Goal: Transaction & Acquisition: Obtain resource

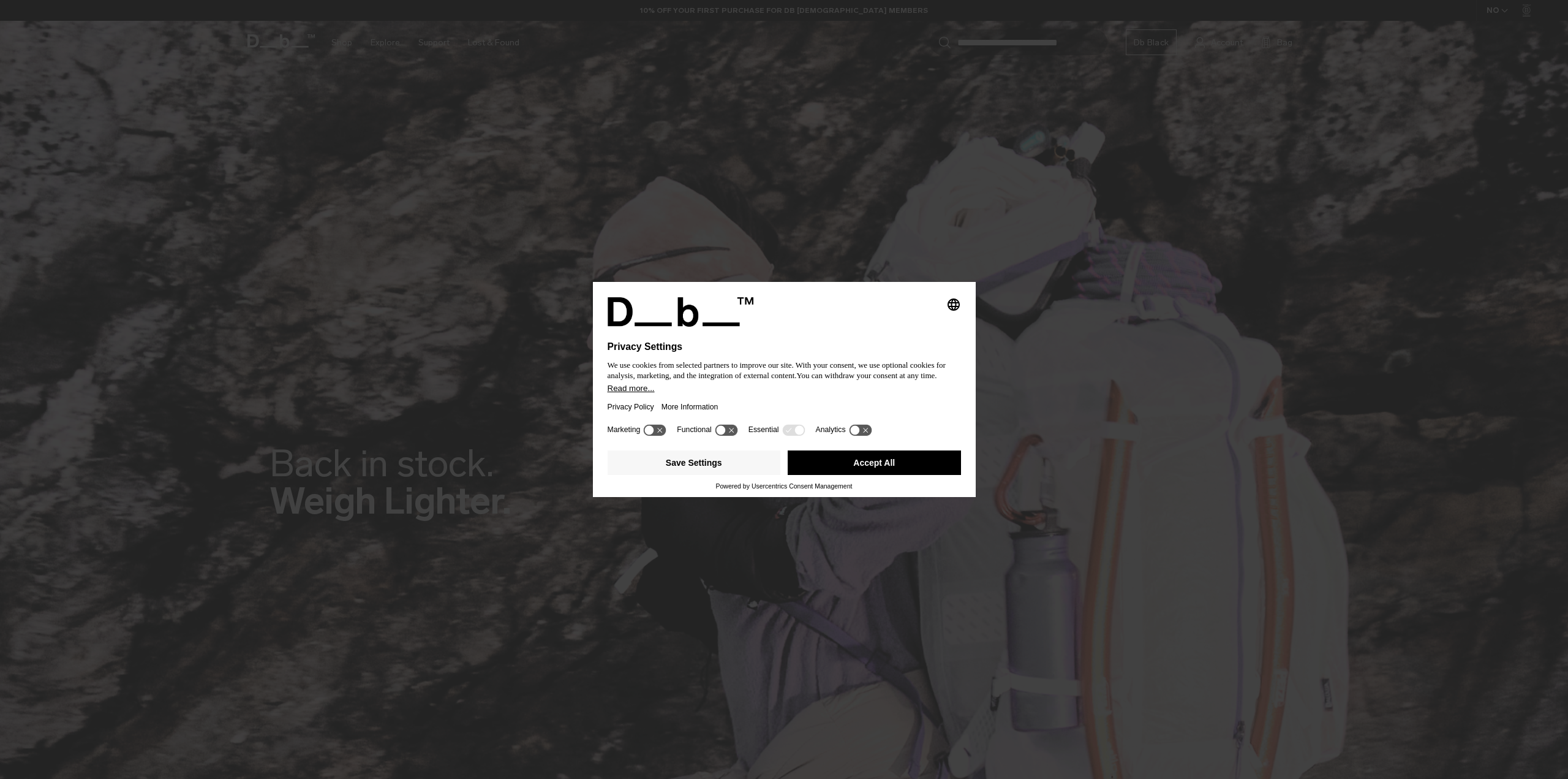
click at [729, 408] on div "Privacy Policy More Information" at bounding box center [784, 407] width 353 height 28
click at [857, 466] on button "Accept All" at bounding box center [874, 462] width 173 height 24
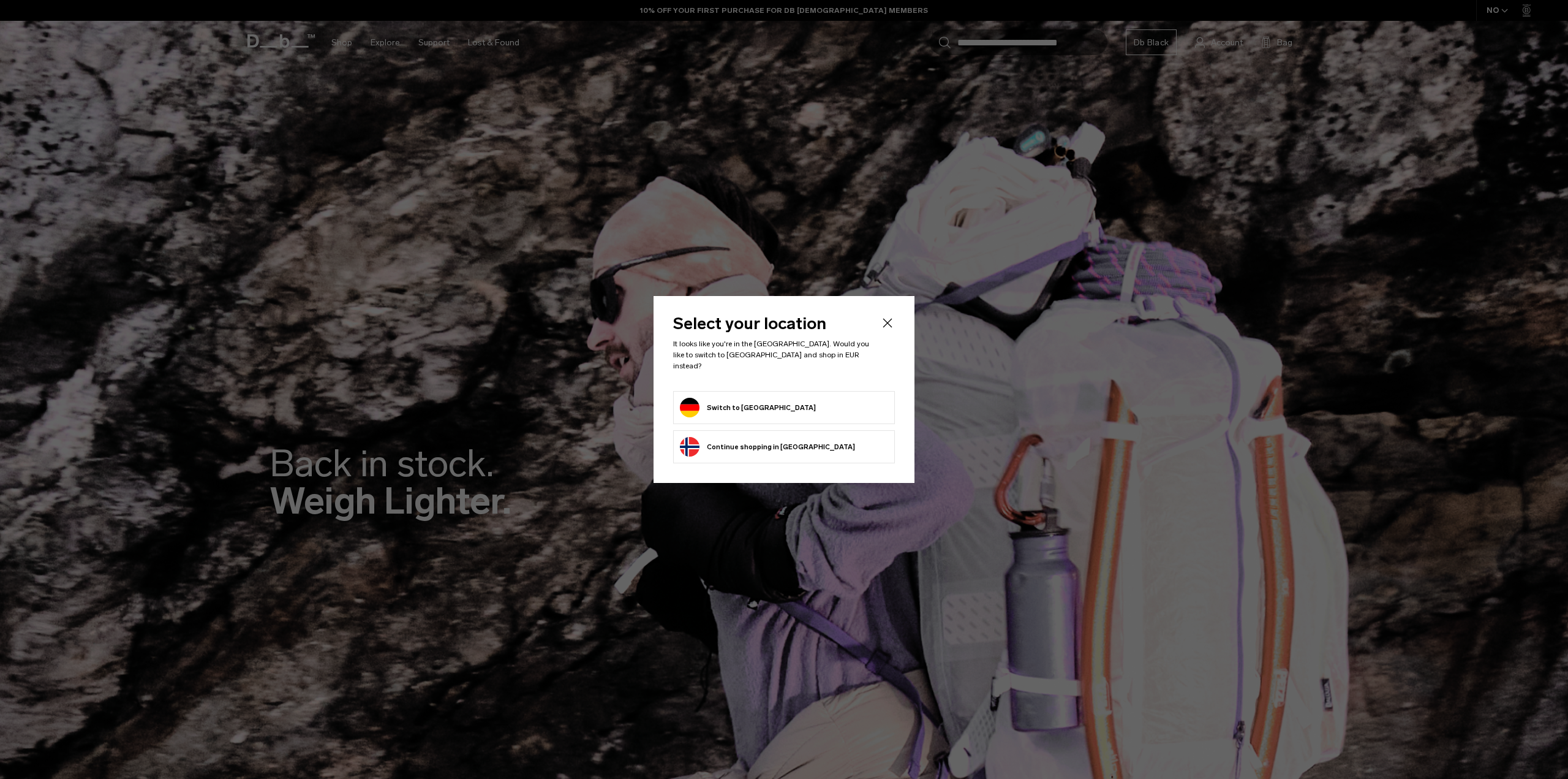
click at [762, 399] on button "Switch to Germany" at bounding box center [747, 408] width 136 height 20
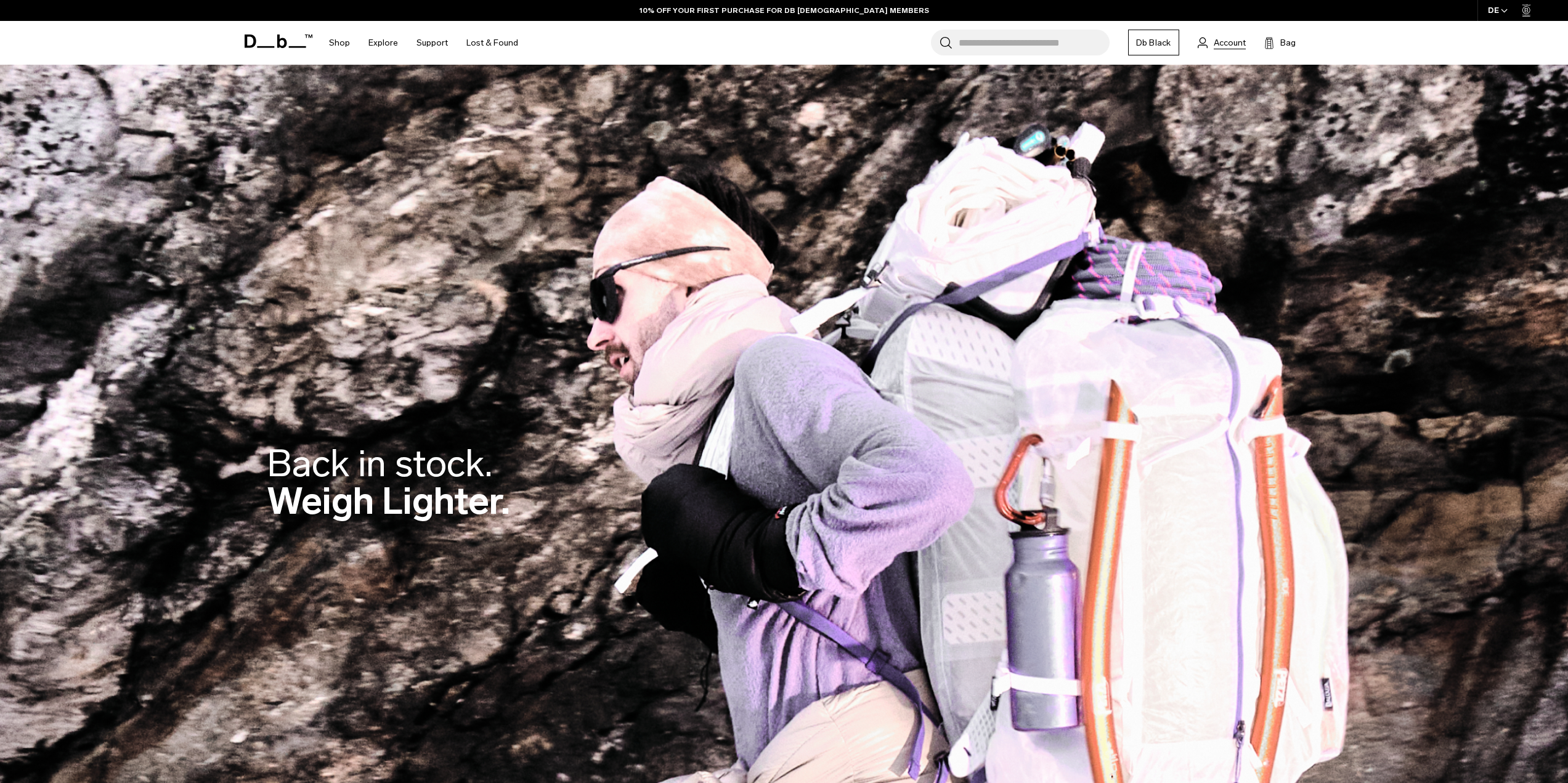
click at [1219, 42] on span "Account" at bounding box center [1230, 43] width 32 height 13
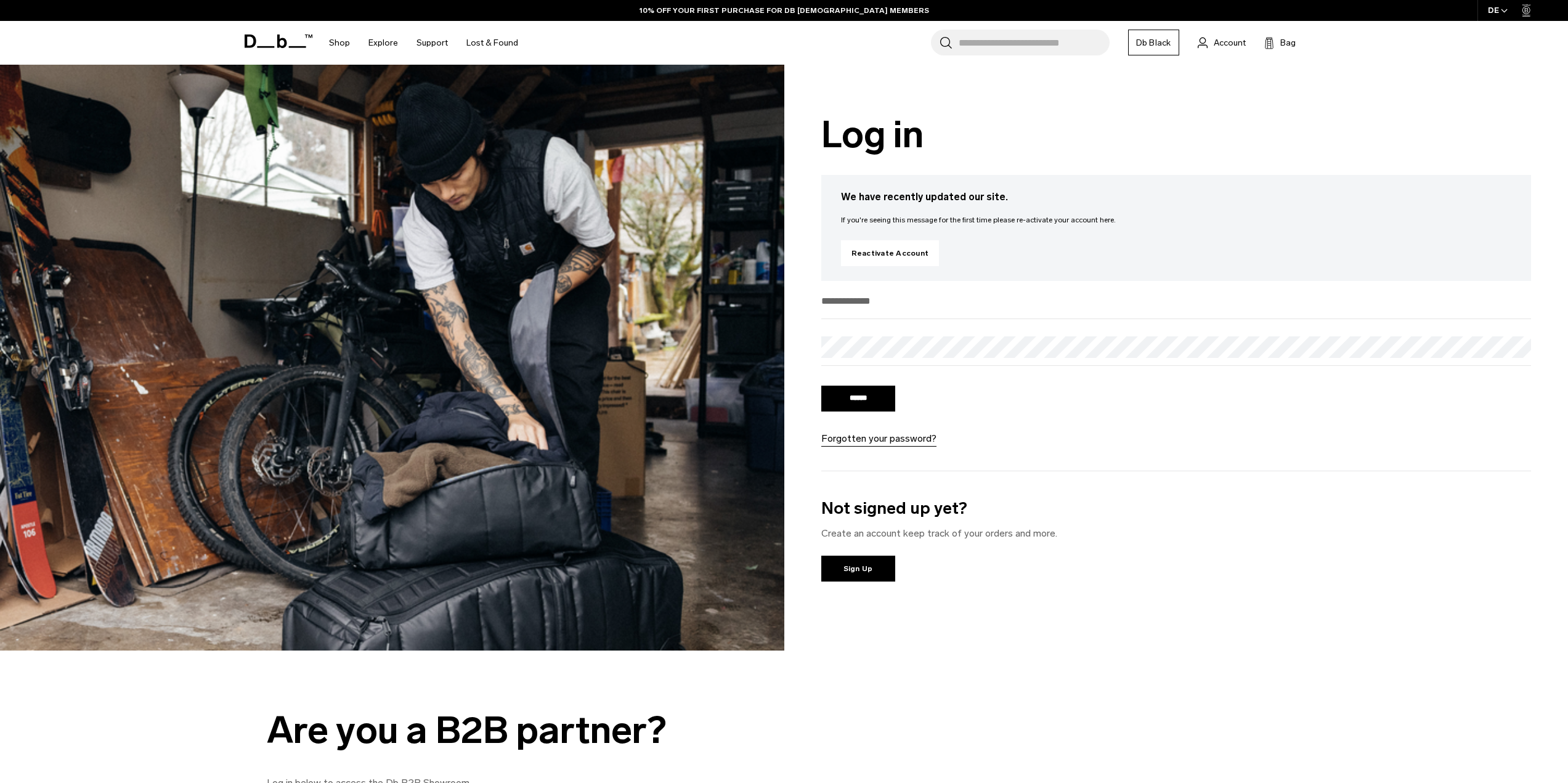
type input "**********"
click at [857, 385] on div "****** Forgotten your password?" at bounding box center [894, 414] width 145 height 63
click at [857, 397] on input "******" at bounding box center [859, 398] width 74 height 26
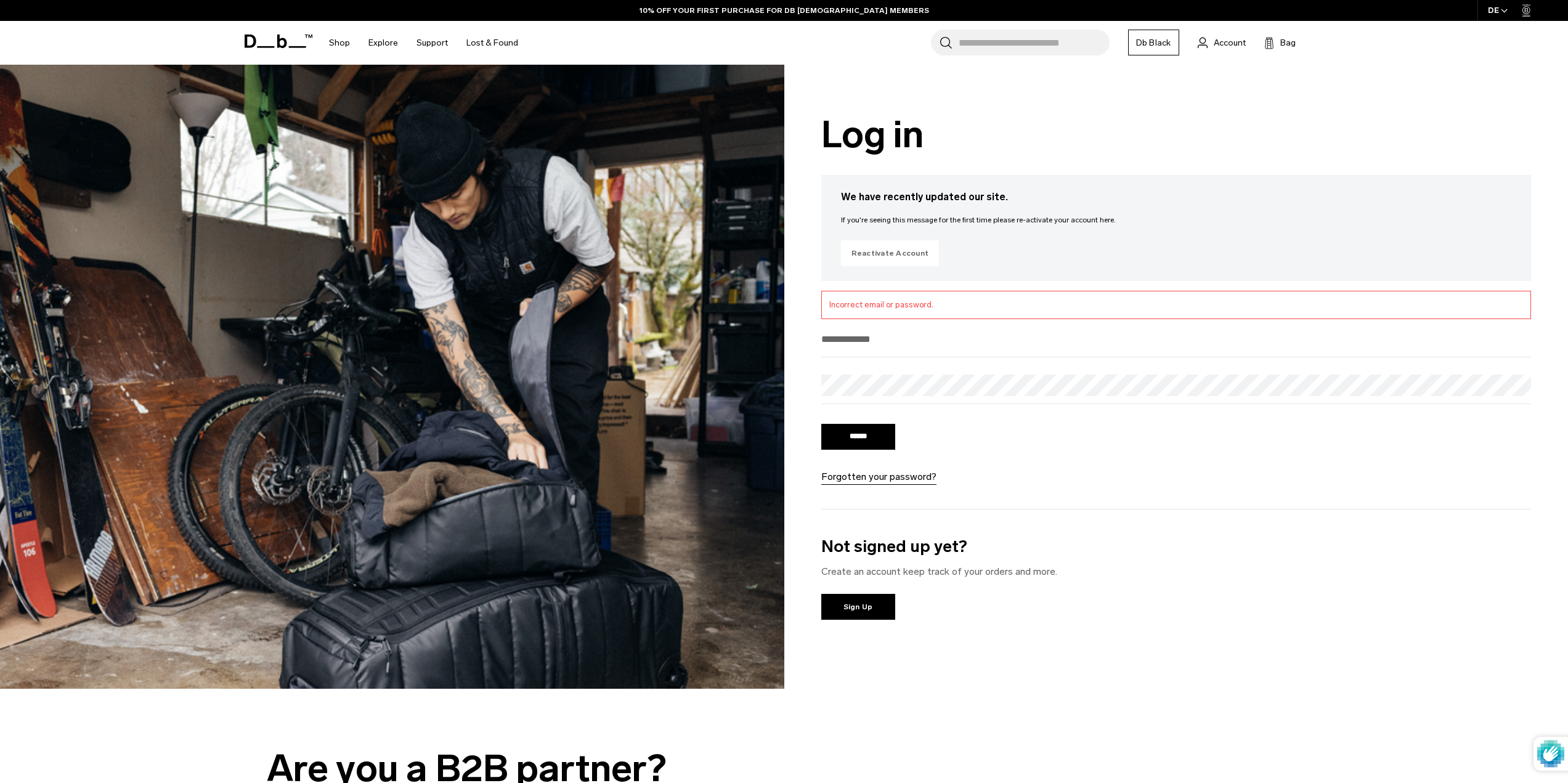
click at [903, 252] on link "Reactivate Account" at bounding box center [891, 252] width 99 height 26
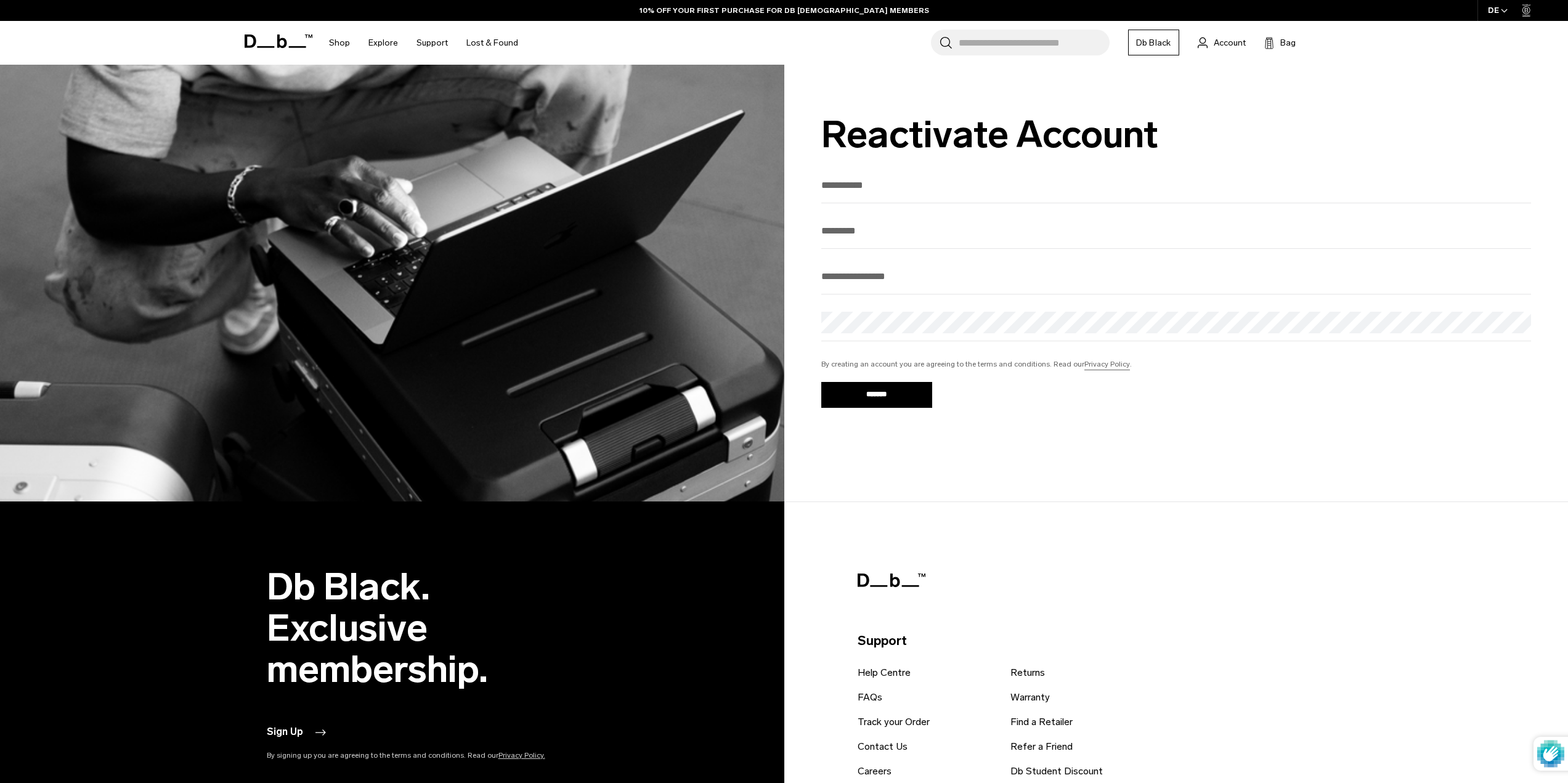
click at [891, 188] on input "text" at bounding box center [1177, 185] width 711 height 20
click at [909, 202] on div at bounding box center [1177, 188] width 711 height 28
click at [891, 190] on input "text" at bounding box center [1177, 185] width 711 height 20
type input "*******"
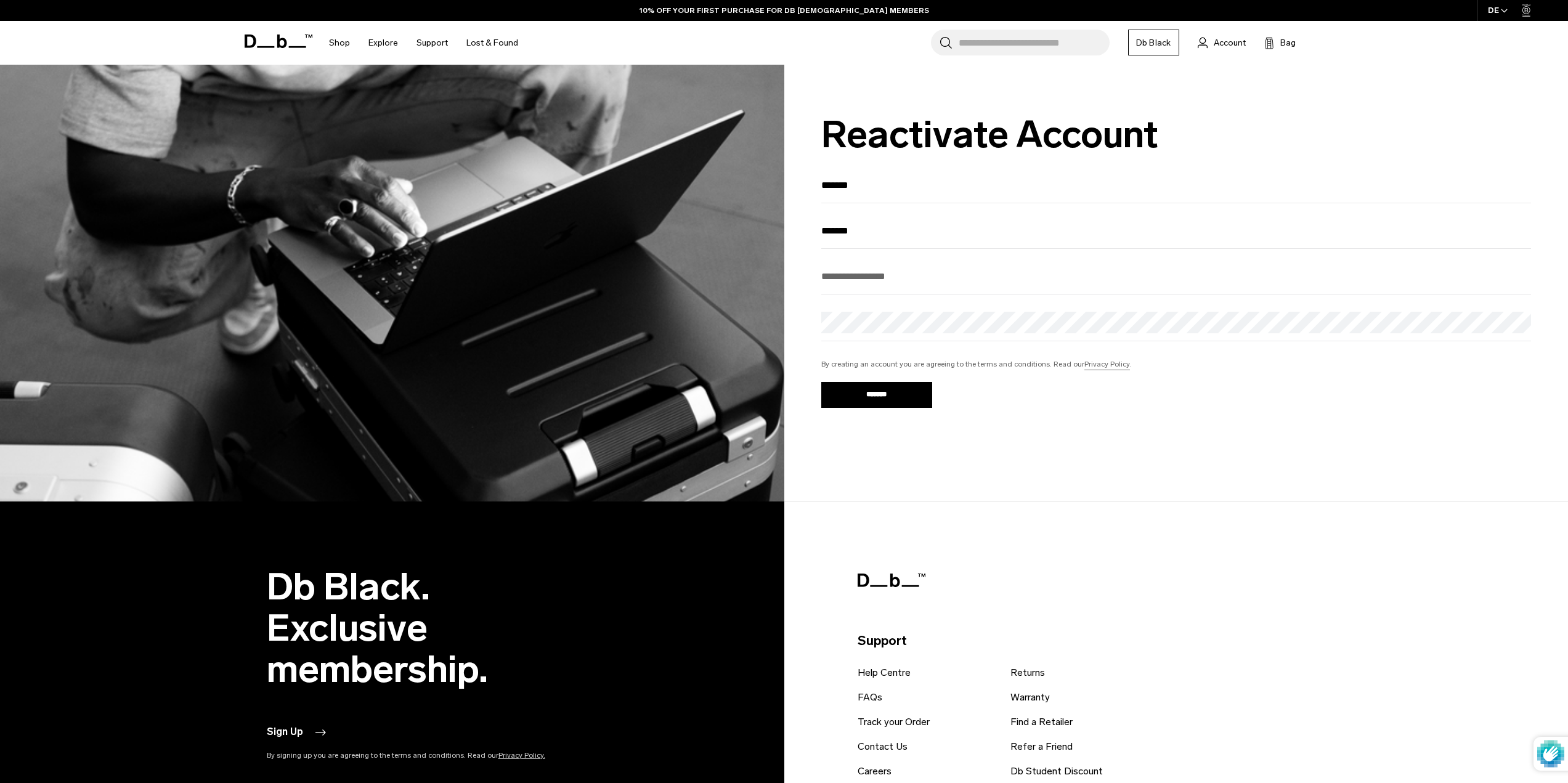
type input "**********"
click at [884, 400] on input "*******" at bounding box center [877, 394] width 111 height 26
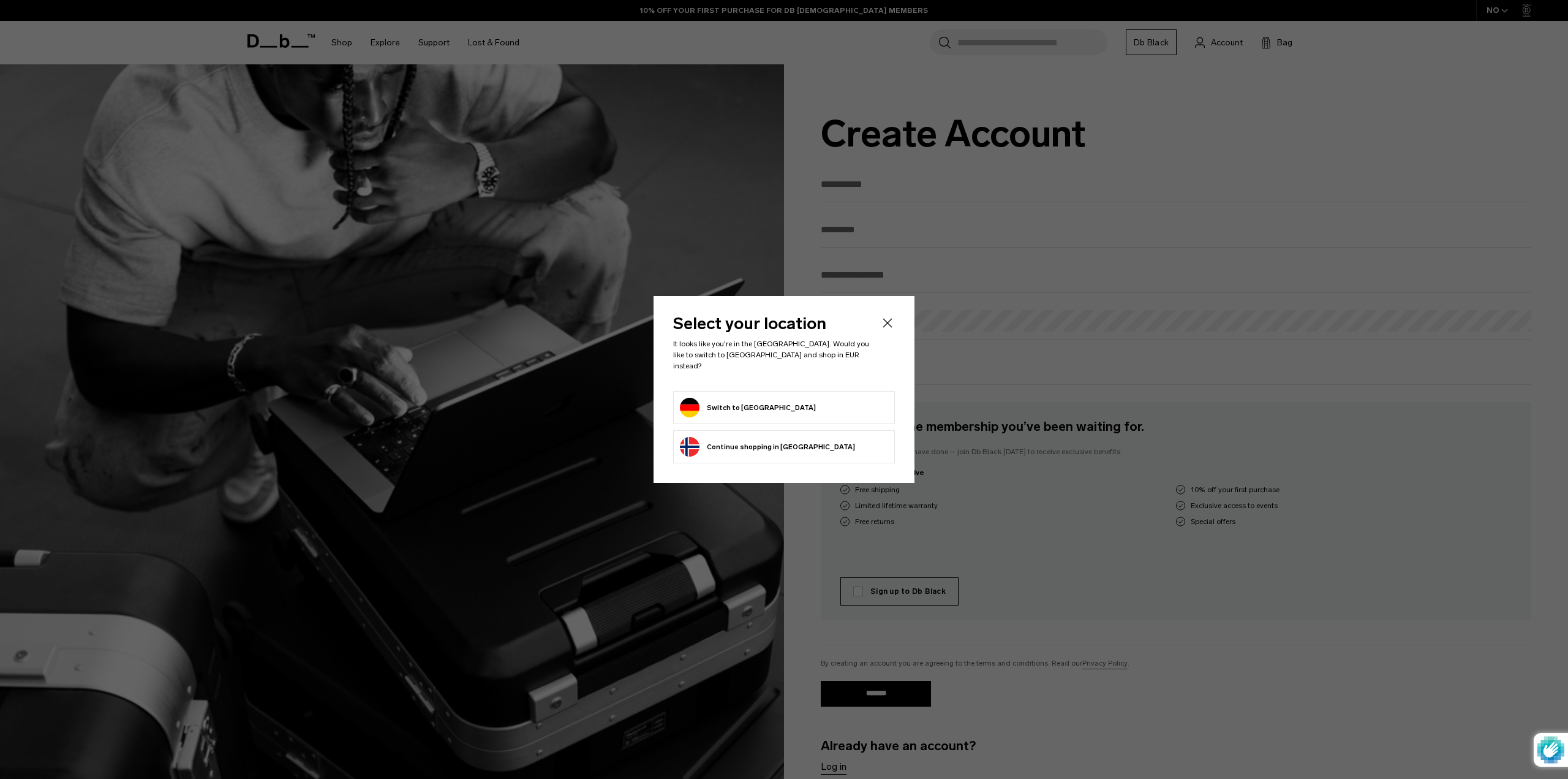
click at [770, 406] on form "Switch to Germany" at bounding box center [784, 408] width 208 height 20
click at [743, 401] on button "Switch to Germany" at bounding box center [747, 408] width 136 height 20
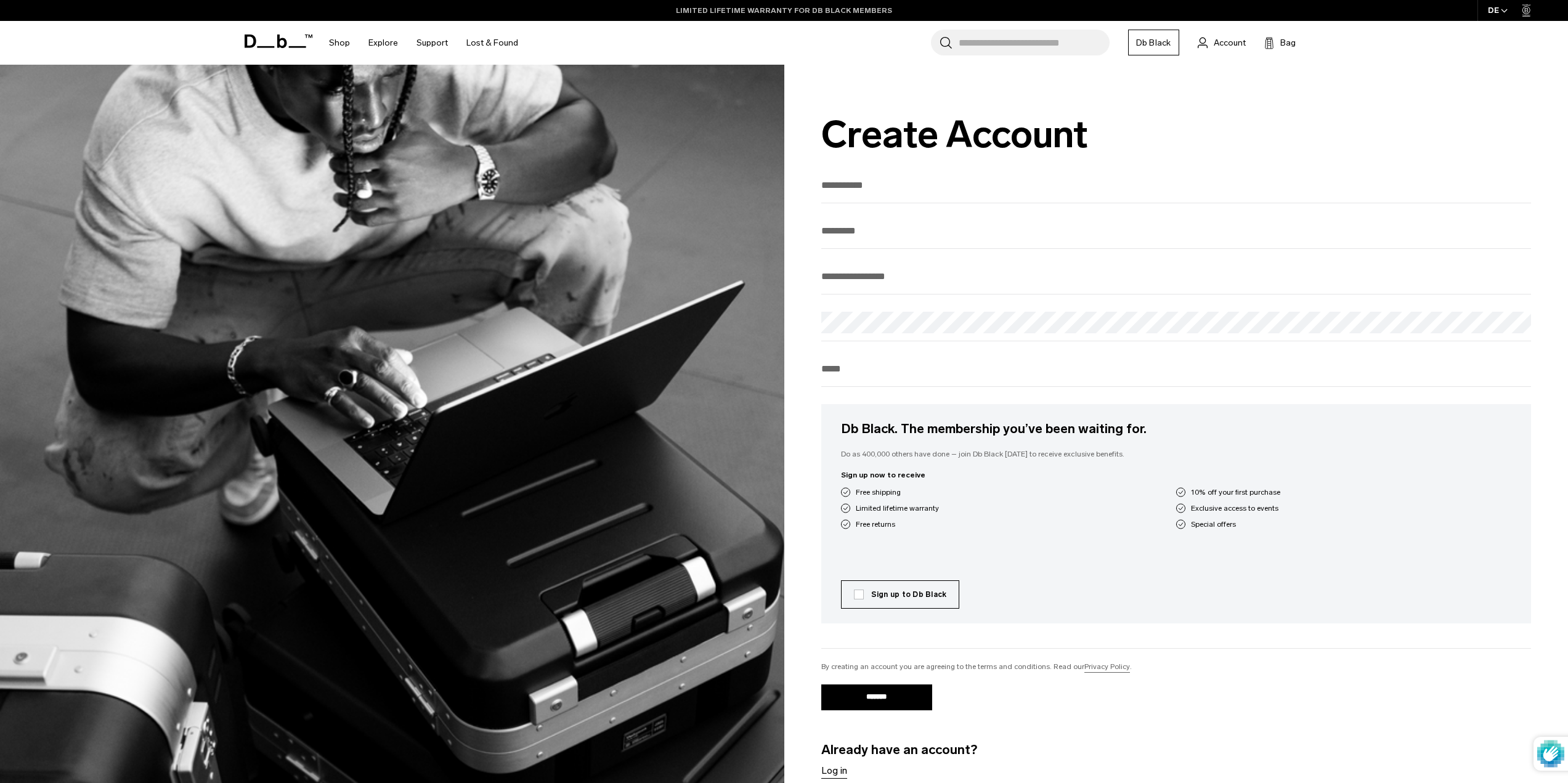
click at [827, 8] on link "LIMITED LIFETIME WARRANTY FOR DB BLACK MEMBERS" at bounding box center [784, 10] width 216 height 11
click at [1281, 42] on span "Bag" at bounding box center [1288, 43] width 15 height 13
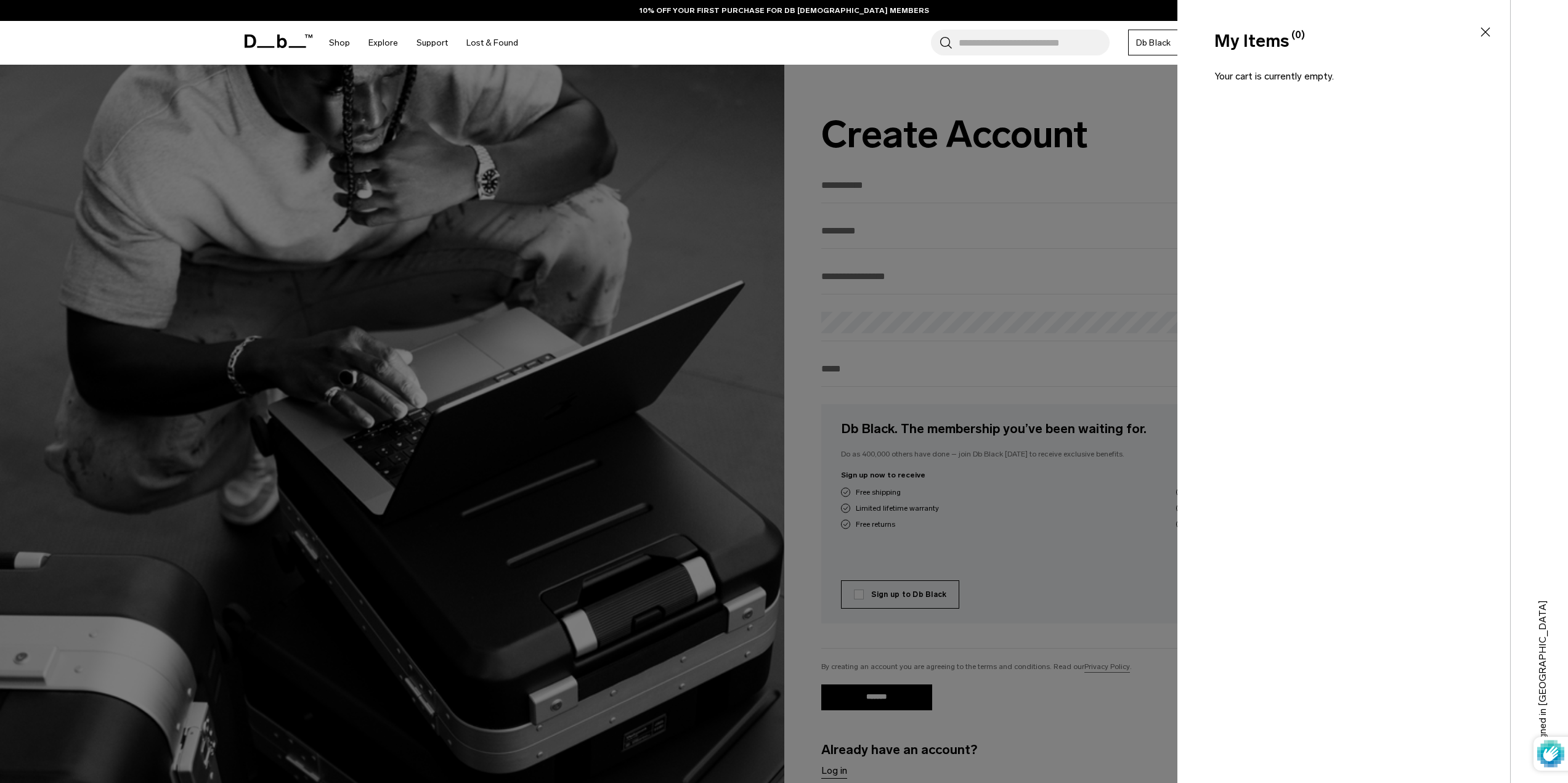
click at [1481, 32] on icon at bounding box center [1486, 32] width 15 height 14
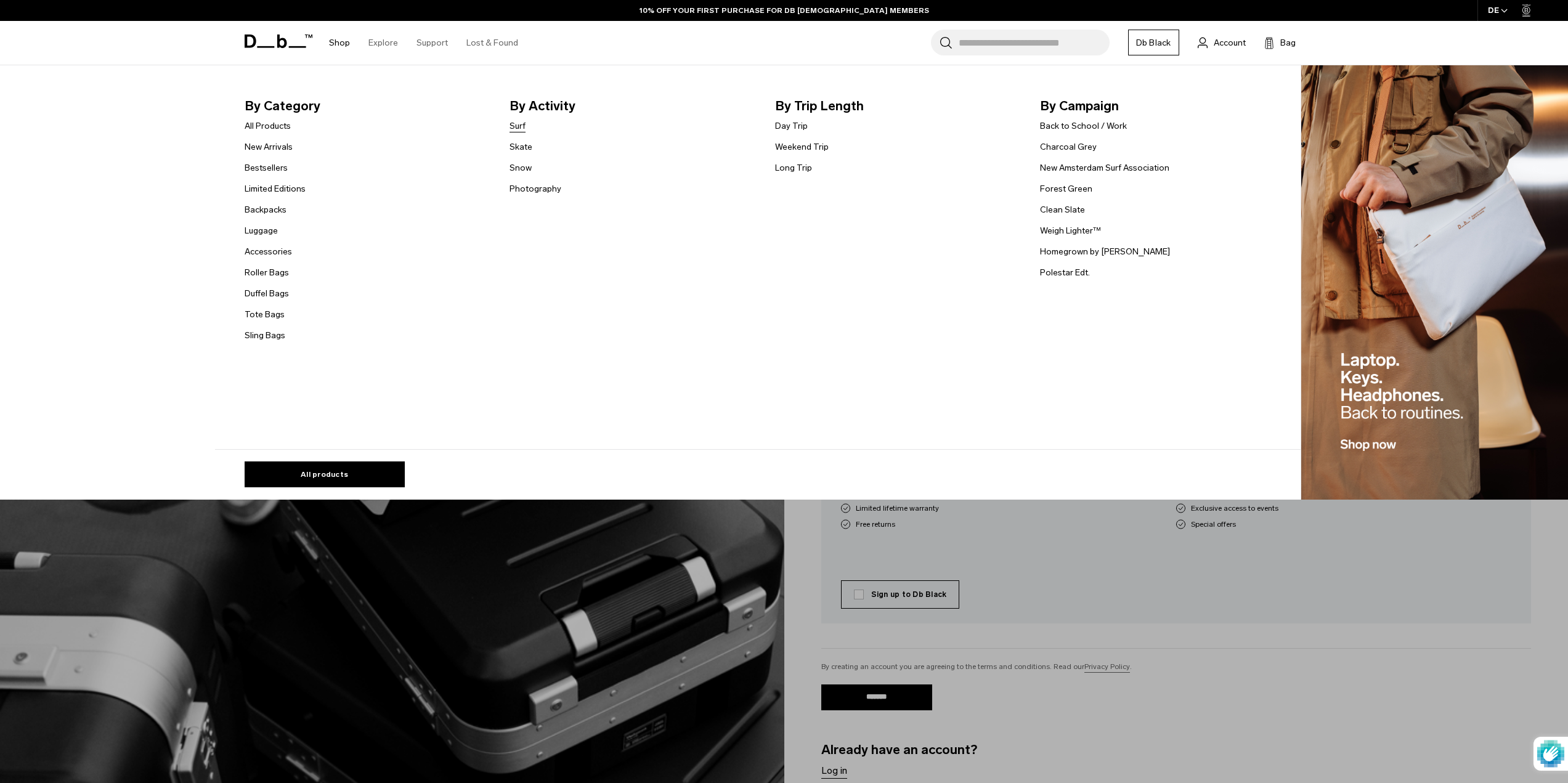
click at [518, 132] on link "Surf" at bounding box center [518, 126] width 16 height 13
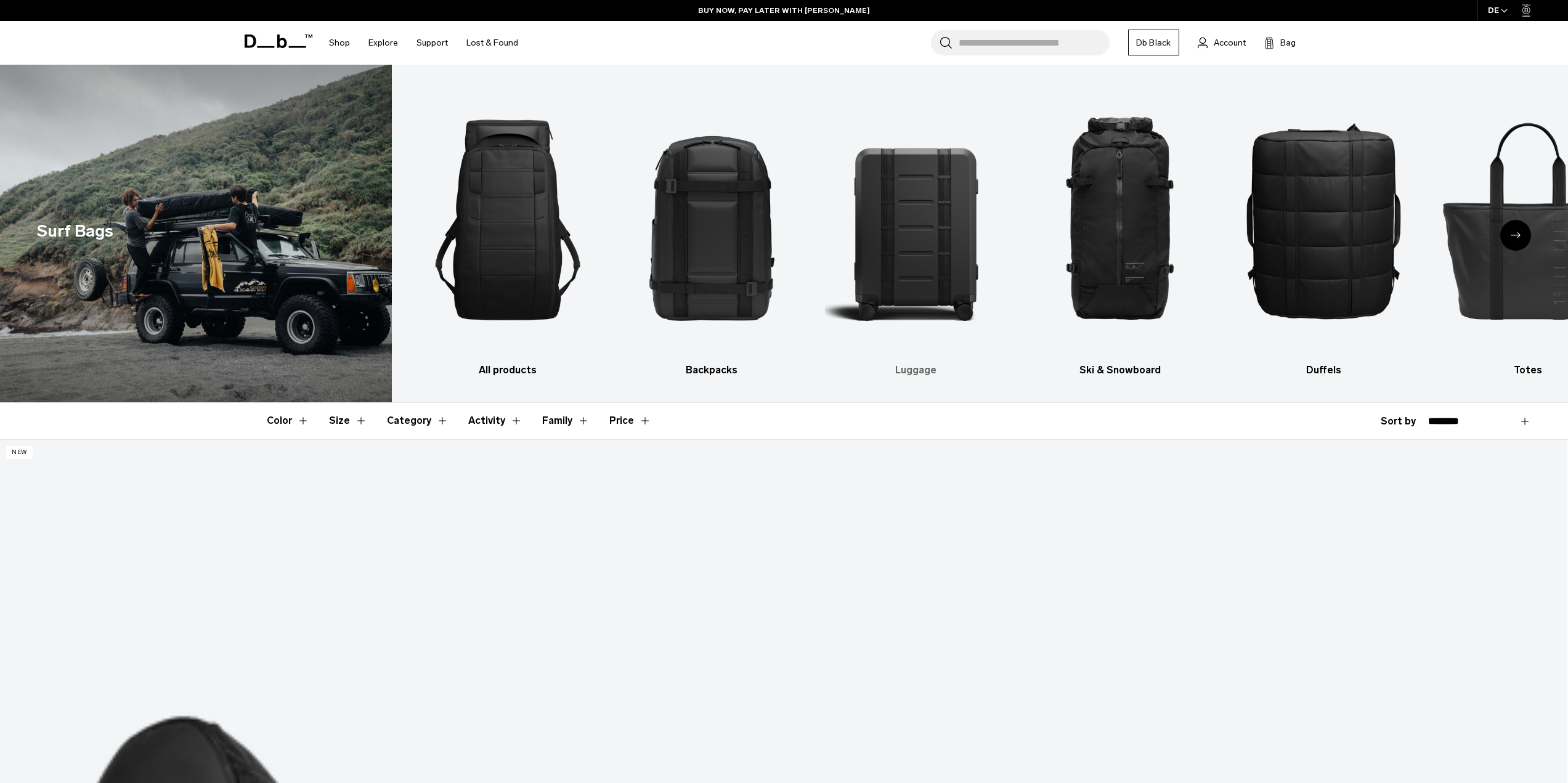
click at [910, 307] on img "3 / 9" at bounding box center [916, 219] width 183 height 274
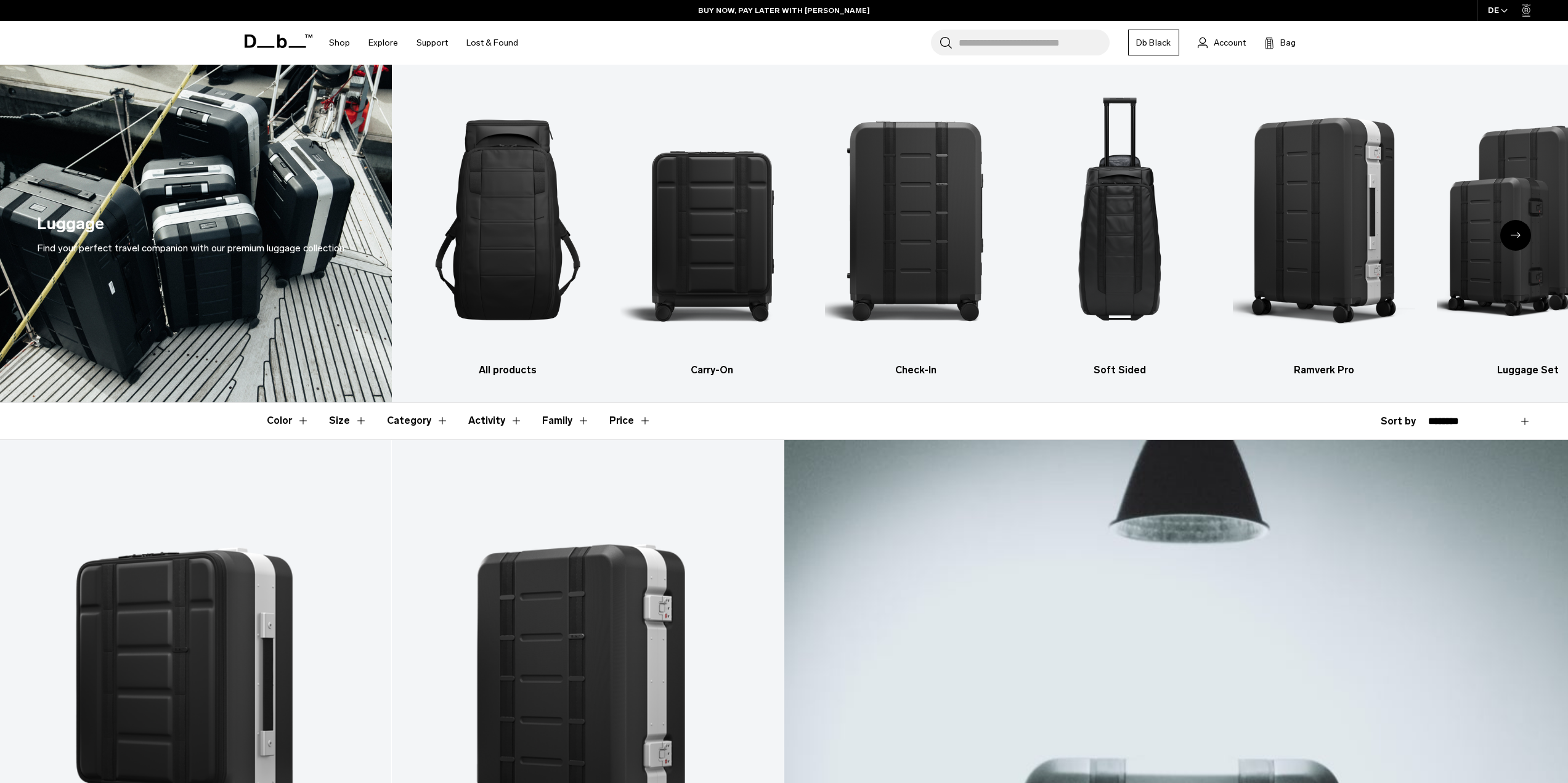
click at [1164, 42] on link "Db Black" at bounding box center [1154, 42] width 51 height 26
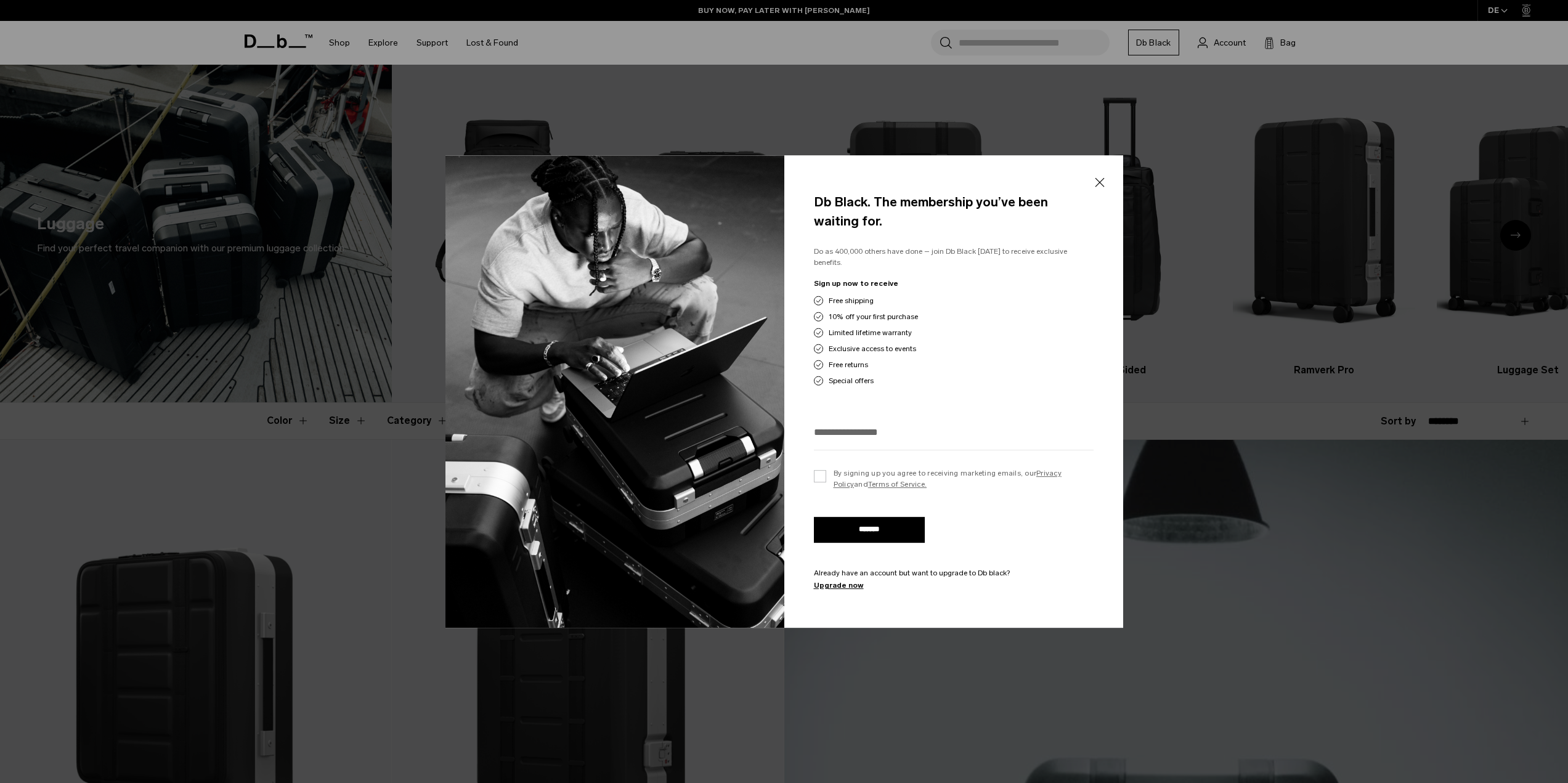
click at [1092, 189] on button "Close" at bounding box center [1099, 183] width 15 height 26
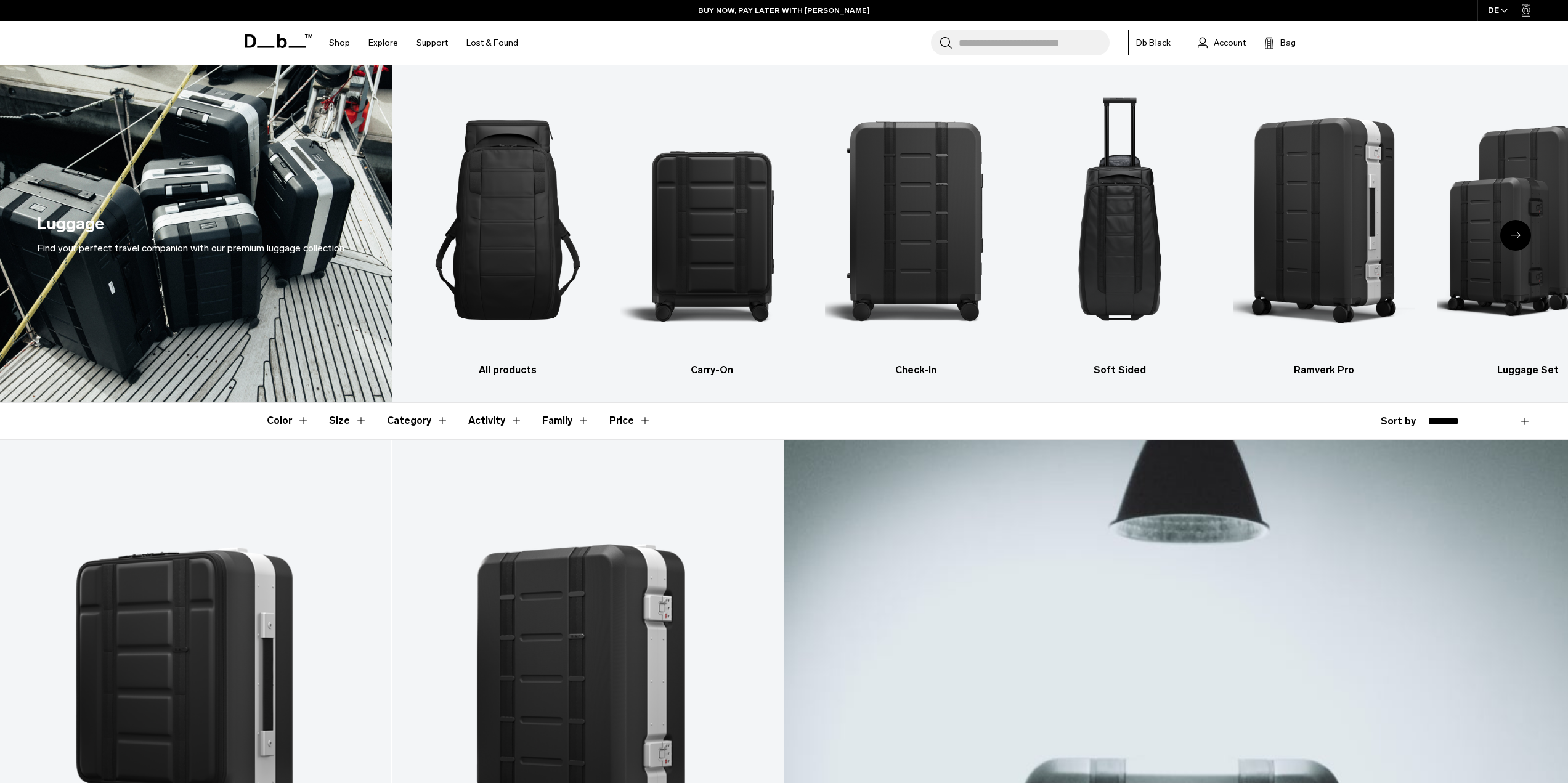
click at [1221, 49] on span "Account" at bounding box center [1230, 43] width 32 height 13
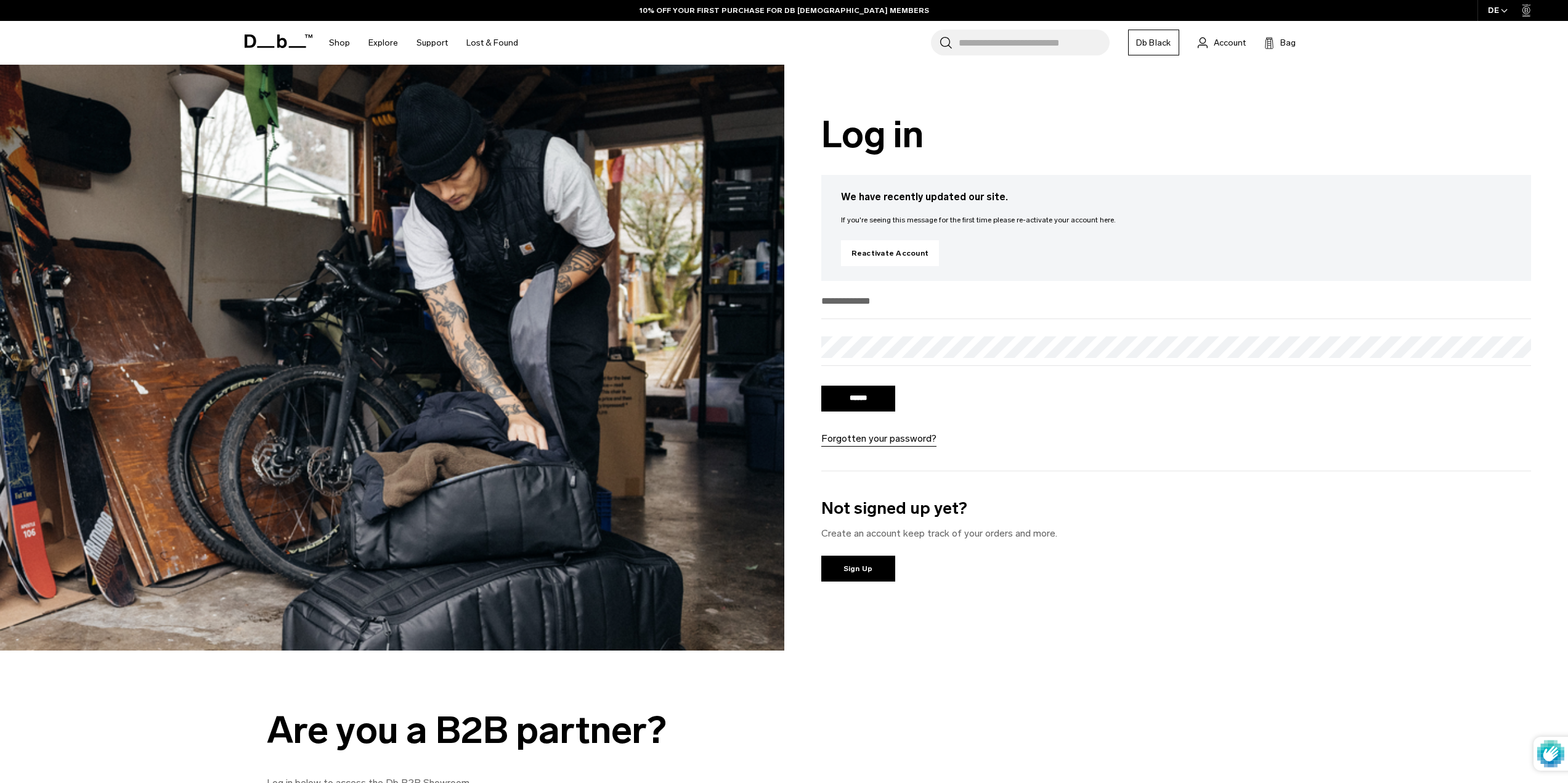
click at [1130, 308] on input "email" at bounding box center [1177, 301] width 711 height 20
click at [834, 303] on input "email" at bounding box center [1177, 301] width 711 height 20
click at [857, 337] on form "****** Forgotten your password?" at bounding box center [1177, 368] width 711 height 156
click at [864, 298] on input "email" at bounding box center [1177, 301] width 711 height 20
type input "**********"
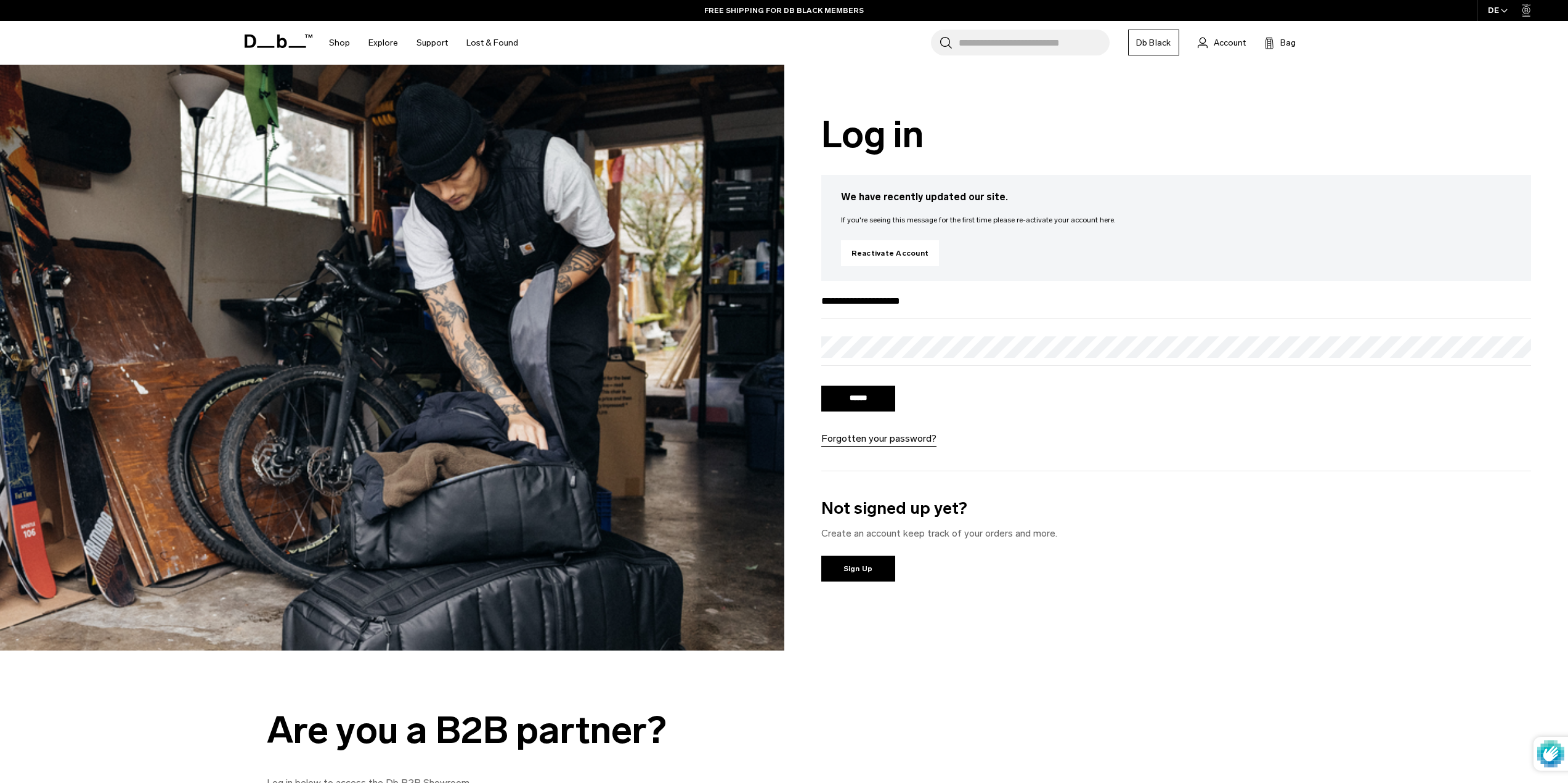
click at [855, 400] on input "******" at bounding box center [859, 398] width 74 height 26
click at [864, 395] on input "******" at bounding box center [859, 398] width 74 height 26
type input "**********"
click at [878, 390] on input "******" at bounding box center [859, 398] width 74 height 26
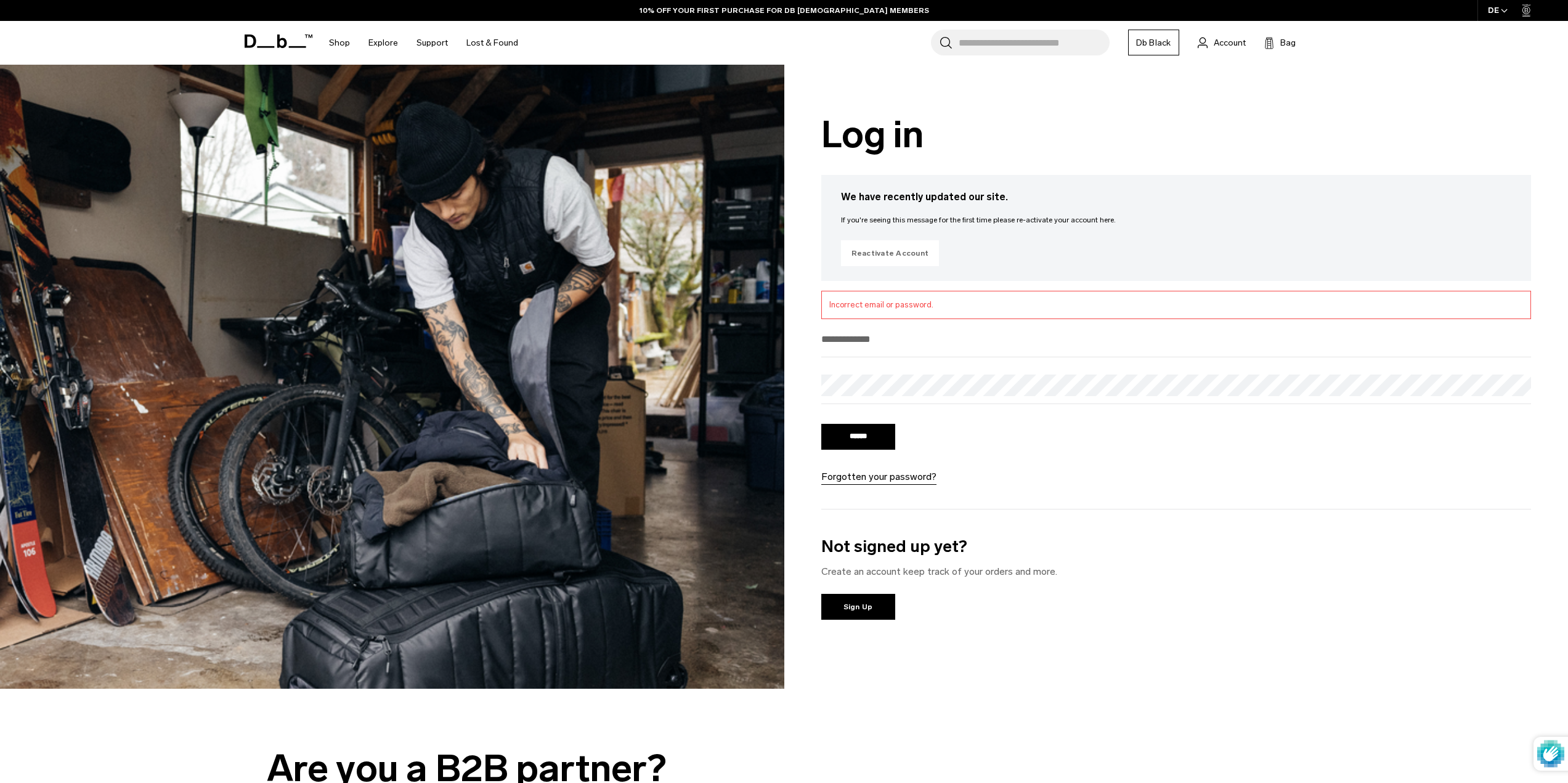
click at [903, 260] on link "Reactivate Account" at bounding box center [891, 252] width 99 height 26
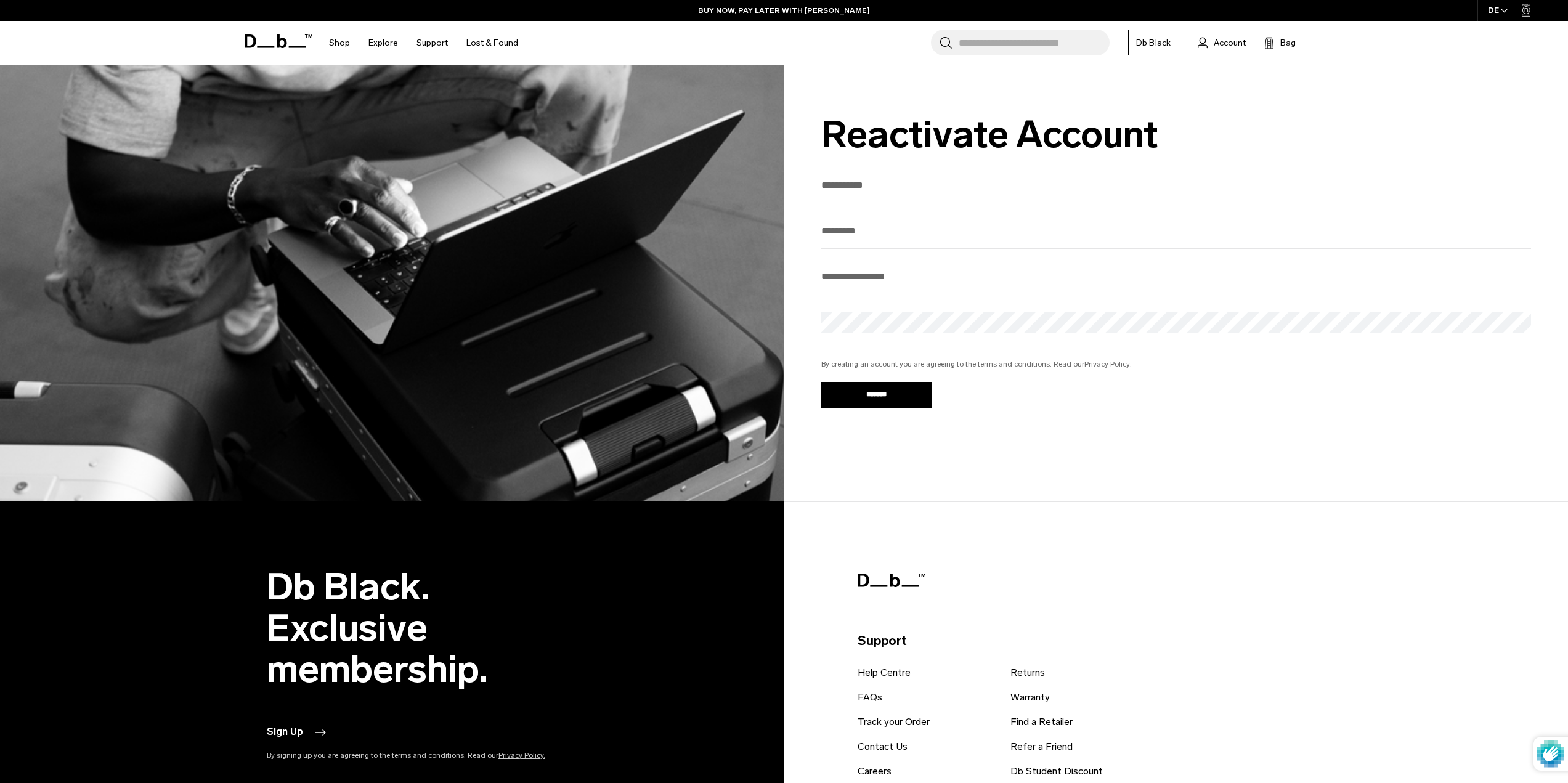
click at [924, 190] on input "text" at bounding box center [1177, 185] width 711 height 20
type input "*******"
type input "**********"
click at [971, 287] on input "**********" at bounding box center [1177, 276] width 711 height 20
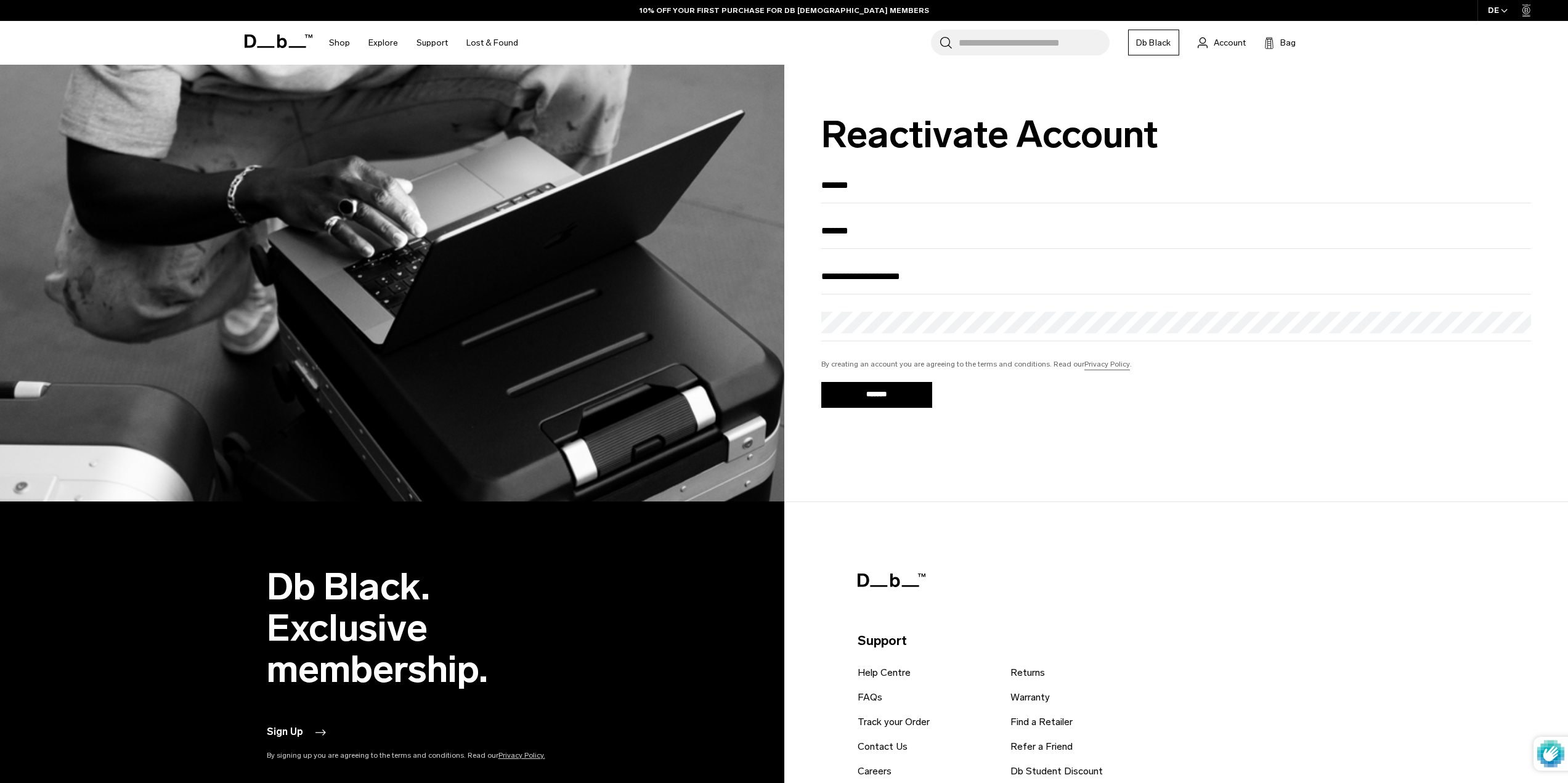
click at [961, 283] on input "**********" at bounding box center [1177, 276] width 711 height 20
click at [1066, 486] on div "**********" at bounding box center [1177, 283] width 785 height 437
click at [1010, 341] on div at bounding box center [1177, 326] width 711 height 30
click at [941, 231] on input "*******" at bounding box center [1177, 231] width 711 height 20
click at [918, 183] on input "*******" at bounding box center [1177, 185] width 711 height 20
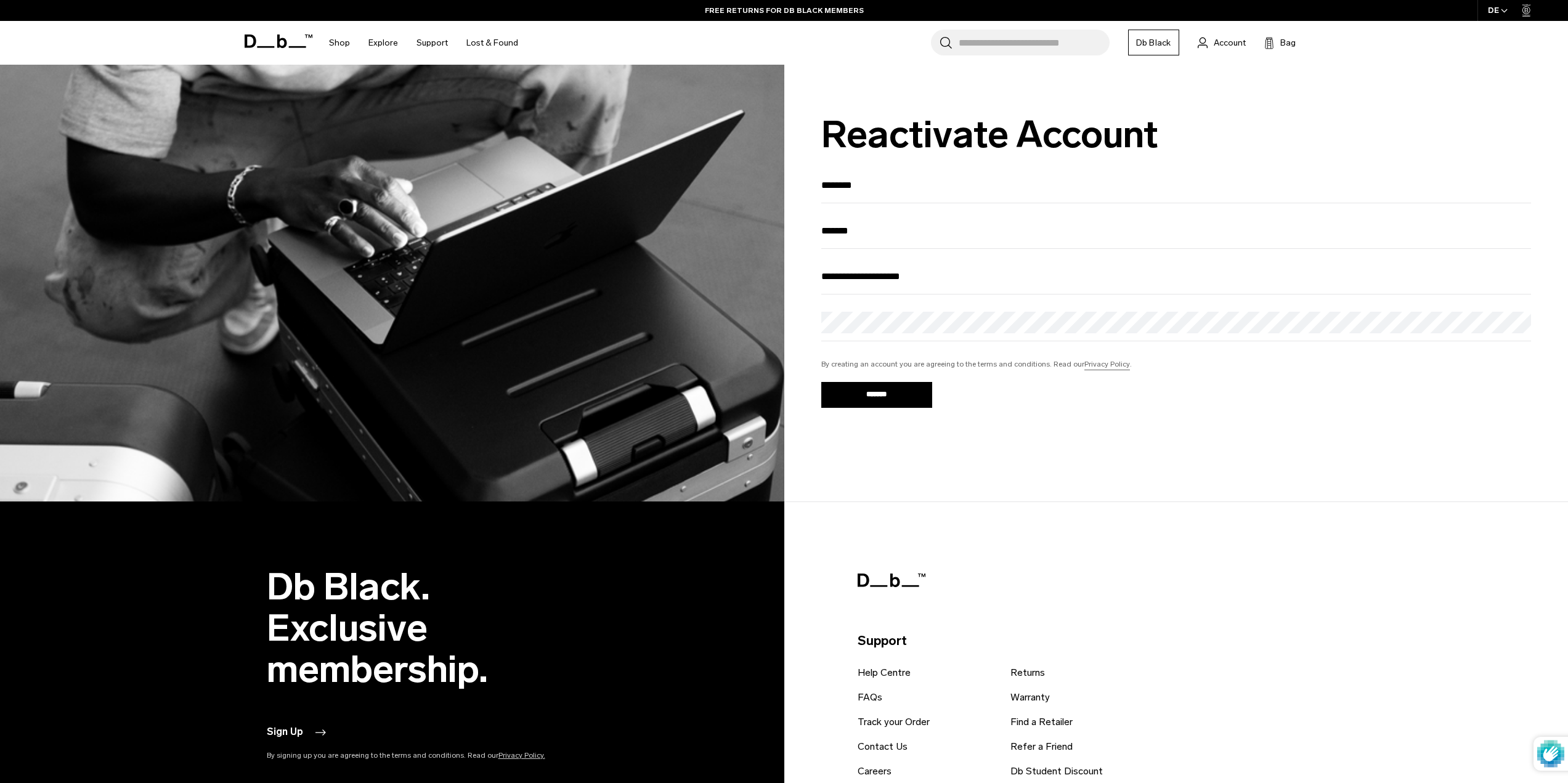
type input "*******"
click at [1087, 232] on input "*******" at bounding box center [1177, 231] width 711 height 20
type input "*******"
click at [1151, 438] on div "******* Already have an account? Log in" at bounding box center [1177, 409] width 711 height 55
drag, startPoint x: 866, startPoint y: 398, endPoint x: 876, endPoint y: 400, distance: 10.2
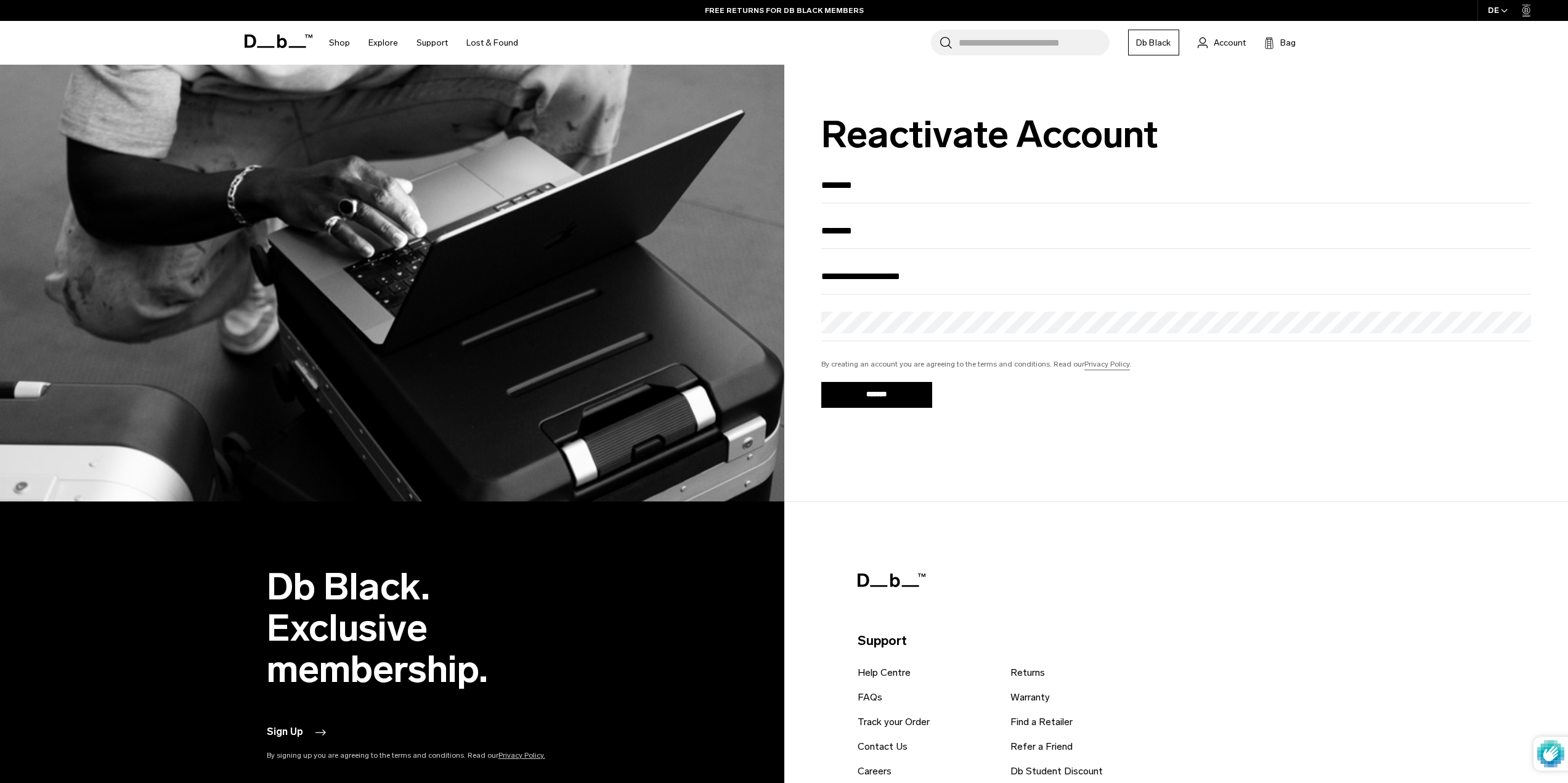
click at [867, 398] on input "*******" at bounding box center [877, 394] width 111 height 26
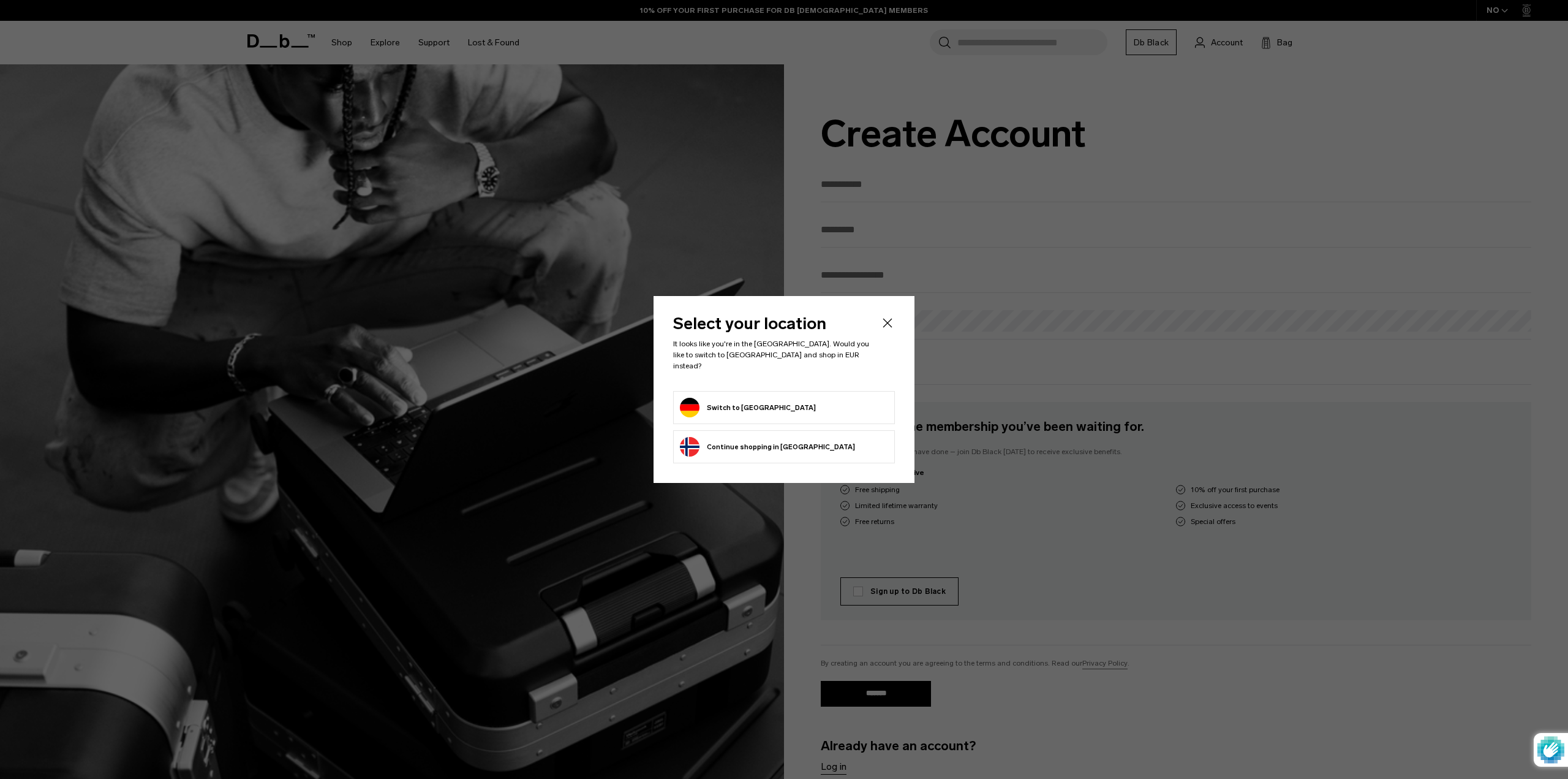
click at [786, 391] on li "Switch to Germany" at bounding box center [784, 407] width 222 height 33
click at [754, 398] on button "Switch to Germany" at bounding box center [747, 408] width 136 height 20
click at [726, 403] on button "Switch to Germany" at bounding box center [747, 408] width 136 height 20
click at [694, 398] on button "Switch to Germany" at bounding box center [747, 408] width 136 height 20
click at [717, 405] on button "Switch to Germany" at bounding box center [747, 408] width 136 height 20
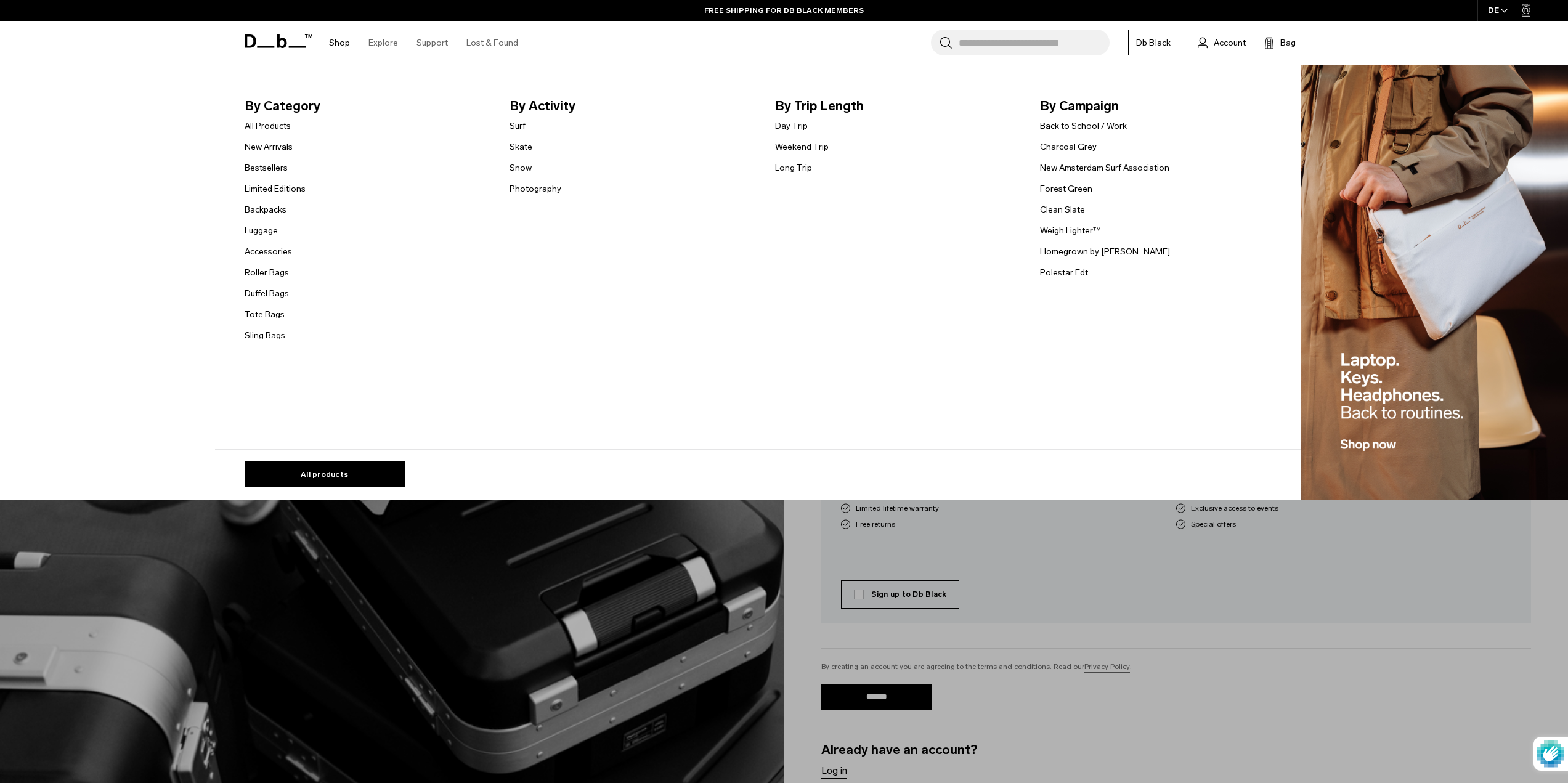
click at [1079, 127] on link "Back to School / Work" at bounding box center [1084, 126] width 87 height 13
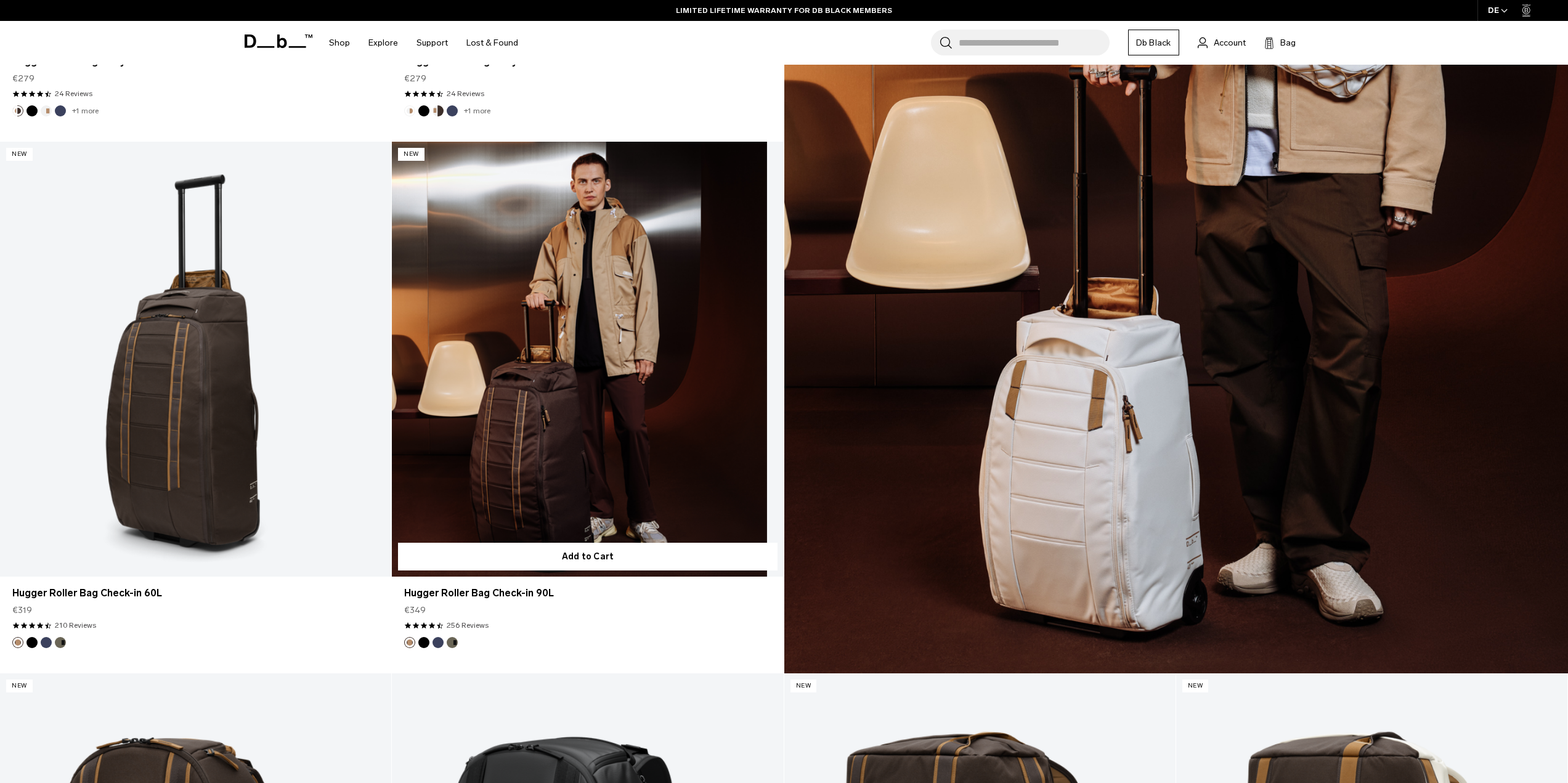
scroll to position [5605, 0]
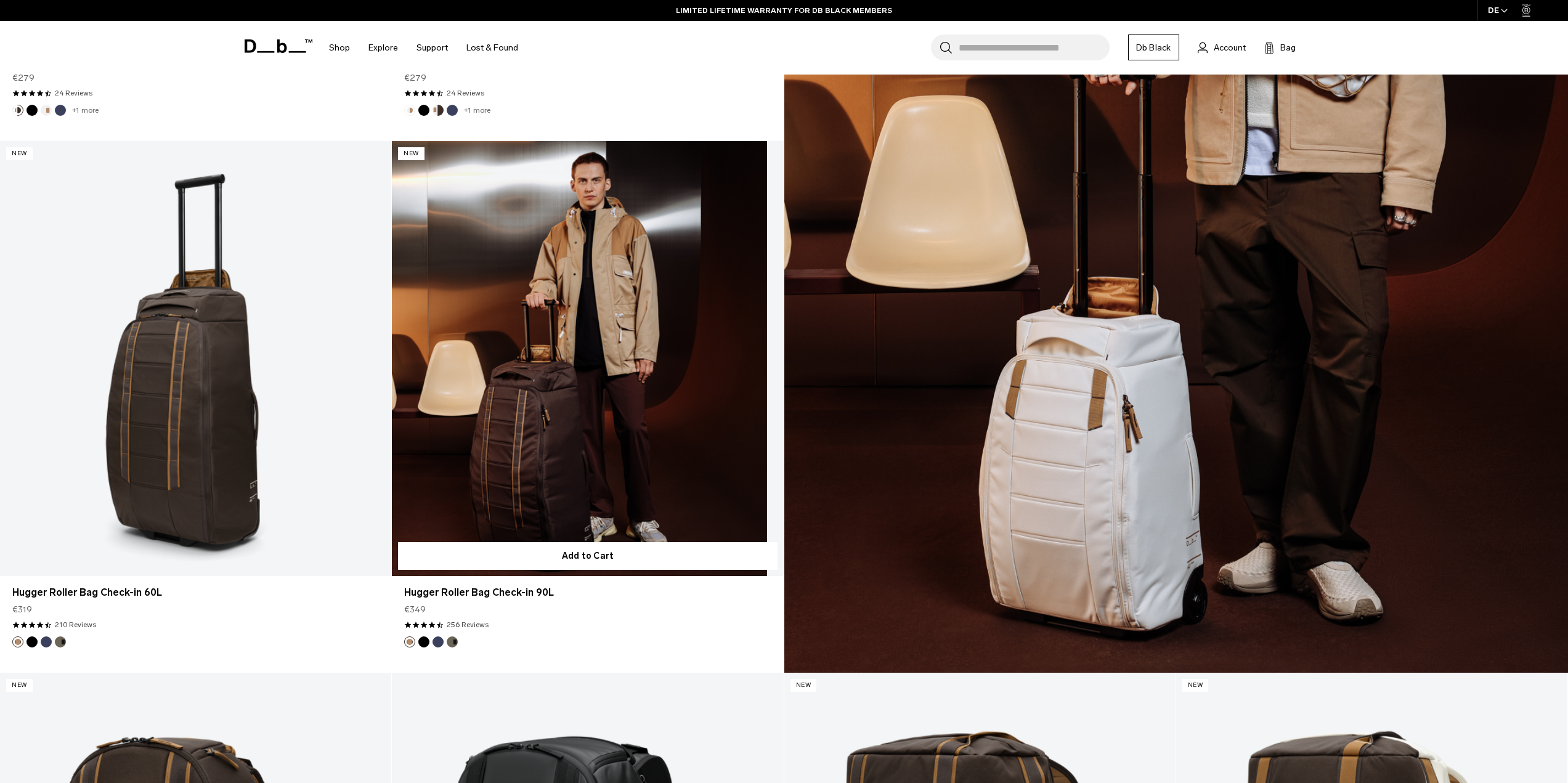
click at [551, 475] on link "Hugger Roller Bag Check-in 90L" at bounding box center [587, 359] width 391 height 435
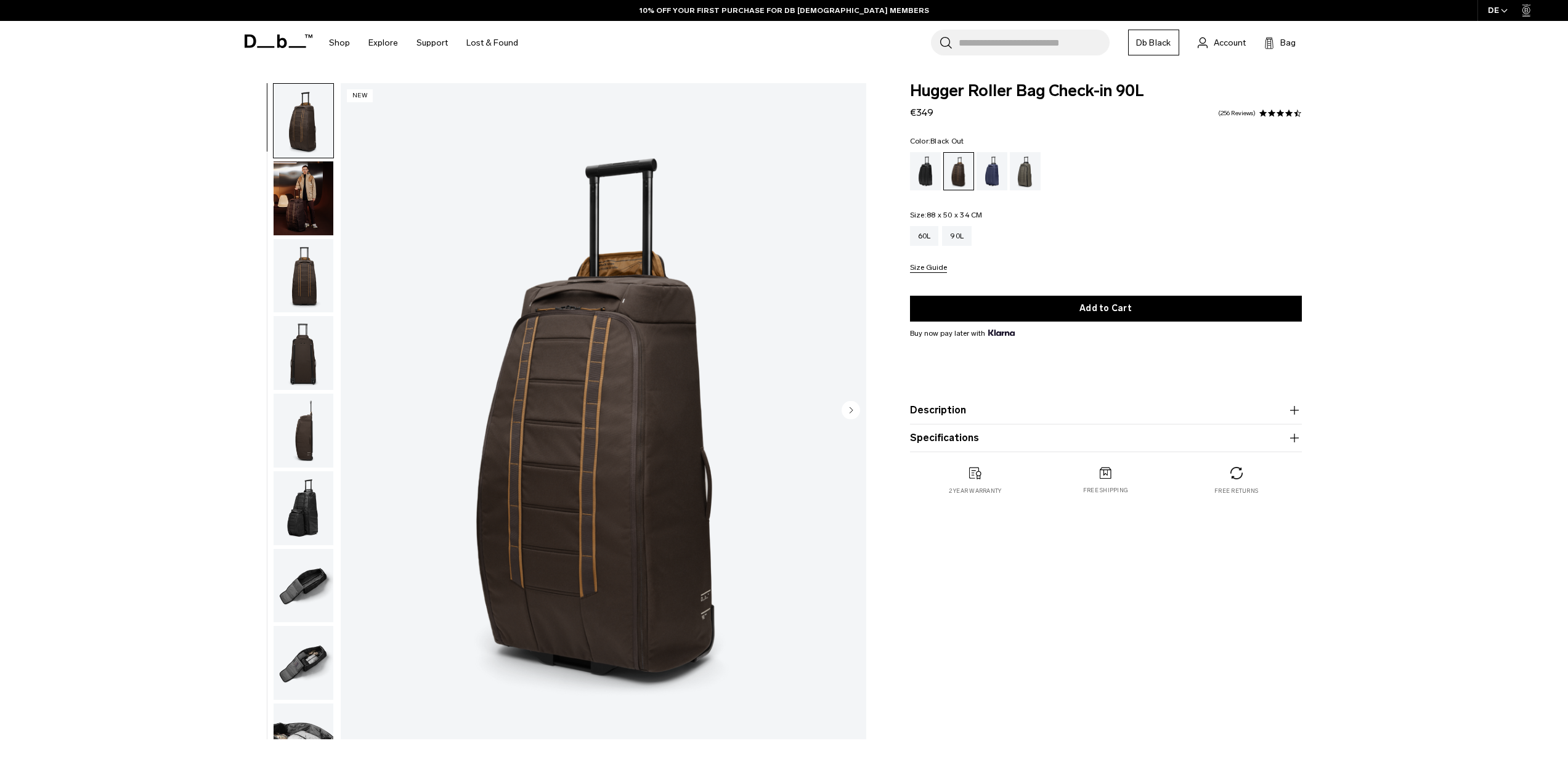
click at [925, 175] on div "Black Out" at bounding box center [926, 171] width 32 height 38
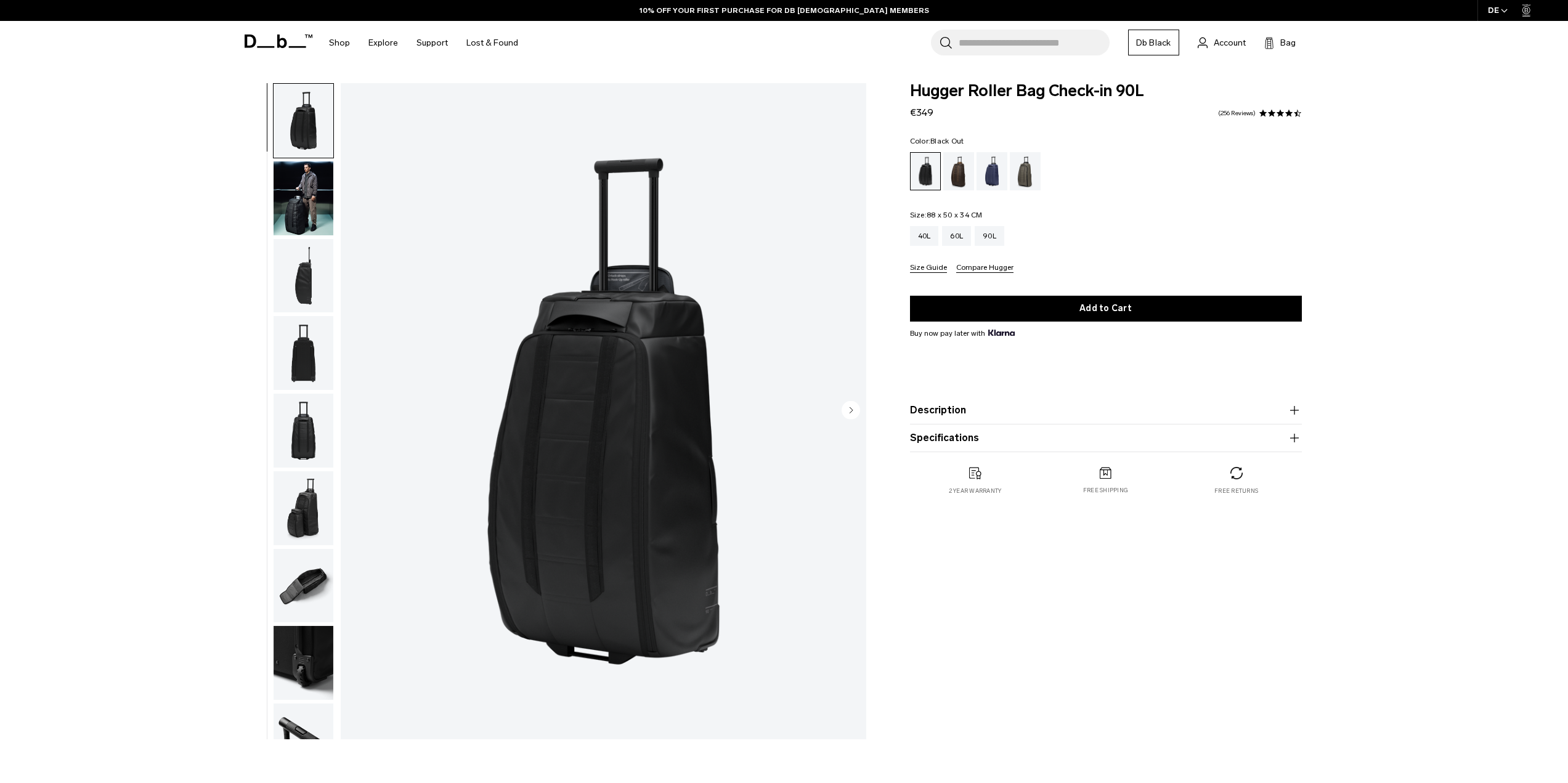
click at [964, 175] on div "Espresso" at bounding box center [959, 171] width 32 height 38
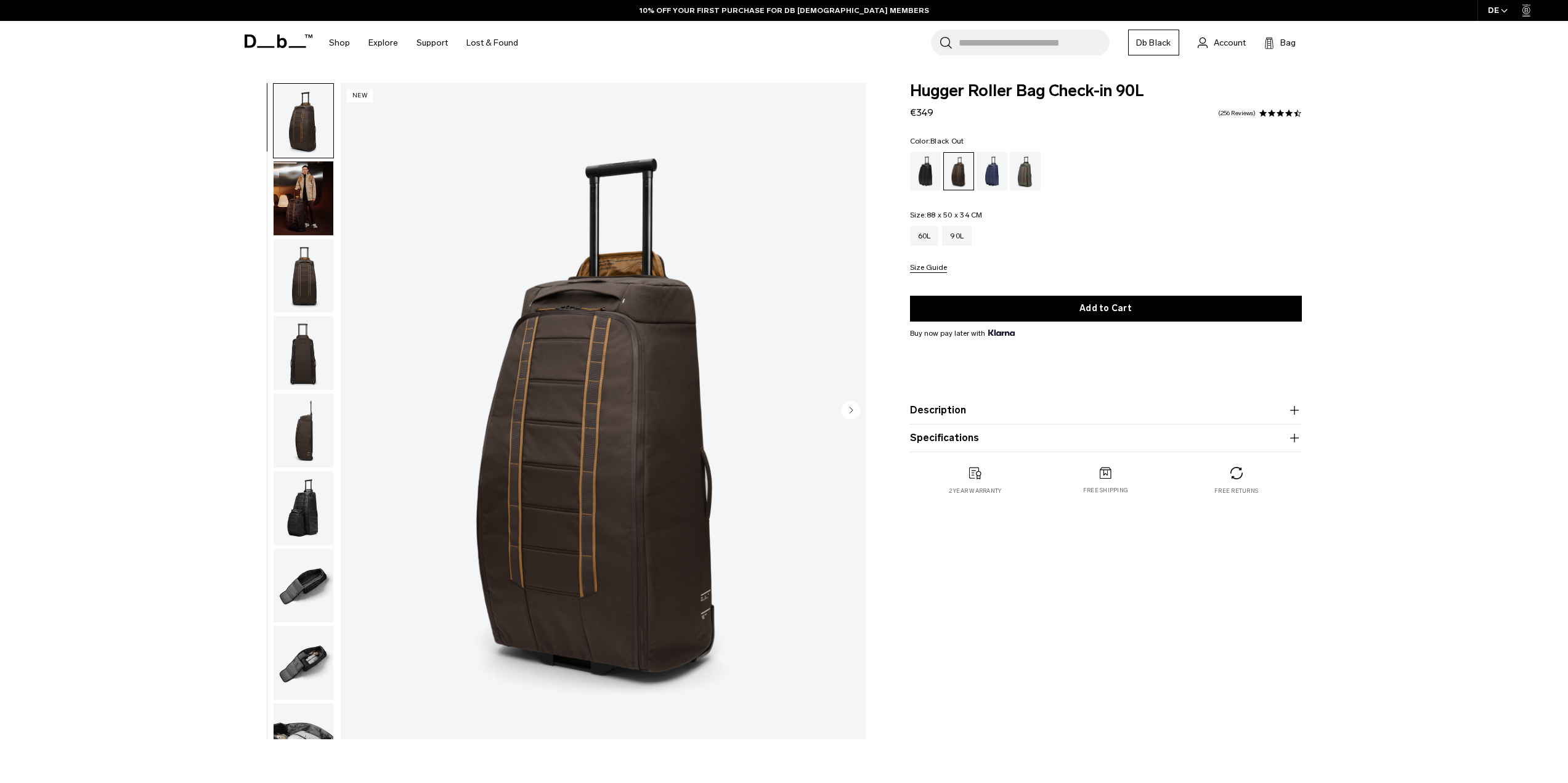
click at [933, 178] on div "Black Out" at bounding box center [926, 171] width 32 height 38
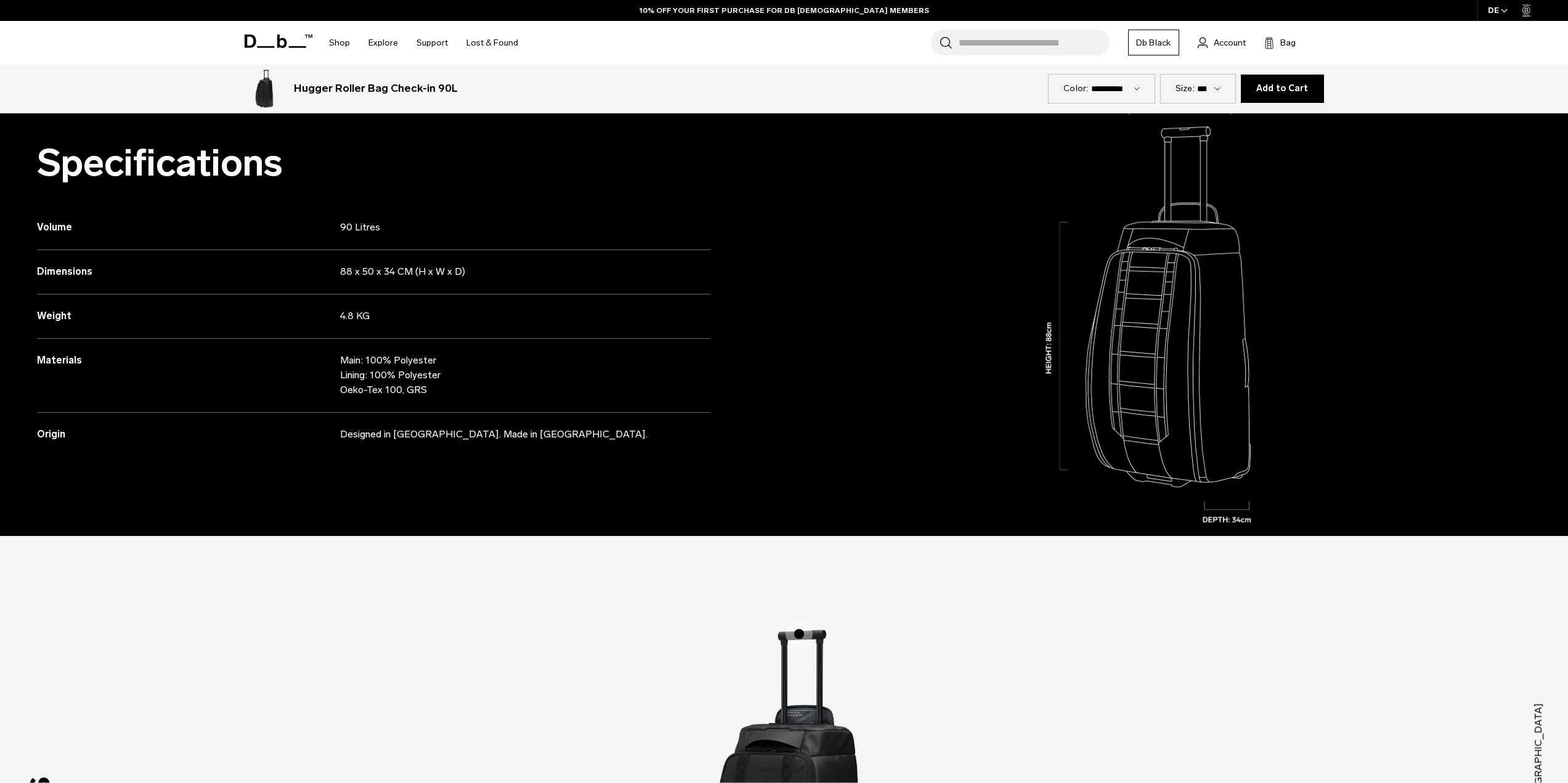
scroll to position [801, 0]
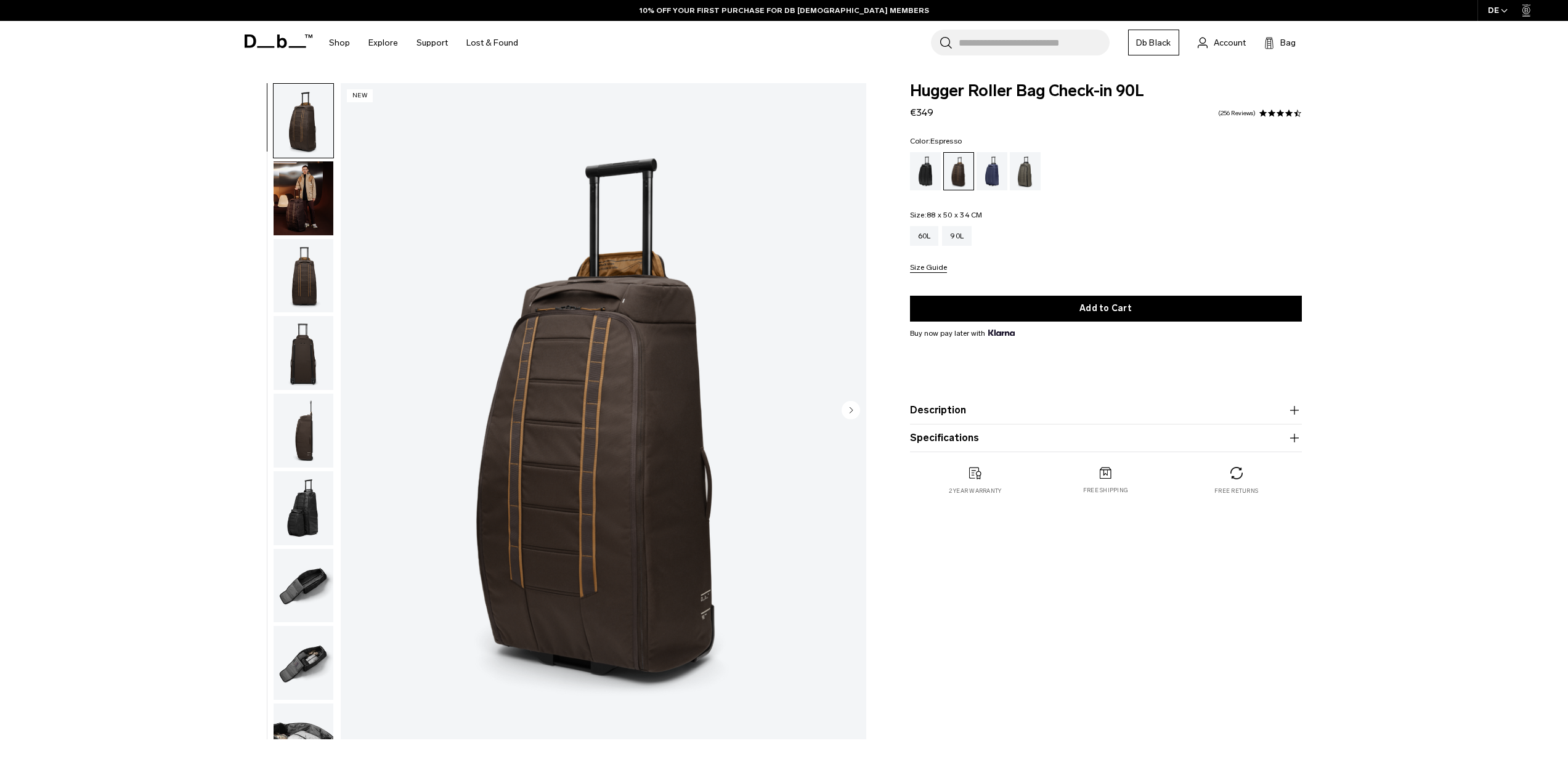
drag, startPoint x: 1196, startPoint y: 29, endPoint x: 1205, endPoint y: 35, distance: 10.8
click at [1197, 30] on div "Search for Bags, Luggage... Search Close Trending Products All Products Hugger …" at bounding box center [928, 43] width 802 height 44
click at [1209, 36] on link "Account" at bounding box center [1222, 42] width 48 height 14
click at [1211, 42] on link "Account" at bounding box center [1222, 42] width 48 height 14
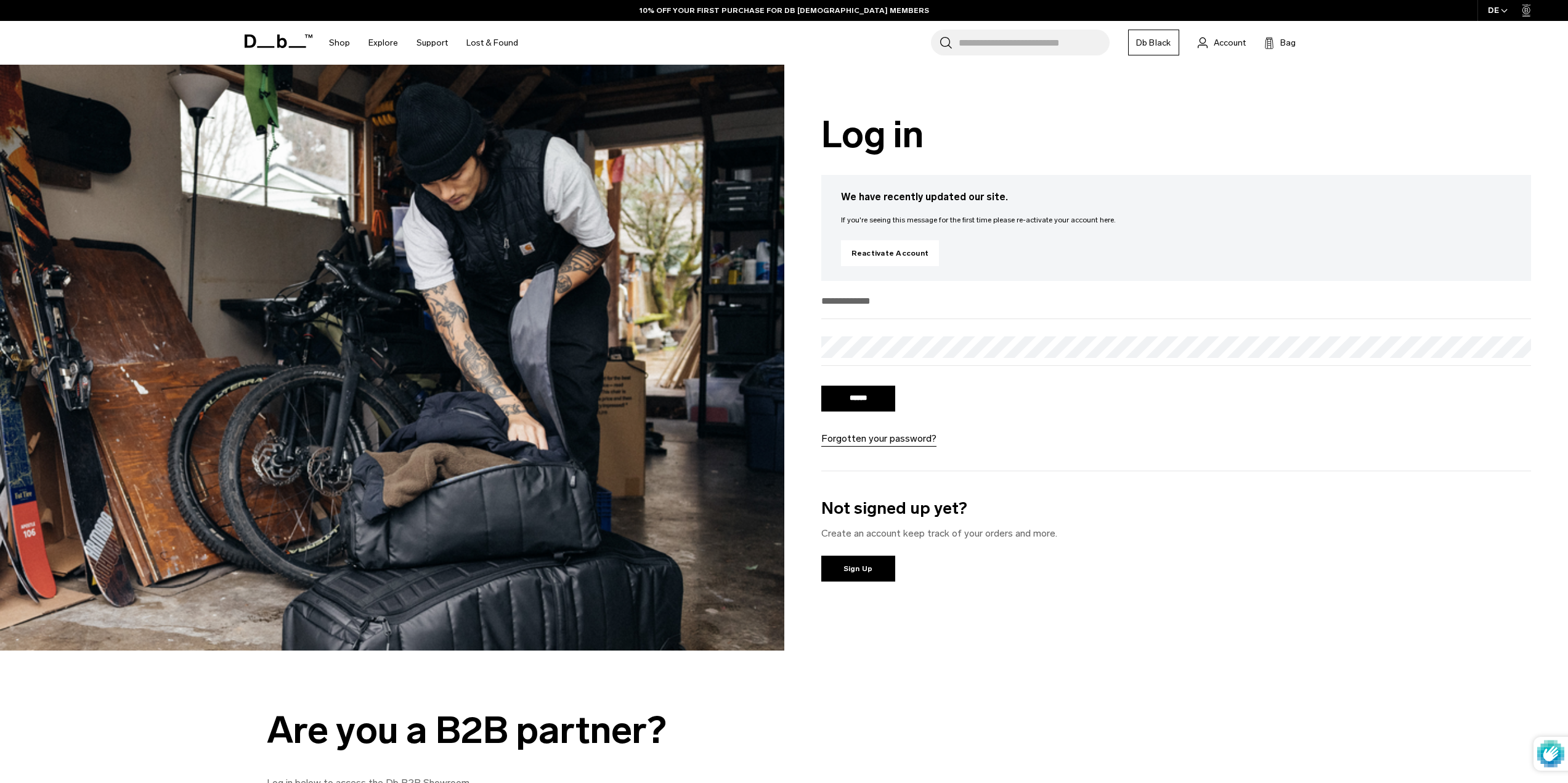
click at [891, 224] on p "If you're seeing this message for the first time please re-activate your accoun…" at bounding box center [1177, 219] width 671 height 11
drag, startPoint x: 928, startPoint y: 216, endPoint x: 1081, endPoint y: 212, distance: 153.1
click at [1081, 212] on div "We have recently updated our site. If you're seeing this message for the first …" at bounding box center [1177, 227] width 711 height 106
click at [1083, 212] on div "We have recently updated our site. If you're seeing this message for the first …" at bounding box center [1177, 227] width 711 height 106
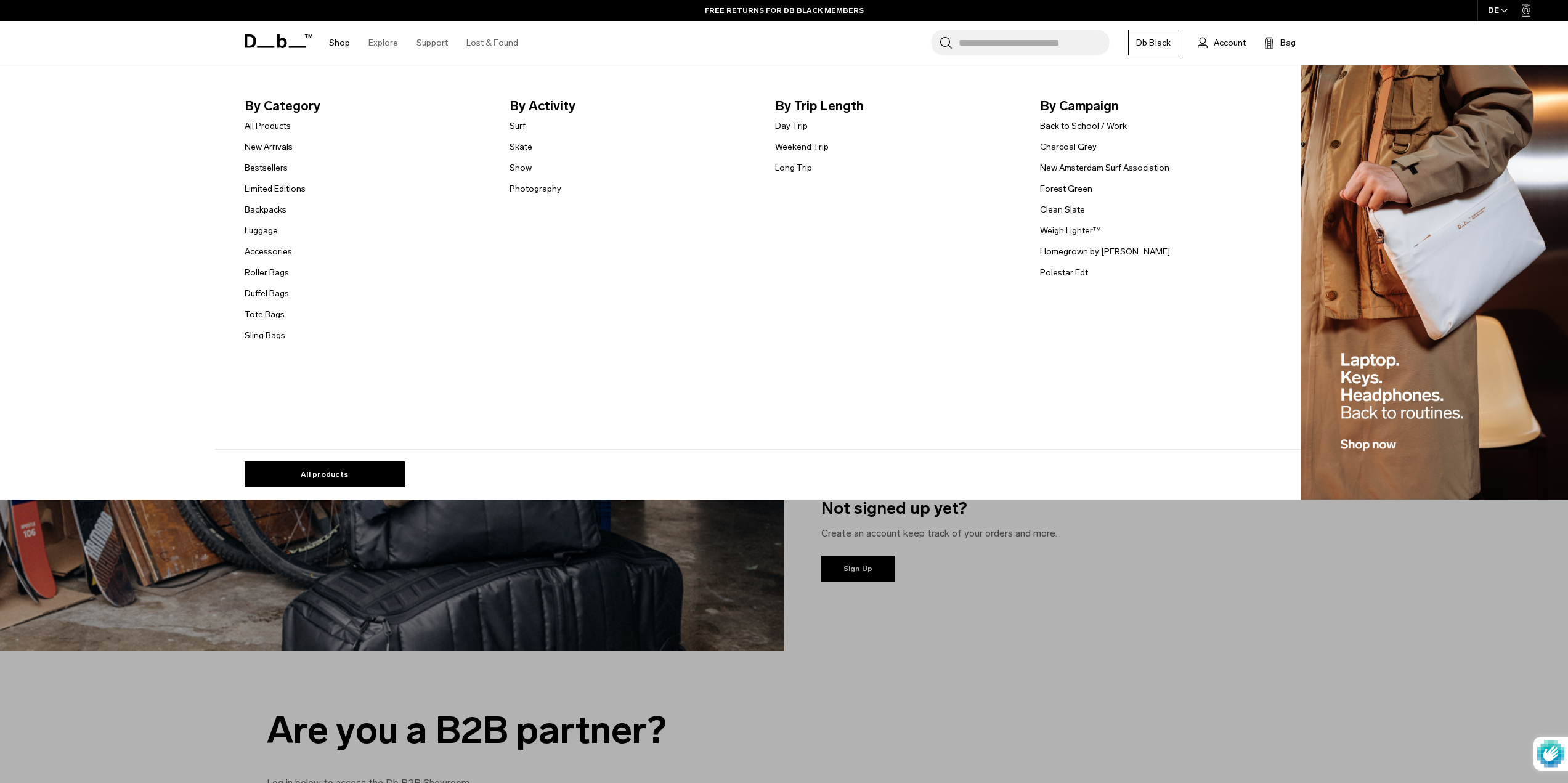
click at [281, 187] on link "Limited Editions" at bounding box center [275, 189] width 61 height 13
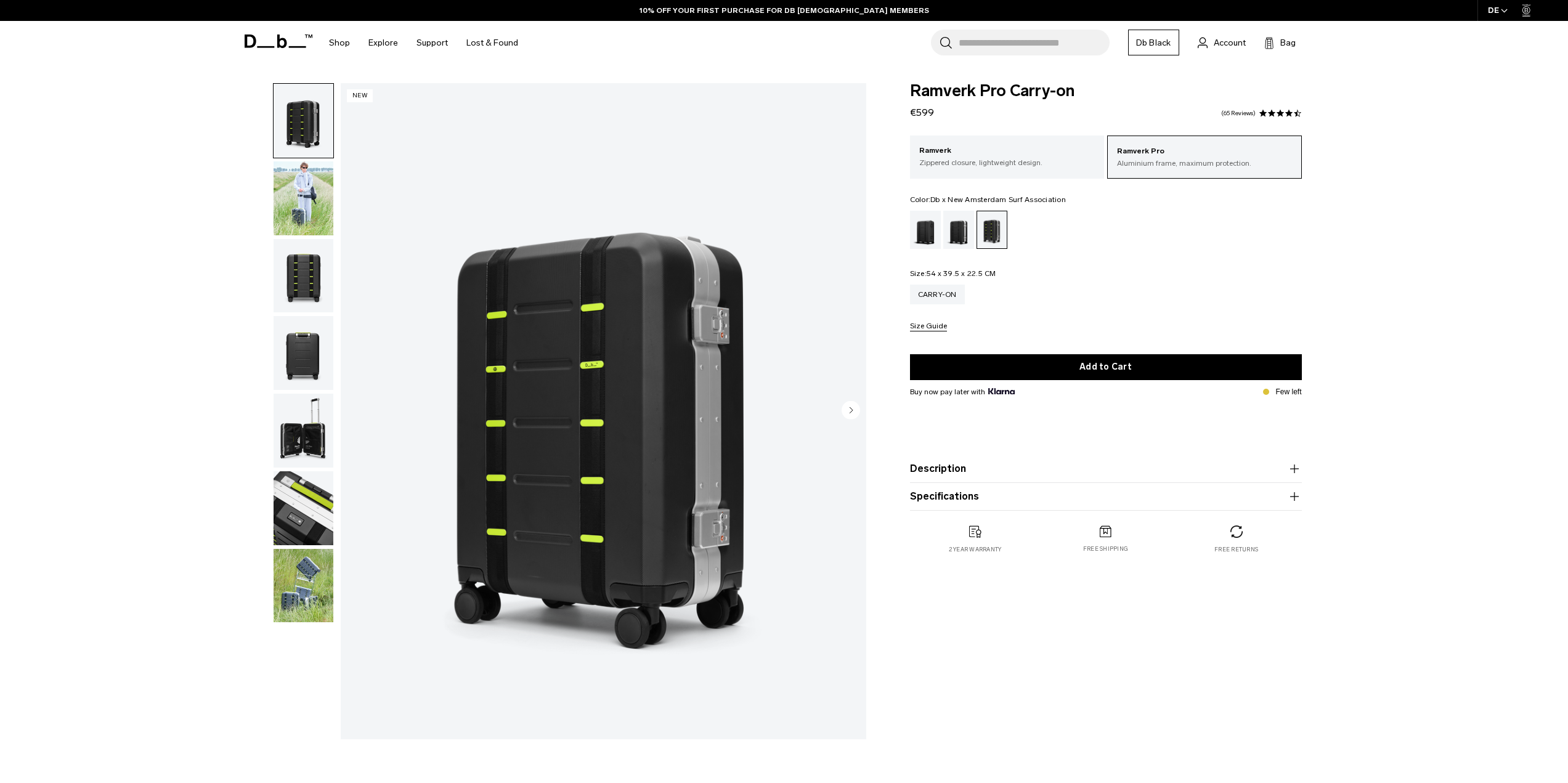
click at [310, 287] on img "button" at bounding box center [303, 276] width 60 height 74
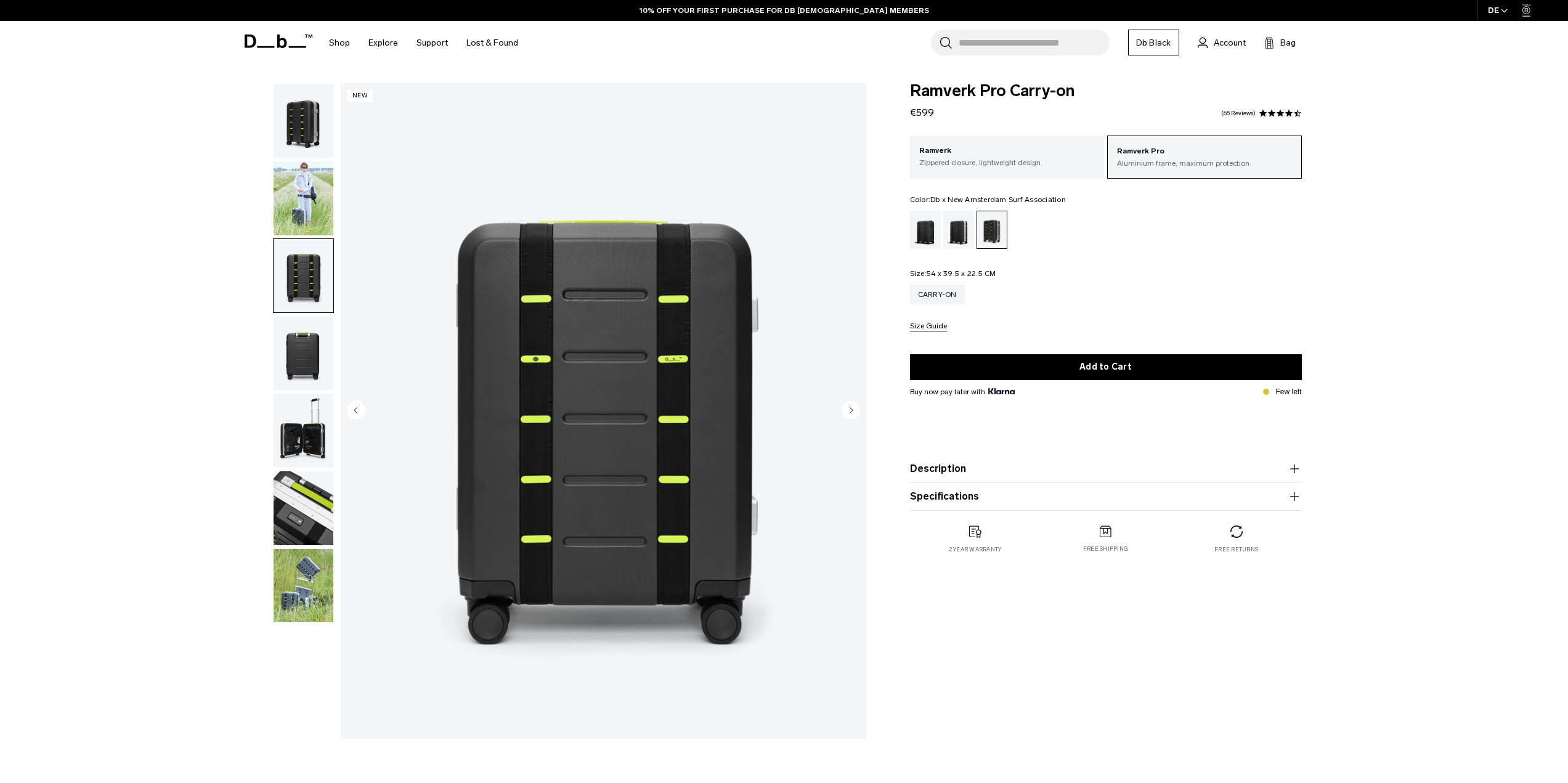
click at [295, 343] on img "button" at bounding box center [303, 353] width 60 height 74
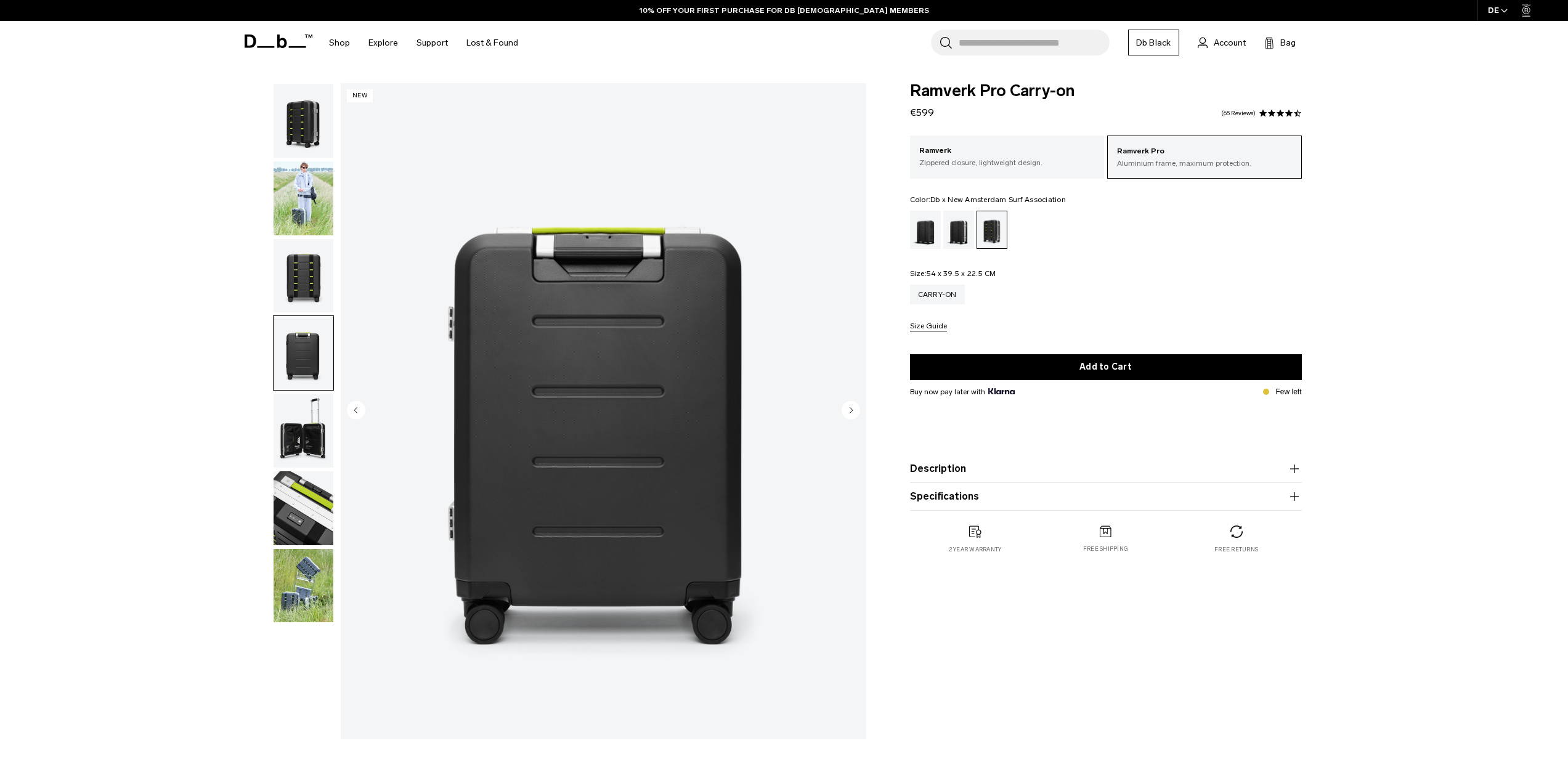
click at [286, 402] on img "button" at bounding box center [303, 430] width 60 height 74
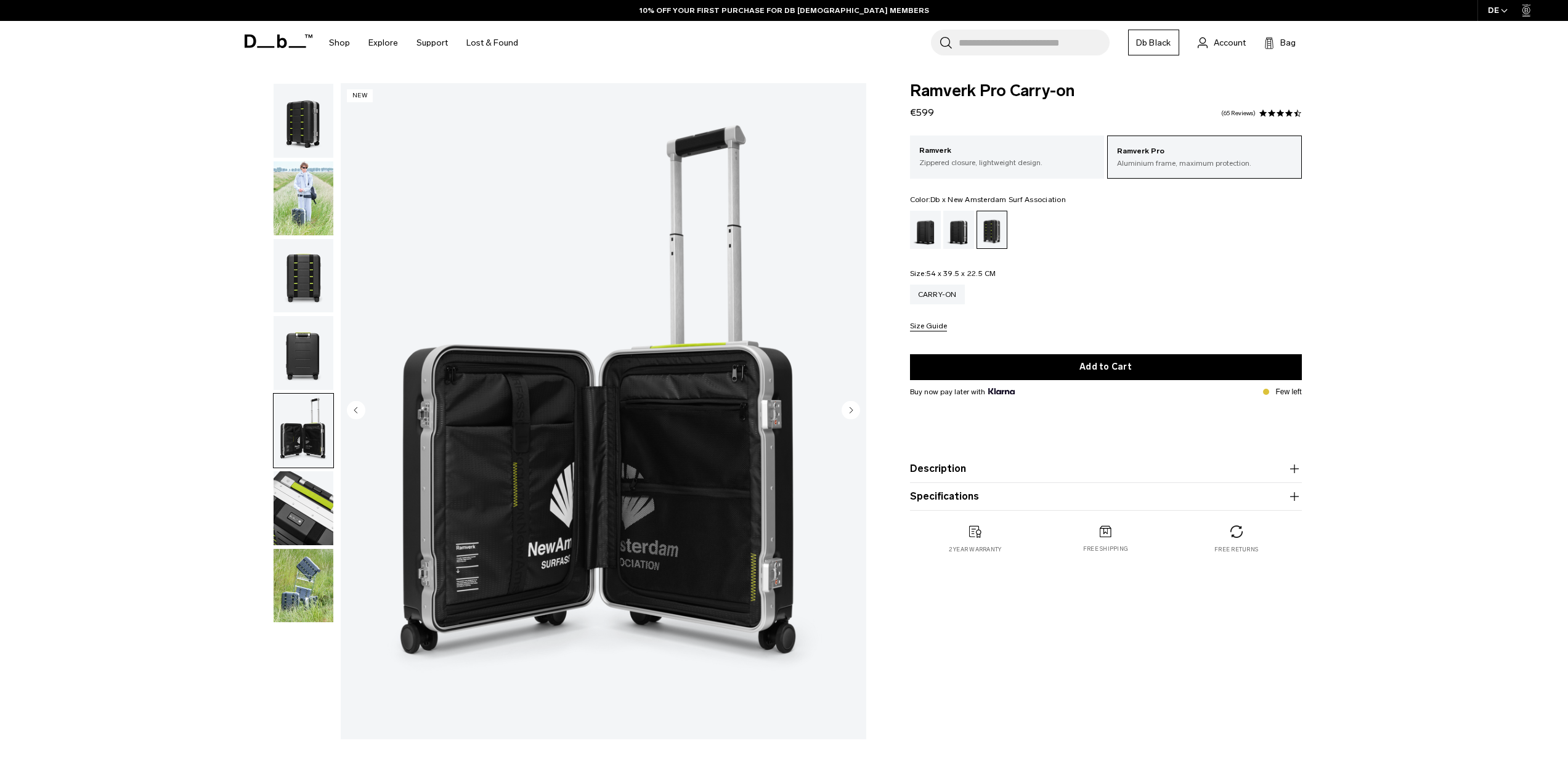
click at [296, 471] on button "button" at bounding box center [303, 508] width 61 height 75
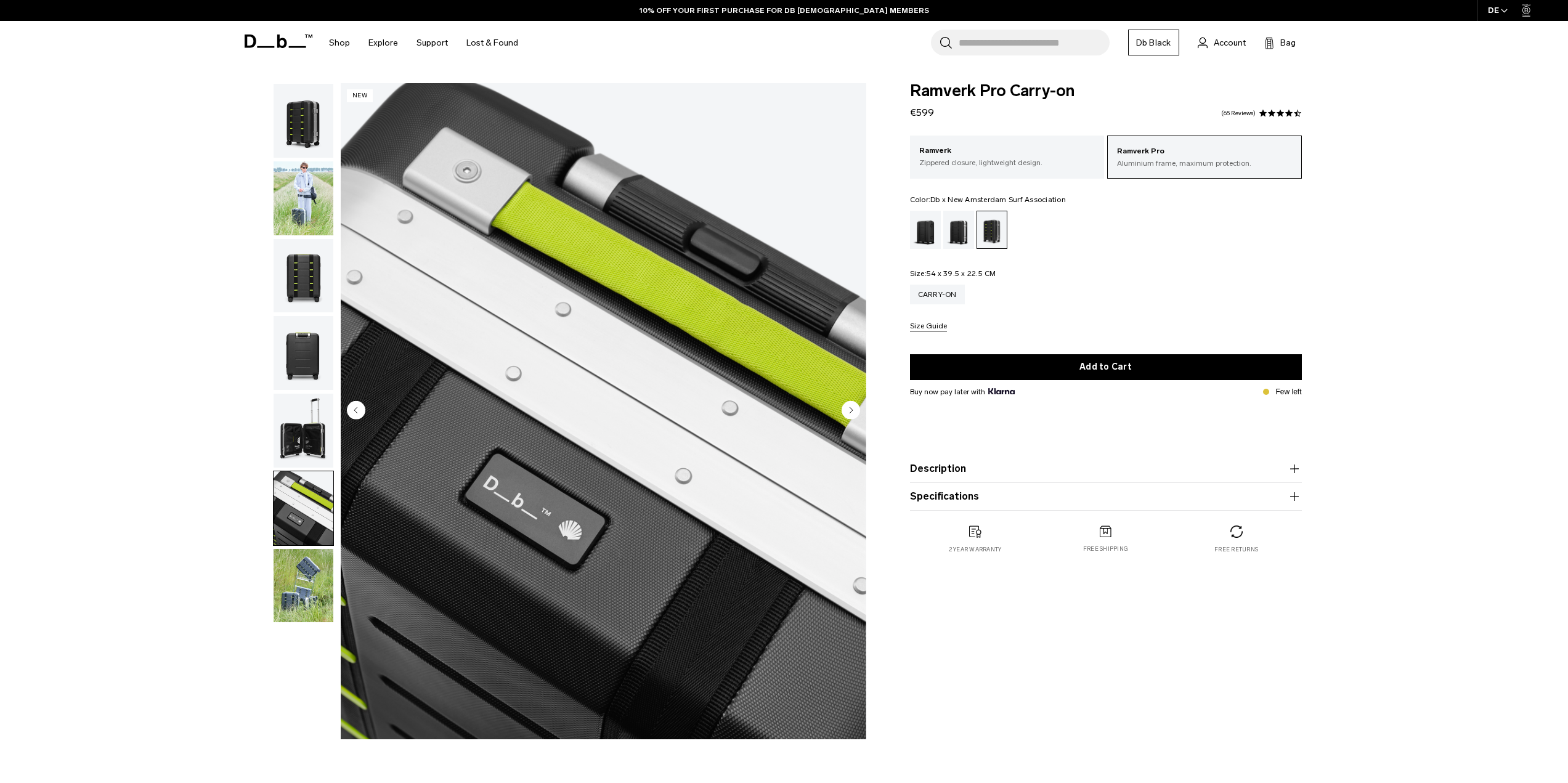
click at [304, 554] on img "button" at bounding box center [303, 586] width 60 height 74
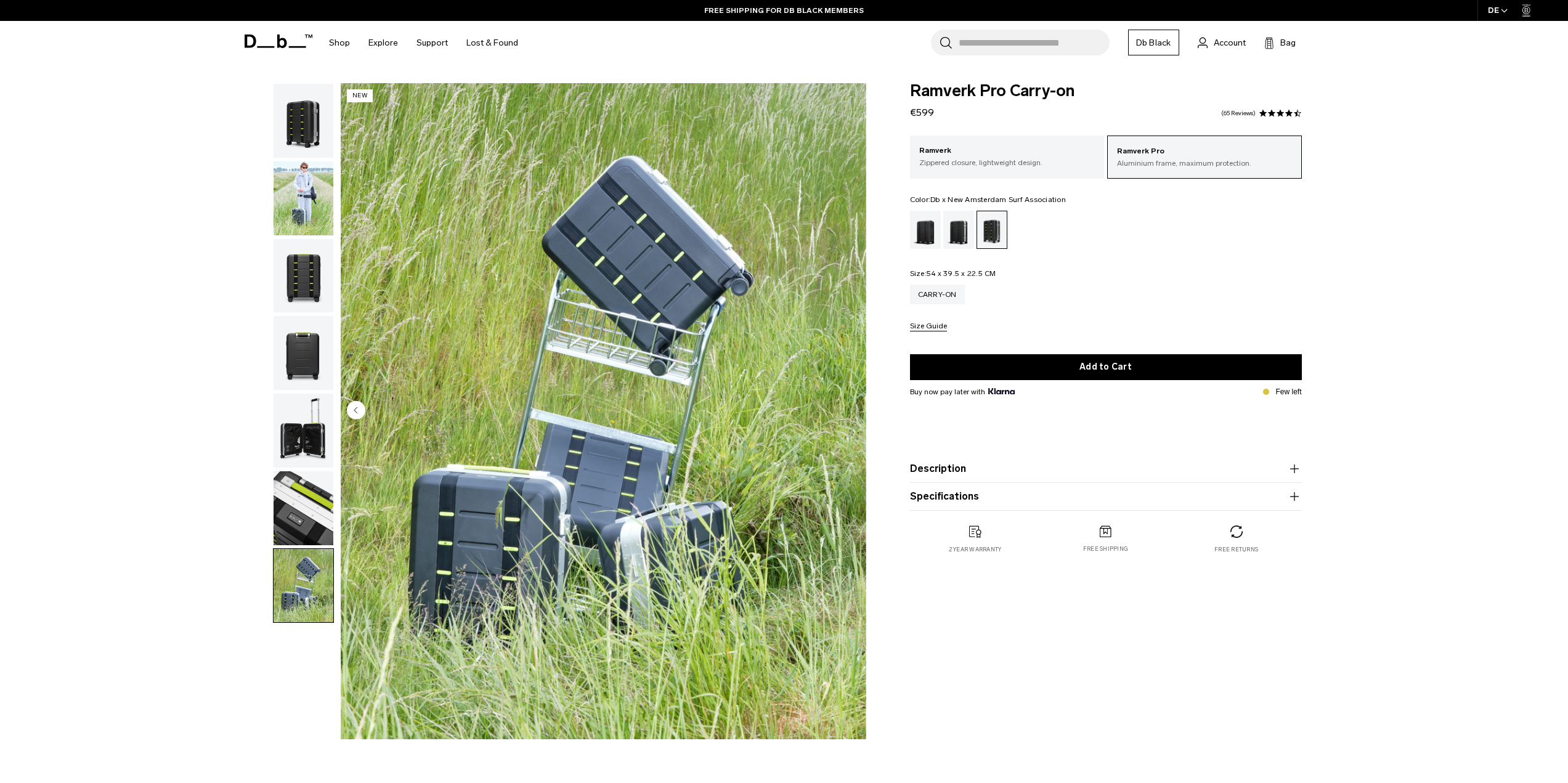
click at [303, 513] on img "button" at bounding box center [303, 508] width 60 height 74
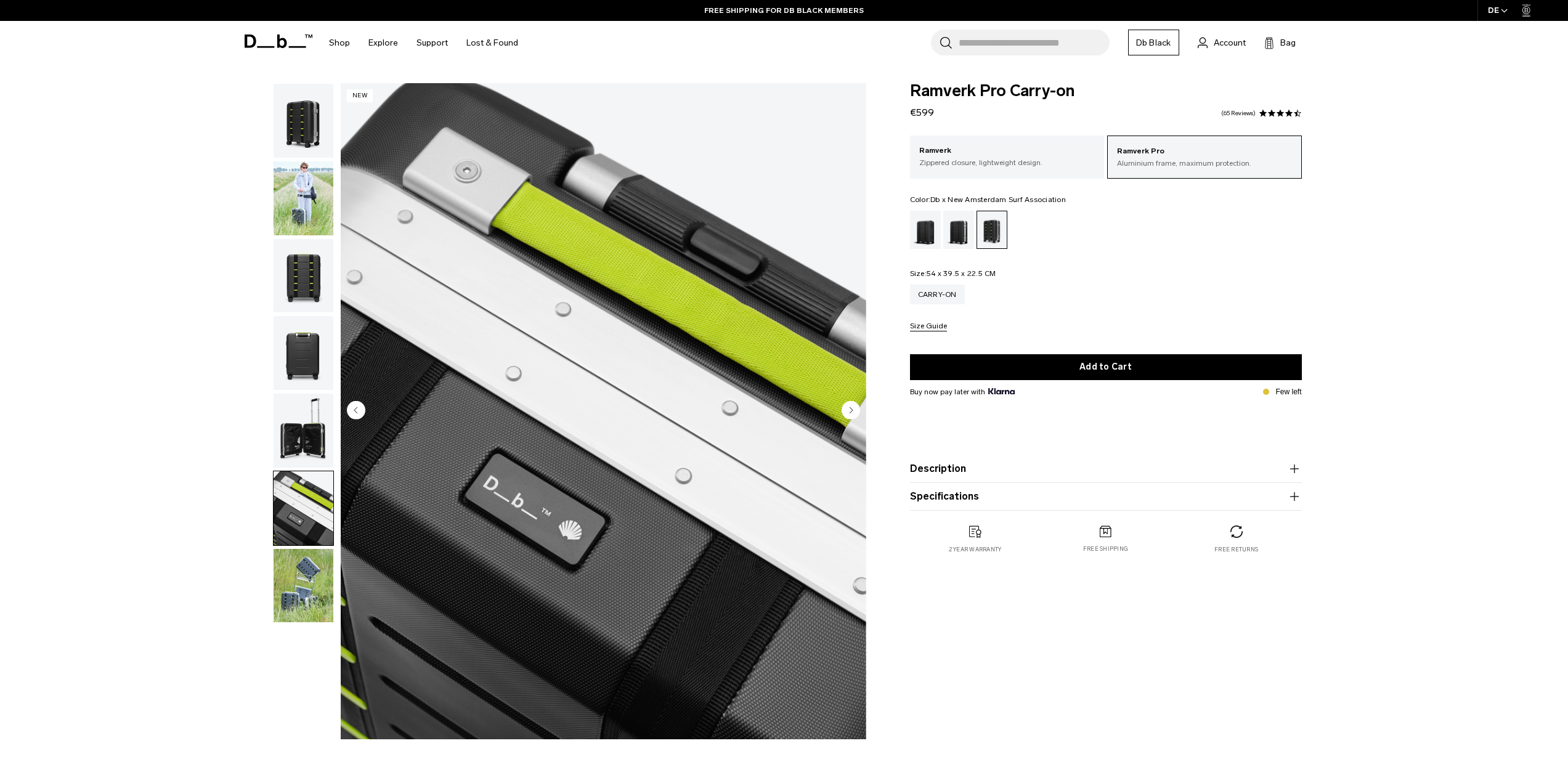
click at [295, 577] on img "button" at bounding box center [303, 586] width 60 height 74
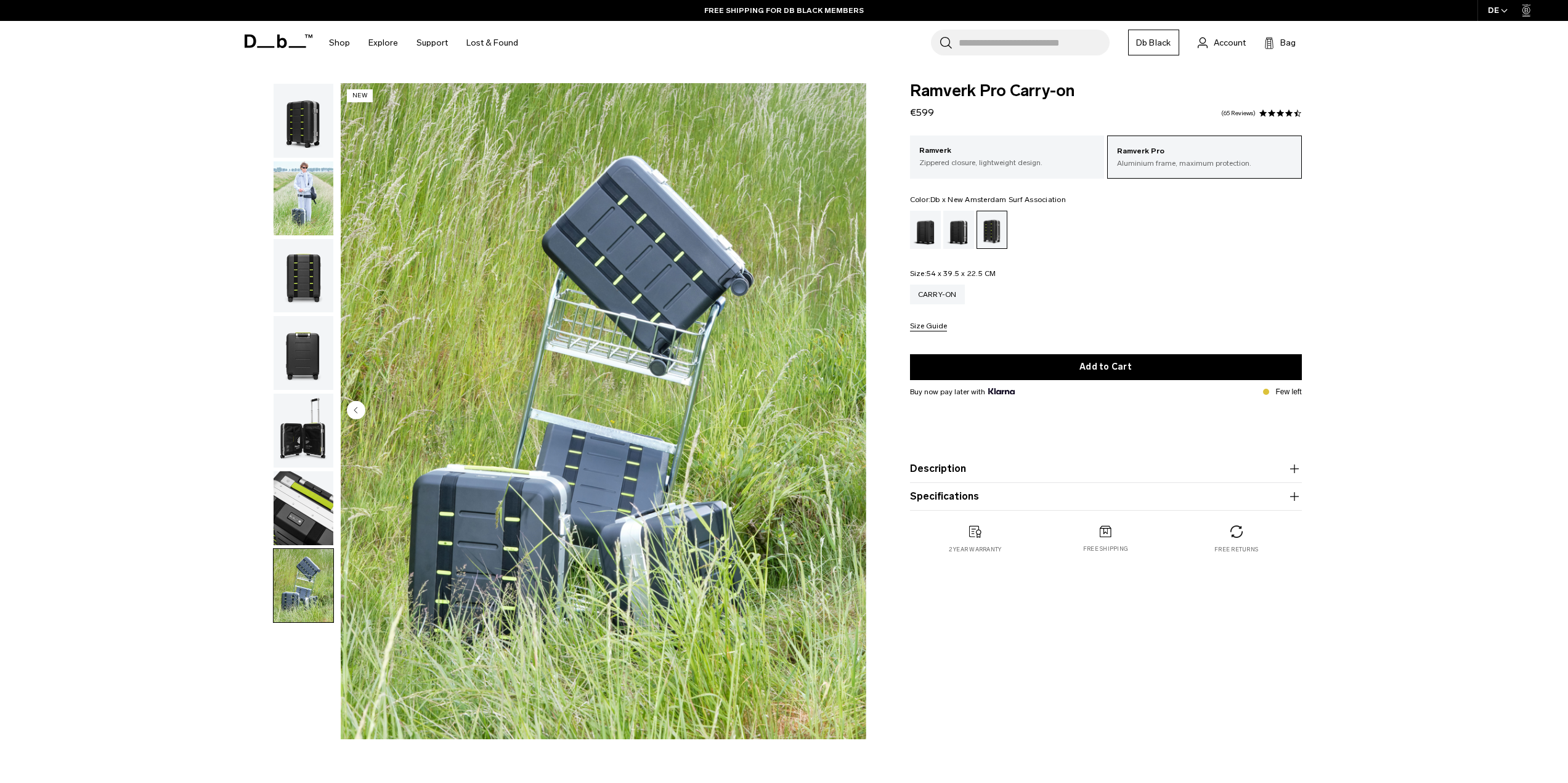
click at [309, 587] on img "button" at bounding box center [303, 586] width 60 height 74
click at [302, 495] on img "button" at bounding box center [303, 508] width 60 height 74
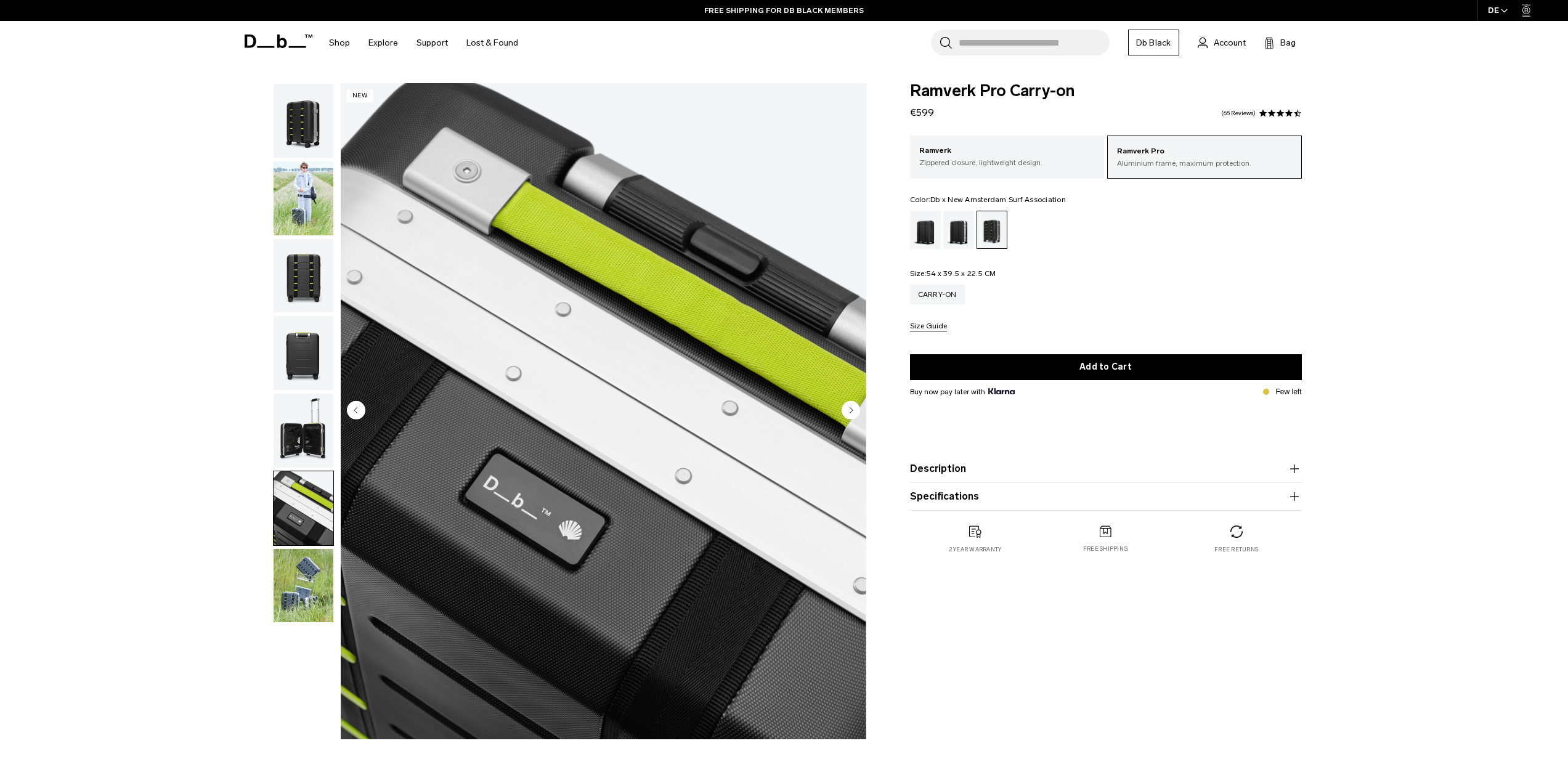
click at [307, 432] on img "button" at bounding box center [303, 430] width 60 height 74
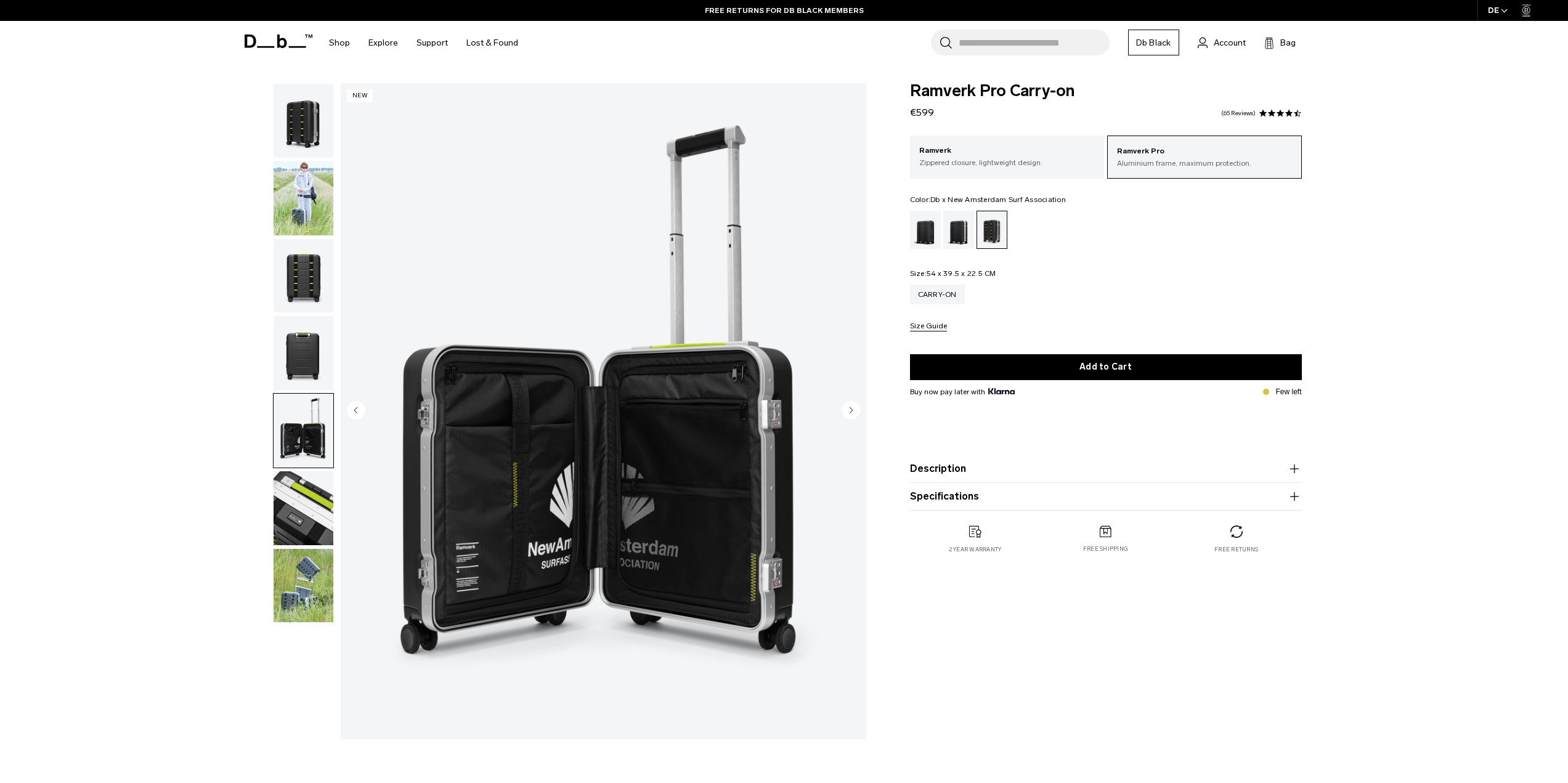
click at [302, 382] on img "button" at bounding box center [303, 353] width 60 height 74
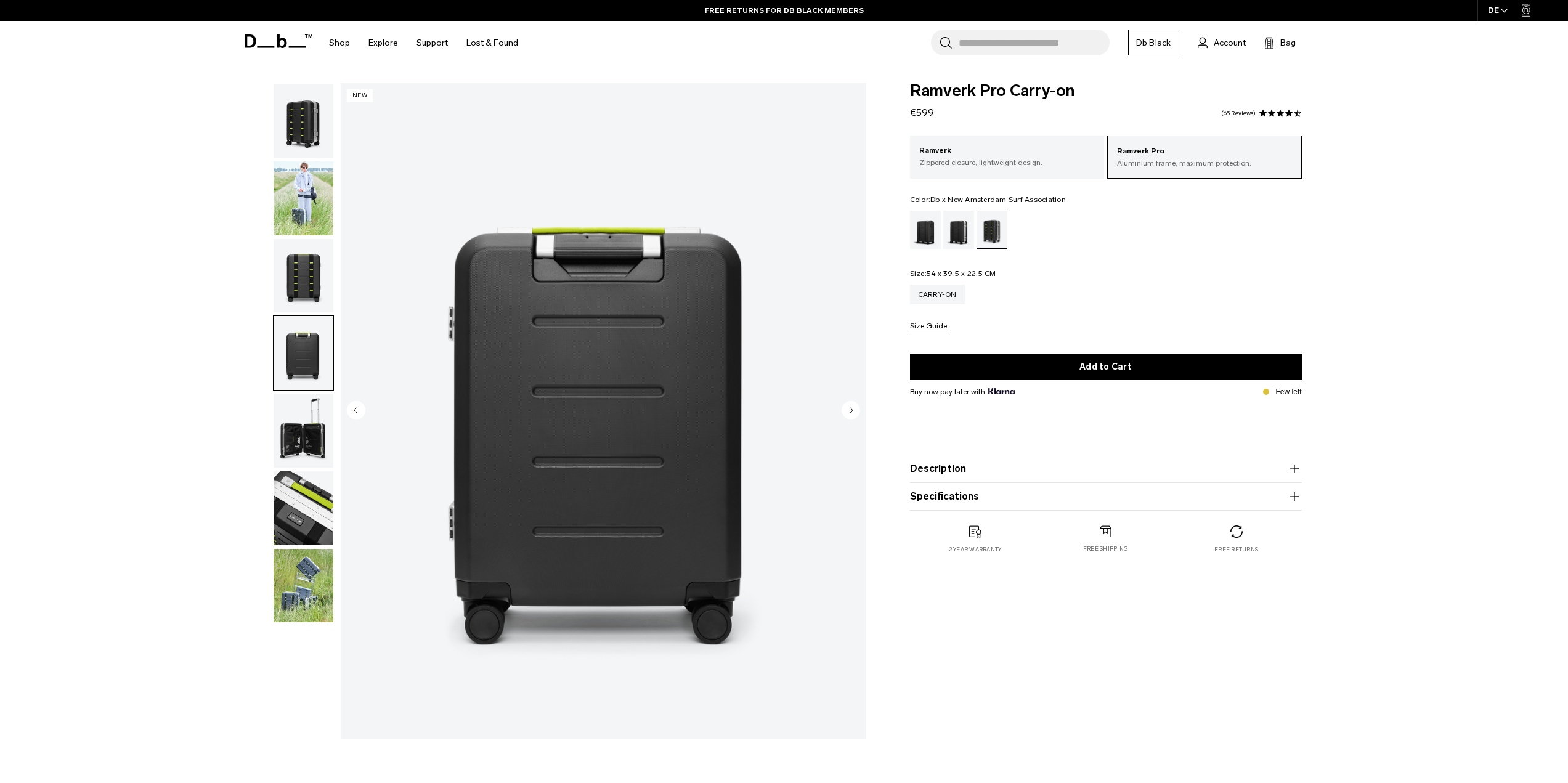
click at [303, 349] on img "button" at bounding box center [303, 353] width 60 height 74
click at [312, 305] on img "button" at bounding box center [303, 276] width 60 height 74
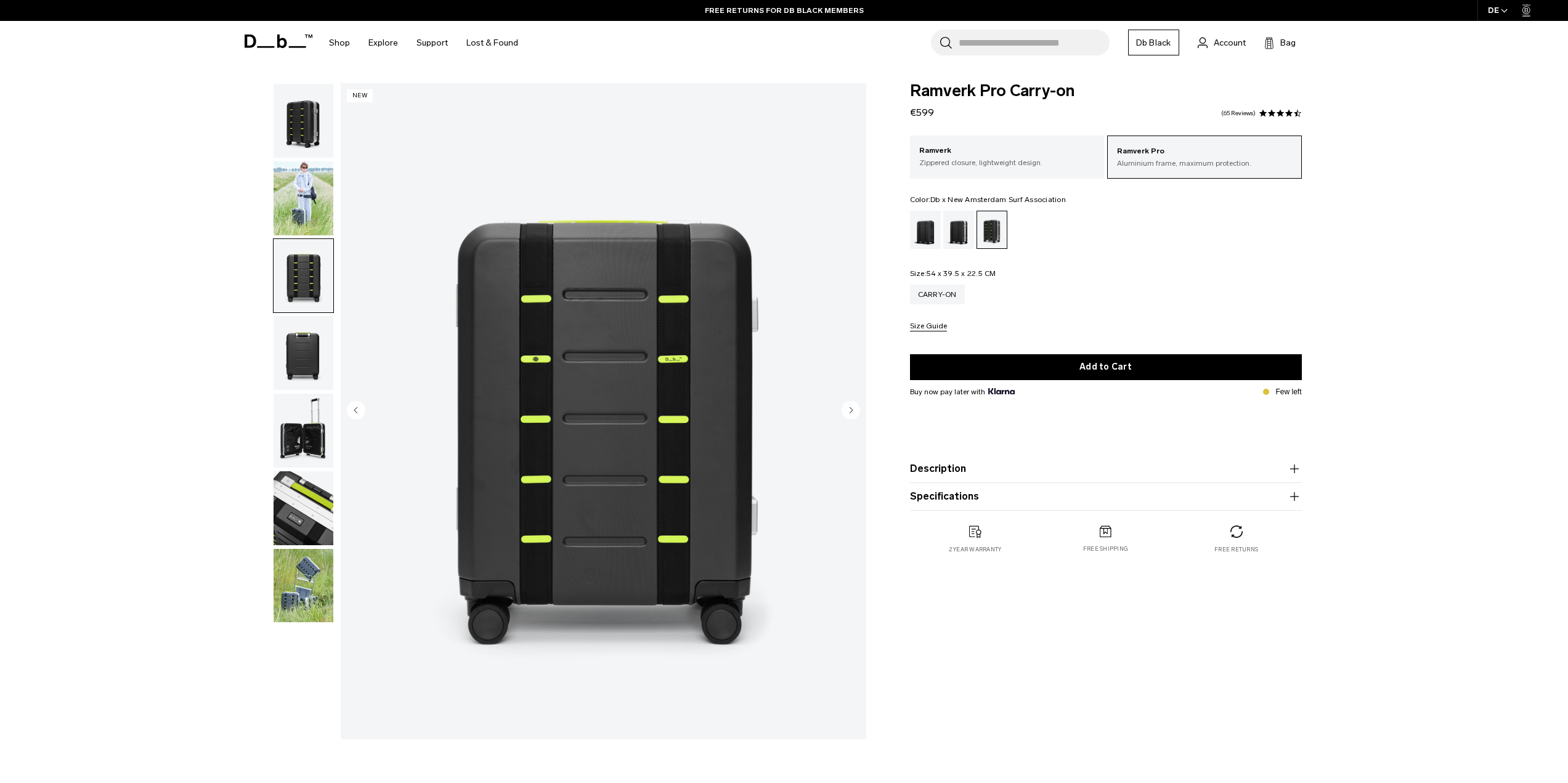
click at [306, 205] on img "button" at bounding box center [303, 198] width 60 height 74
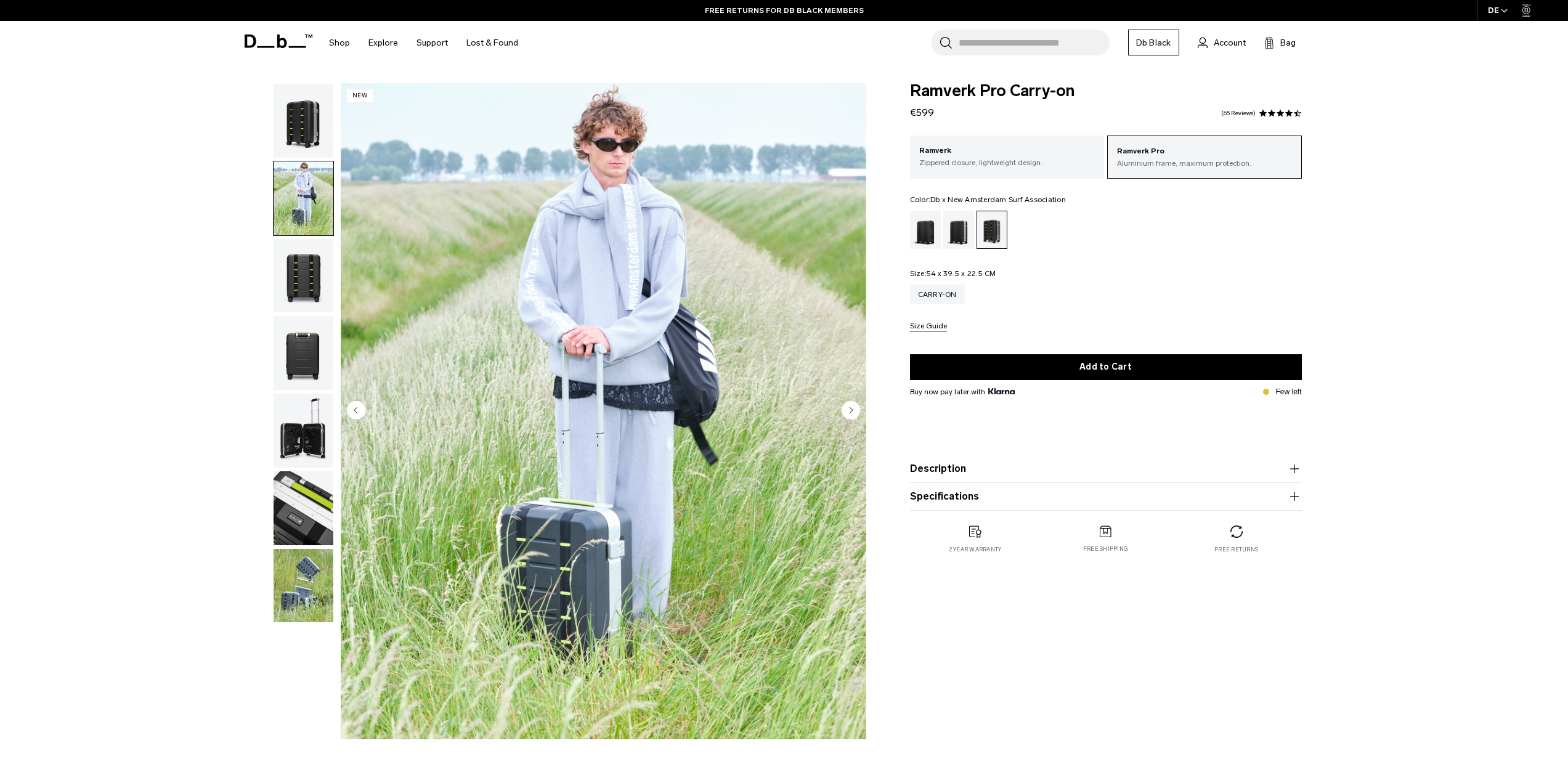
click at [309, 148] on img "button" at bounding box center [303, 121] width 60 height 74
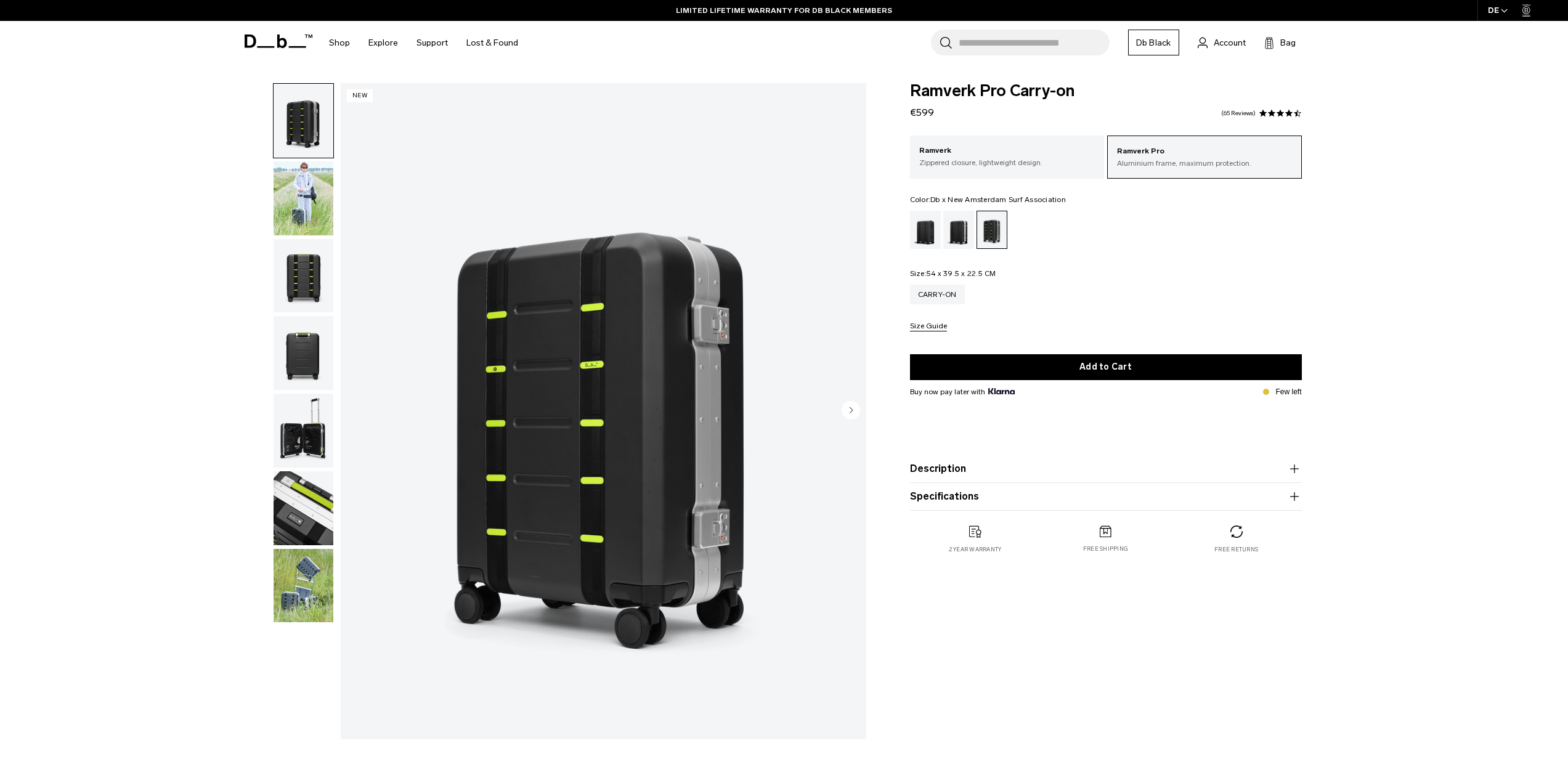
click at [315, 177] on img "button" at bounding box center [303, 198] width 60 height 74
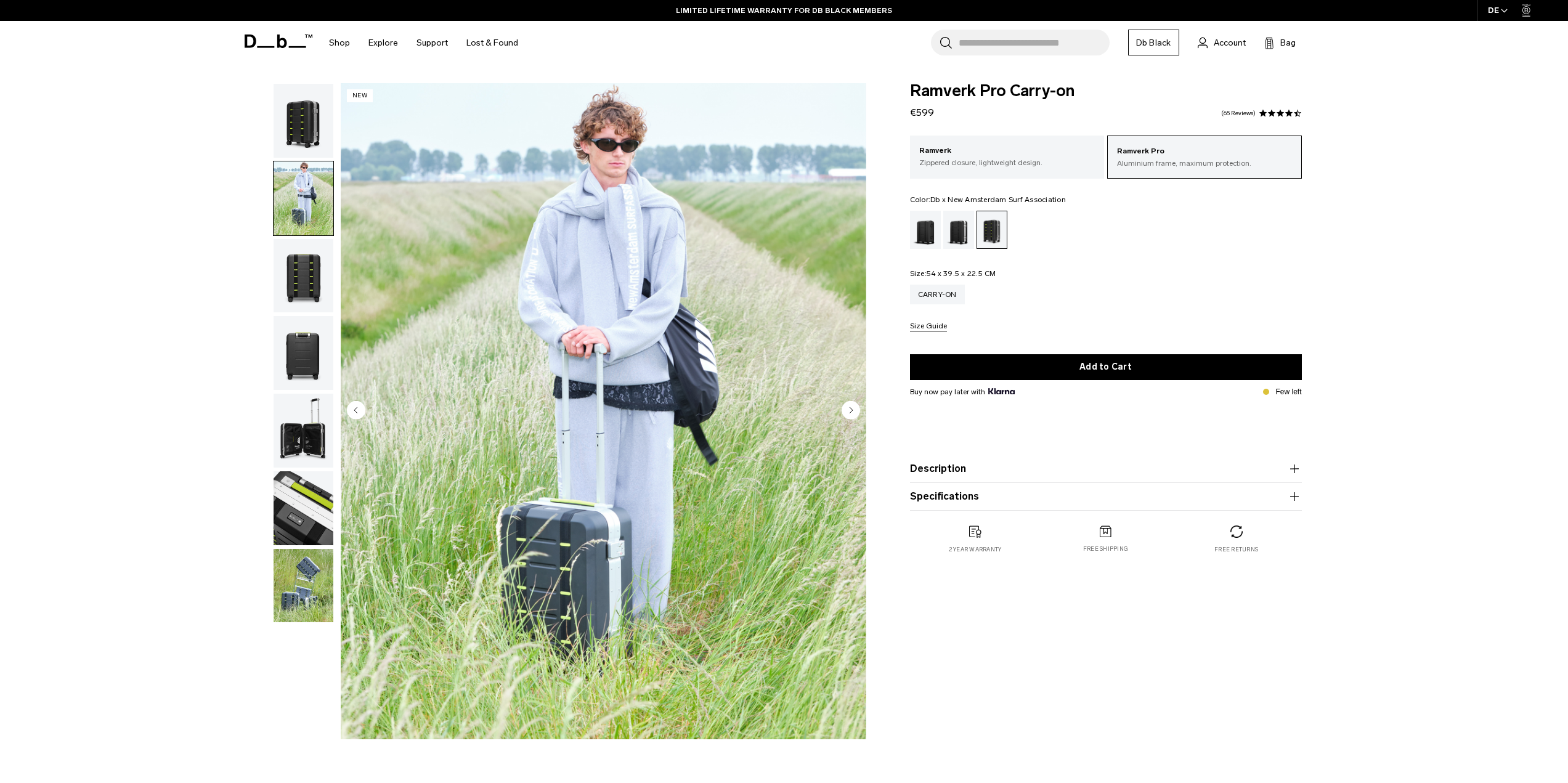
click at [315, 221] on img "button" at bounding box center [303, 198] width 60 height 74
click at [313, 270] on img "button" at bounding box center [303, 276] width 60 height 74
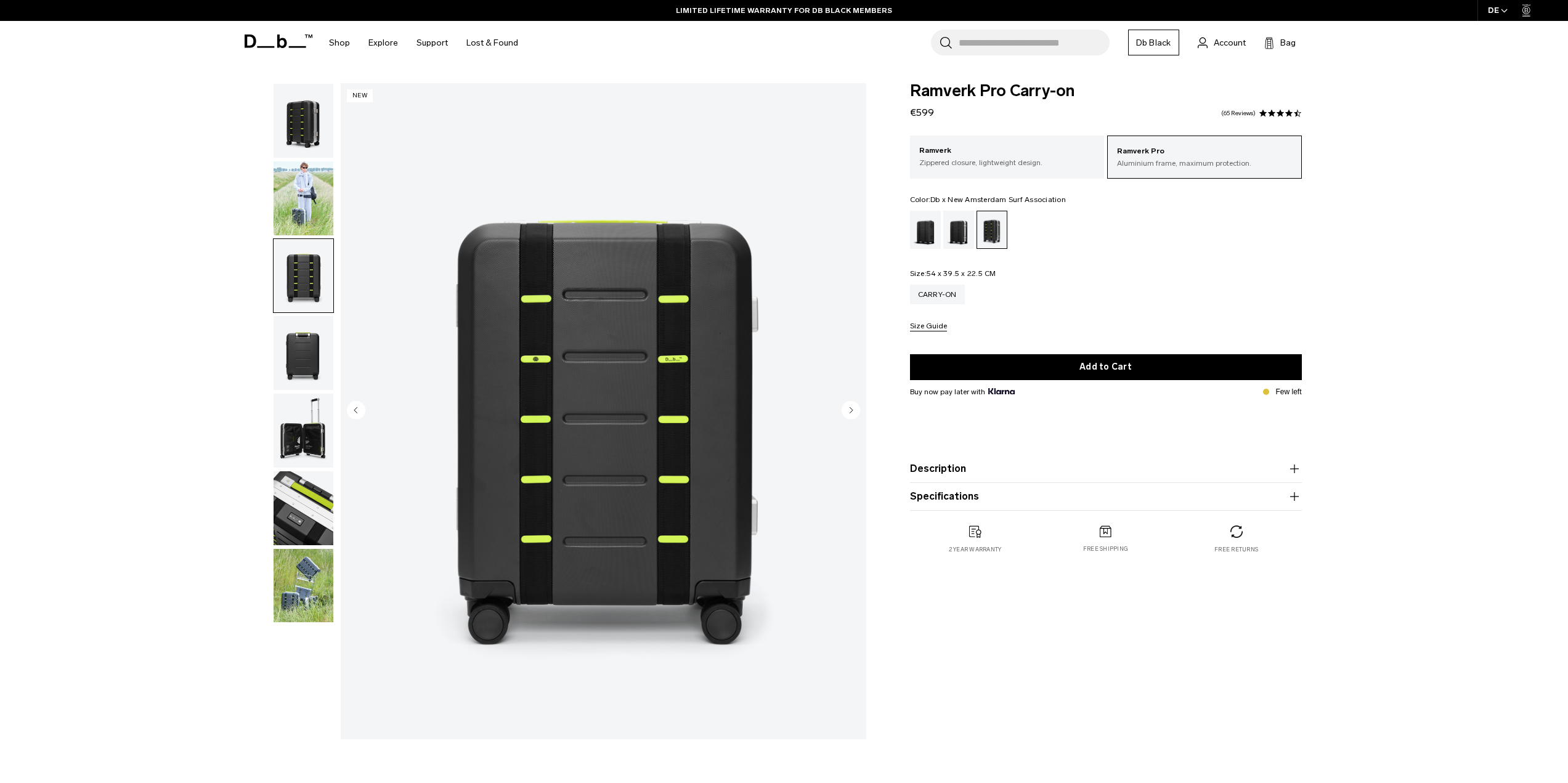
click at [568, 335] on img "3 / 7" at bounding box center [603, 411] width 526 height 656
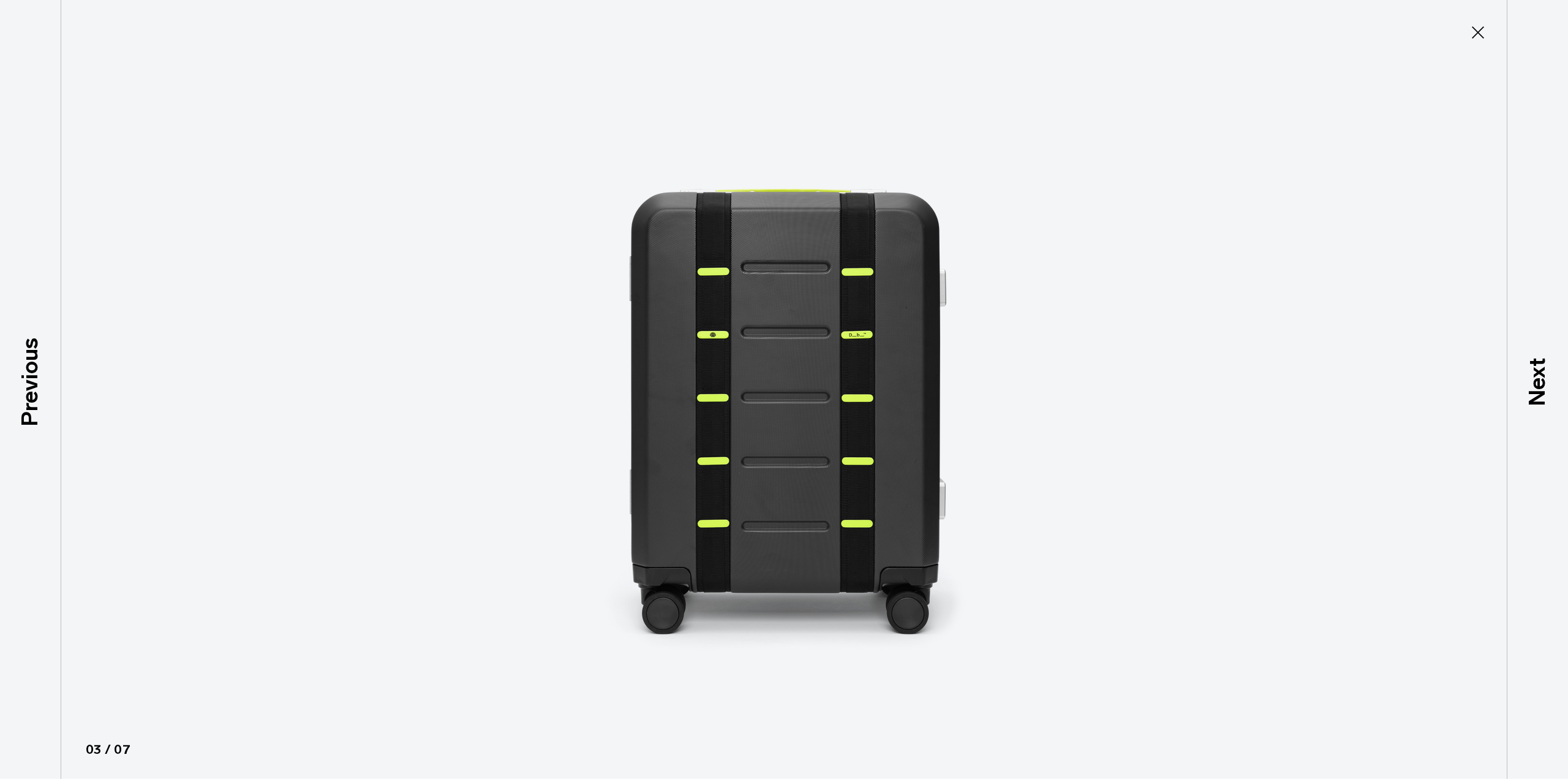
click at [747, 365] on img at bounding box center [784, 390] width 551 height 779
click at [1173, 268] on div at bounding box center [784, 390] width 1568 height 779
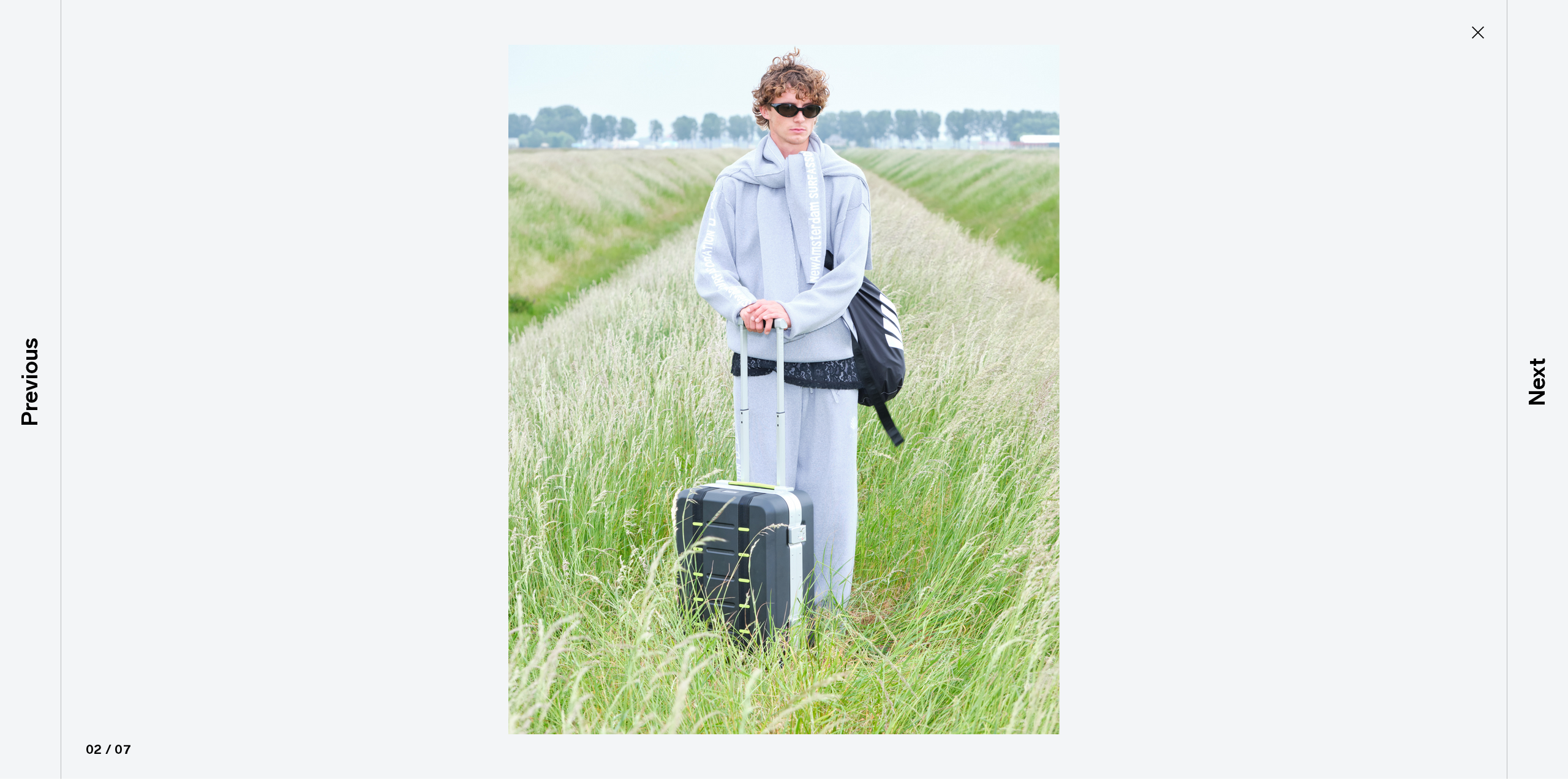
click at [1483, 37] on icon at bounding box center [1478, 33] width 20 height 20
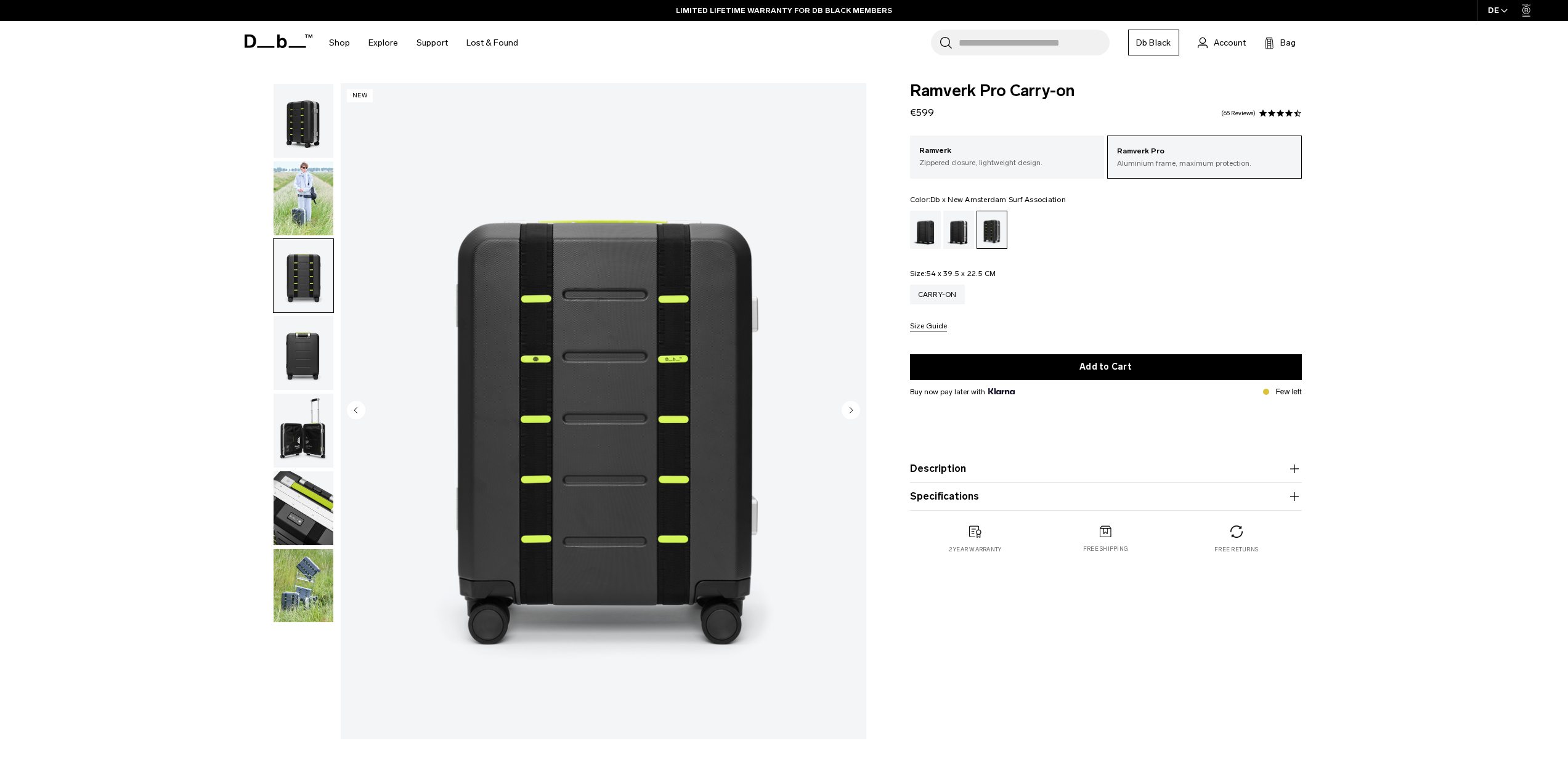
click at [284, 44] on icon at bounding box center [278, 41] width 68 height 14
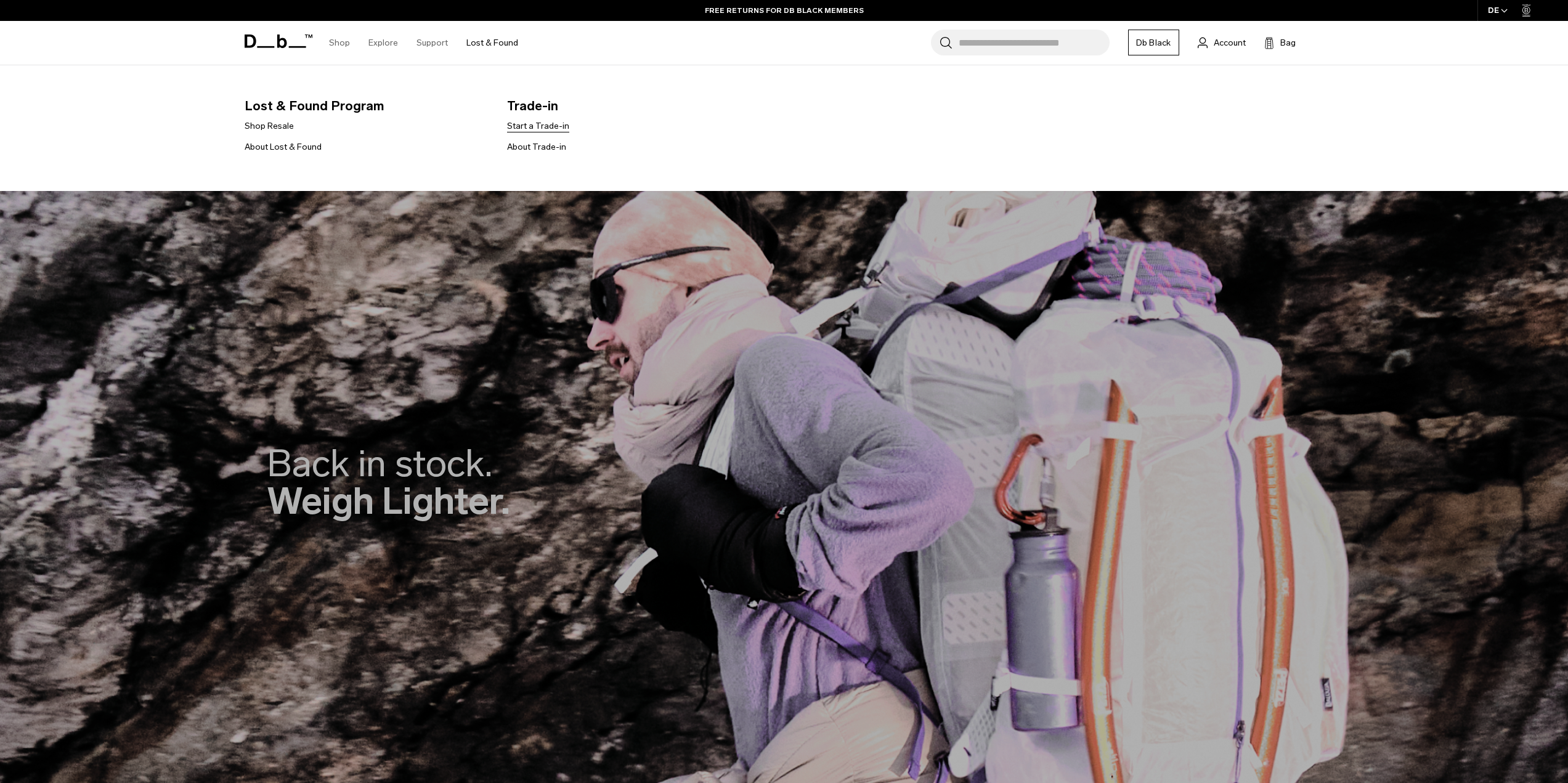
click at [540, 129] on link "Start a Trade-in" at bounding box center [538, 126] width 62 height 13
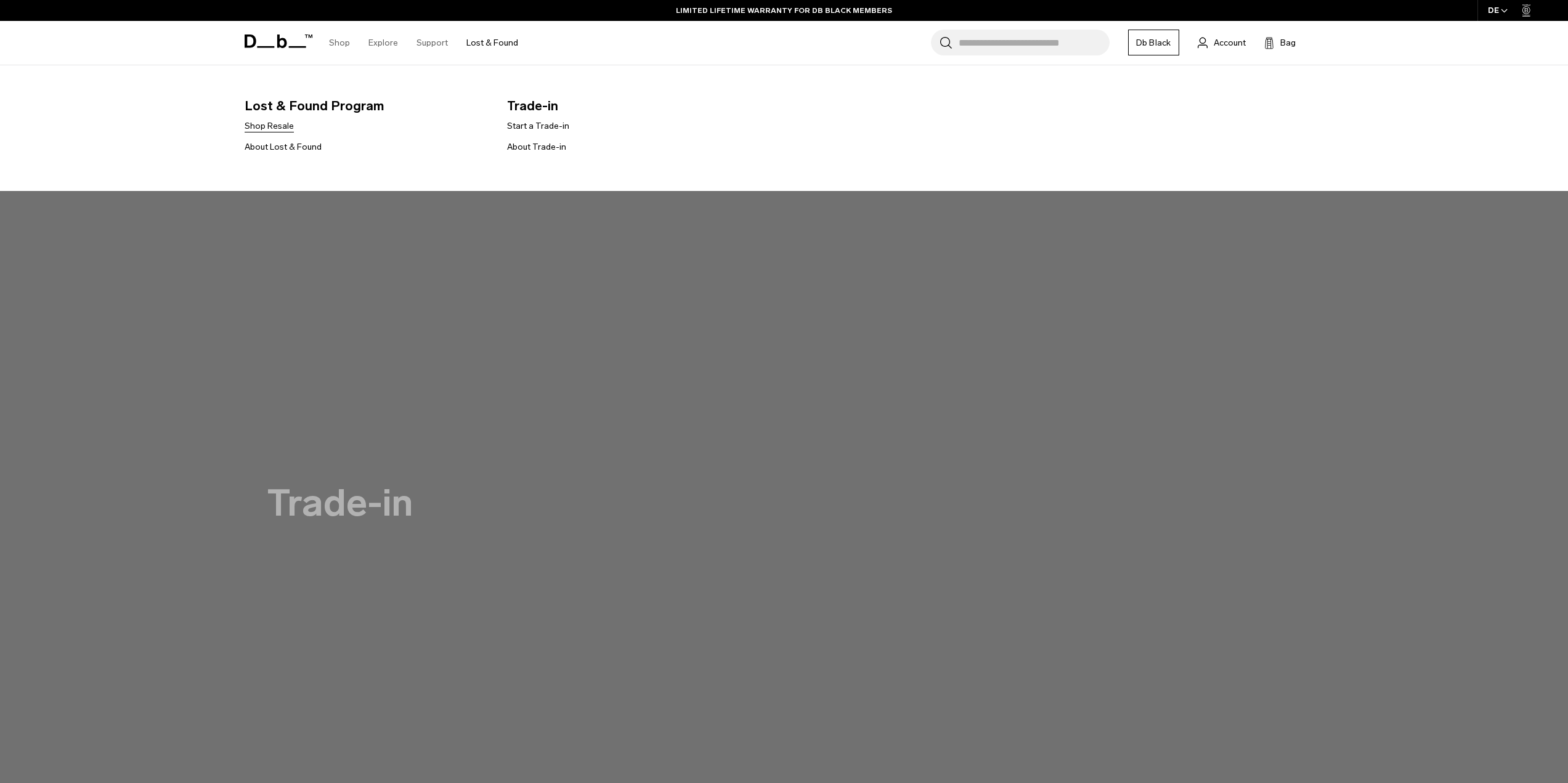
click at [278, 128] on link "Shop Resale" at bounding box center [269, 126] width 49 height 13
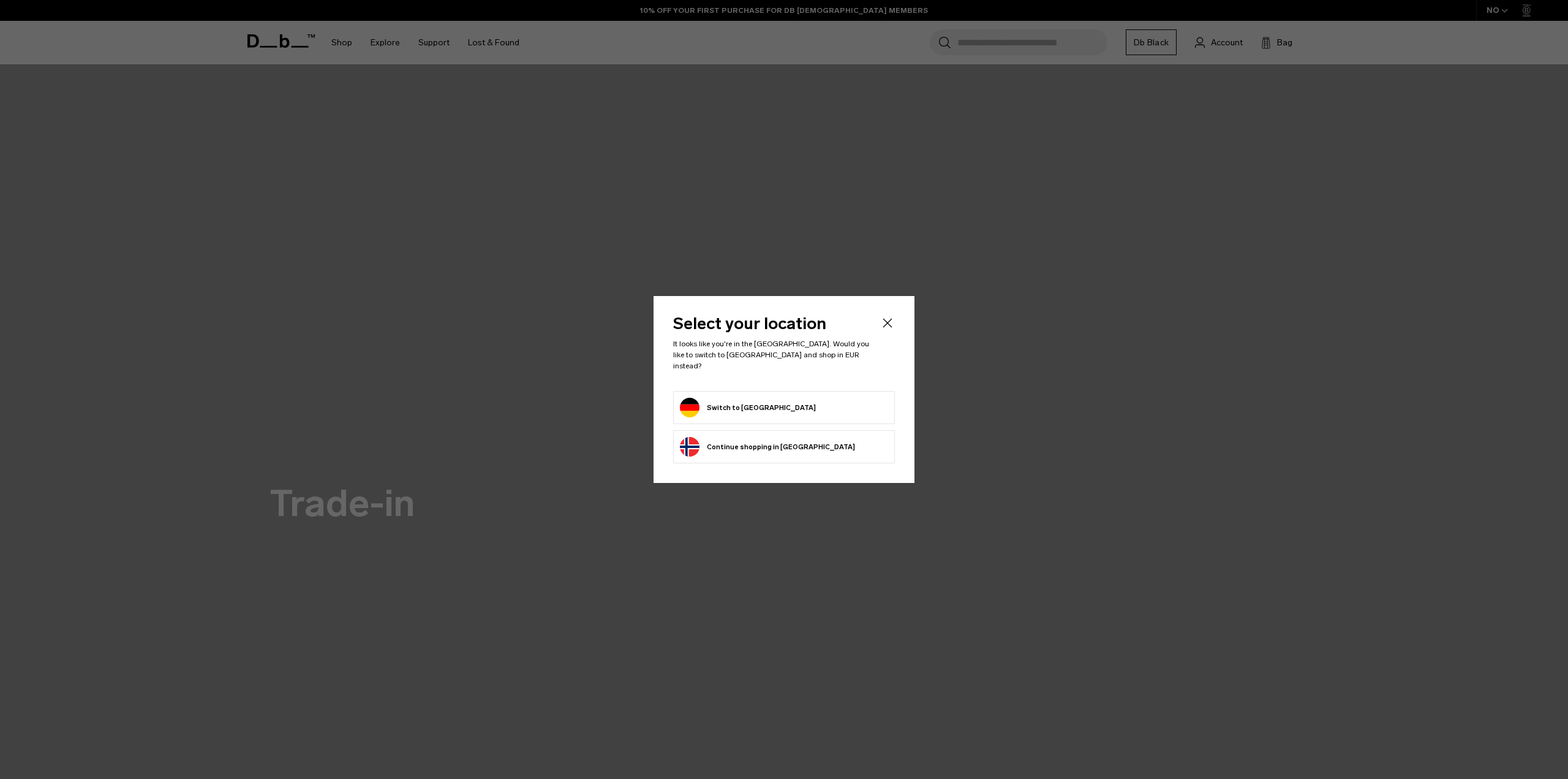
click at [791, 398] on form "Switch to Germany" at bounding box center [784, 408] width 208 height 20
click at [774, 399] on form "Switch to Germany" at bounding box center [784, 408] width 208 height 20
click at [744, 402] on button "Switch to Germany" at bounding box center [747, 408] width 136 height 20
click at [728, 398] on button "Switch to Germany" at bounding box center [747, 408] width 136 height 20
click at [750, 408] on button "Switch to Germany" at bounding box center [747, 408] width 136 height 20
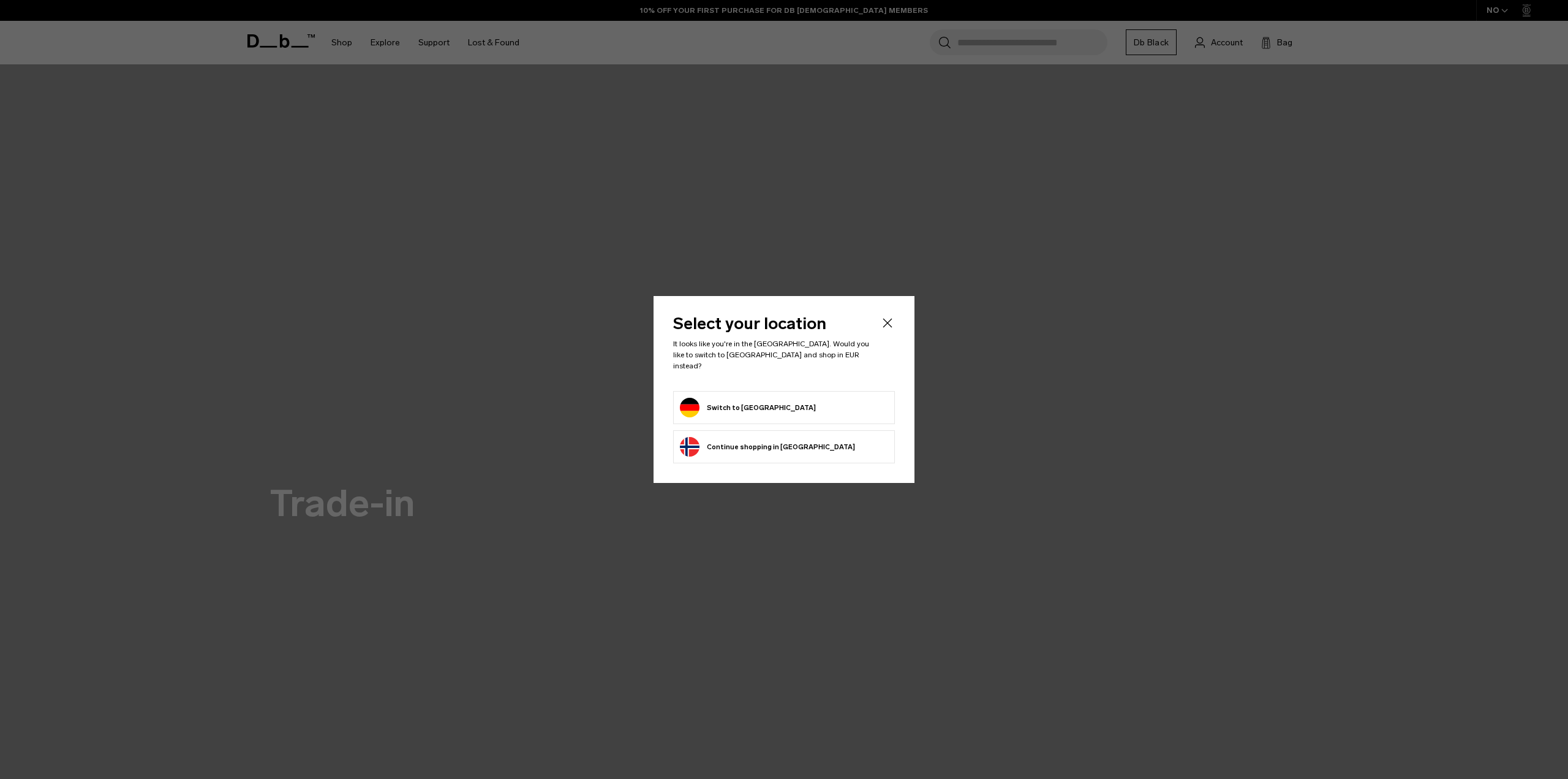
click at [750, 408] on button "Switch to Germany" at bounding box center [747, 408] width 136 height 20
click at [755, 407] on button "Switch to Germany" at bounding box center [747, 408] width 136 height 20
click at [755, 406] on button "Switch to Germany" at bounding box center [747, 408] width 136 height 20
click at [701, 403] on button "Switch to Germany" at bounding box center [747, 408] width 136 height 20
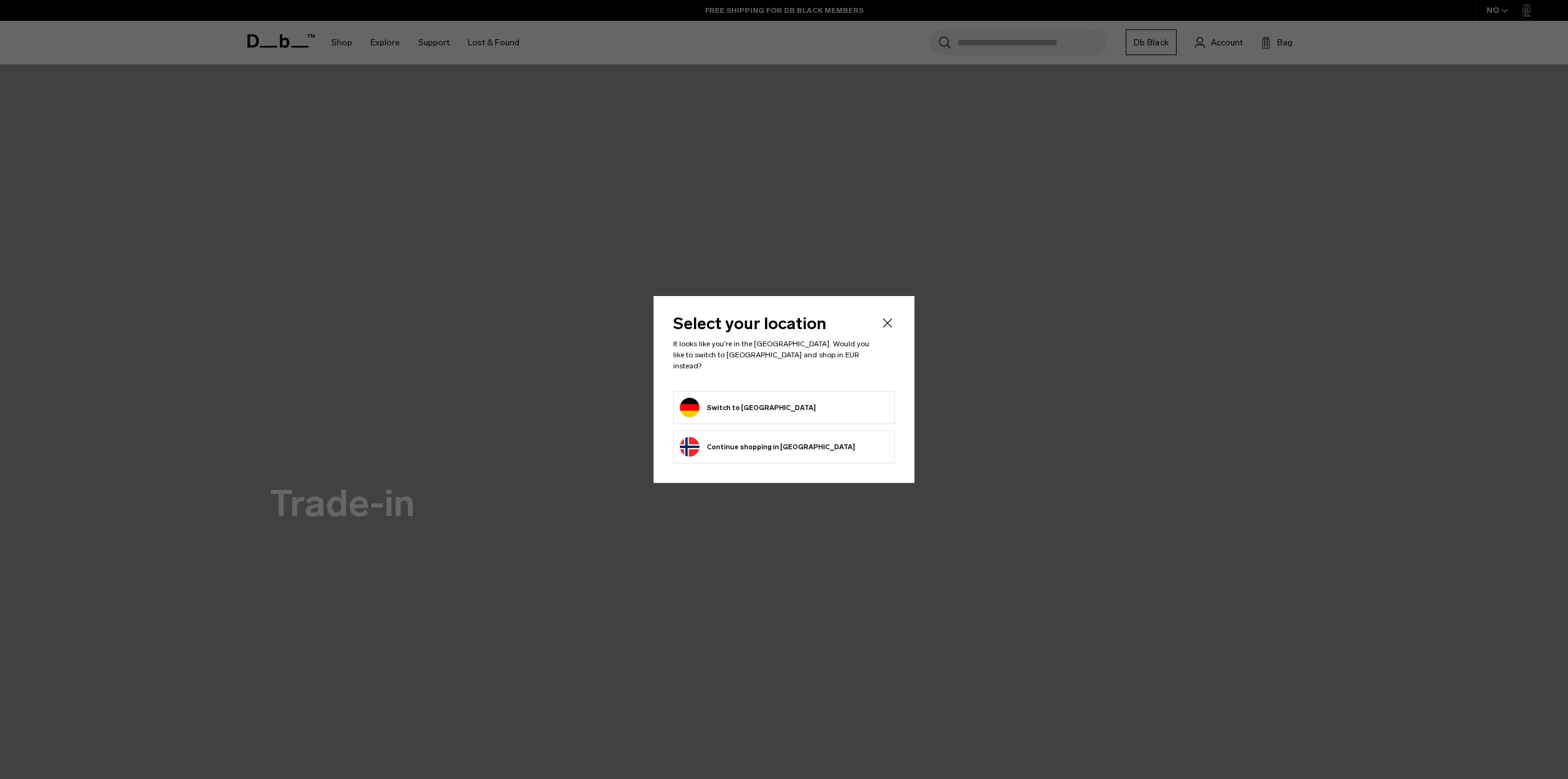
click at [701, 403] on button "Switch to Germany" at bounding box center [747, 408] width 136 height 20
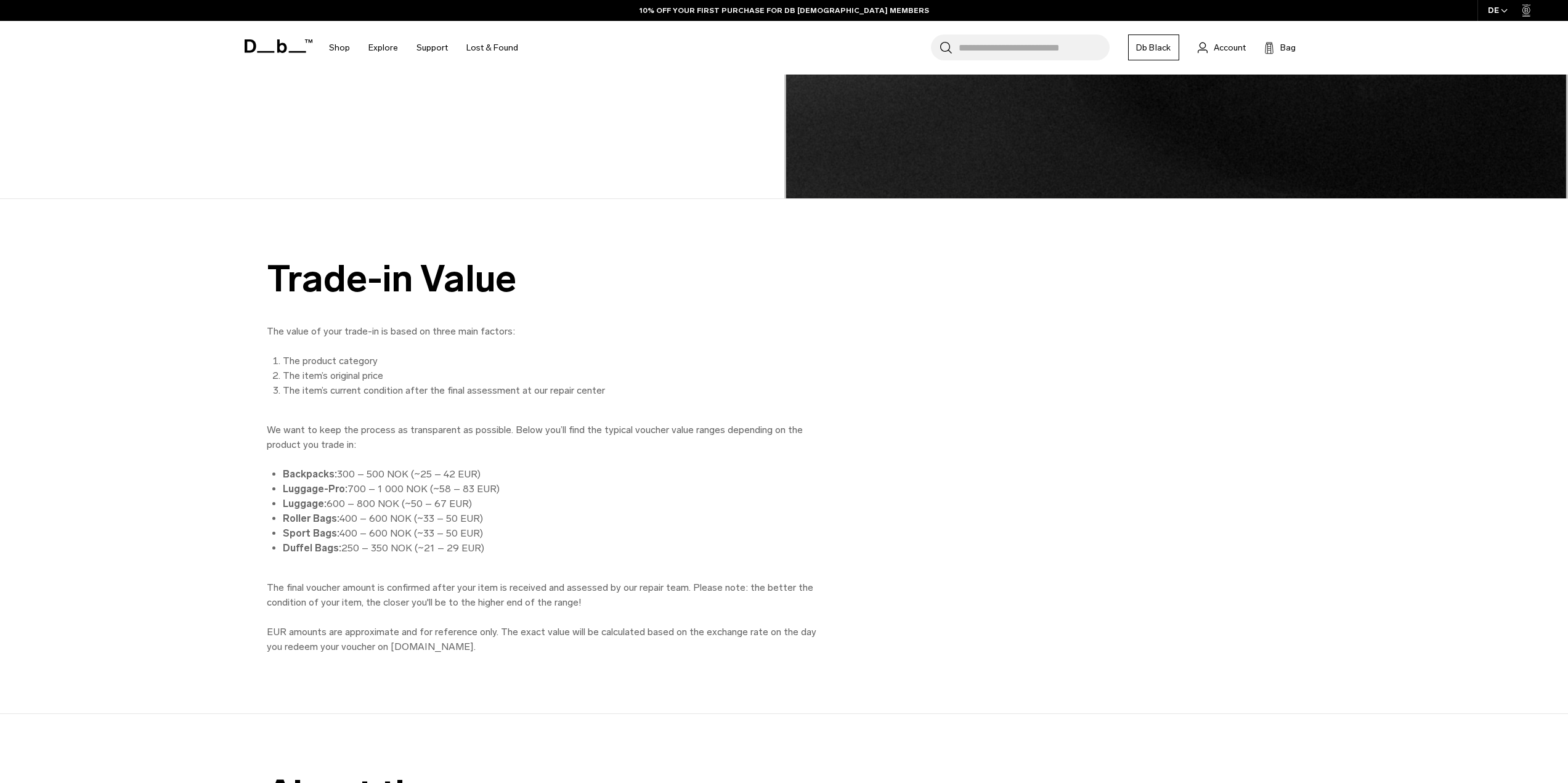
scroll to position [2213, 0]
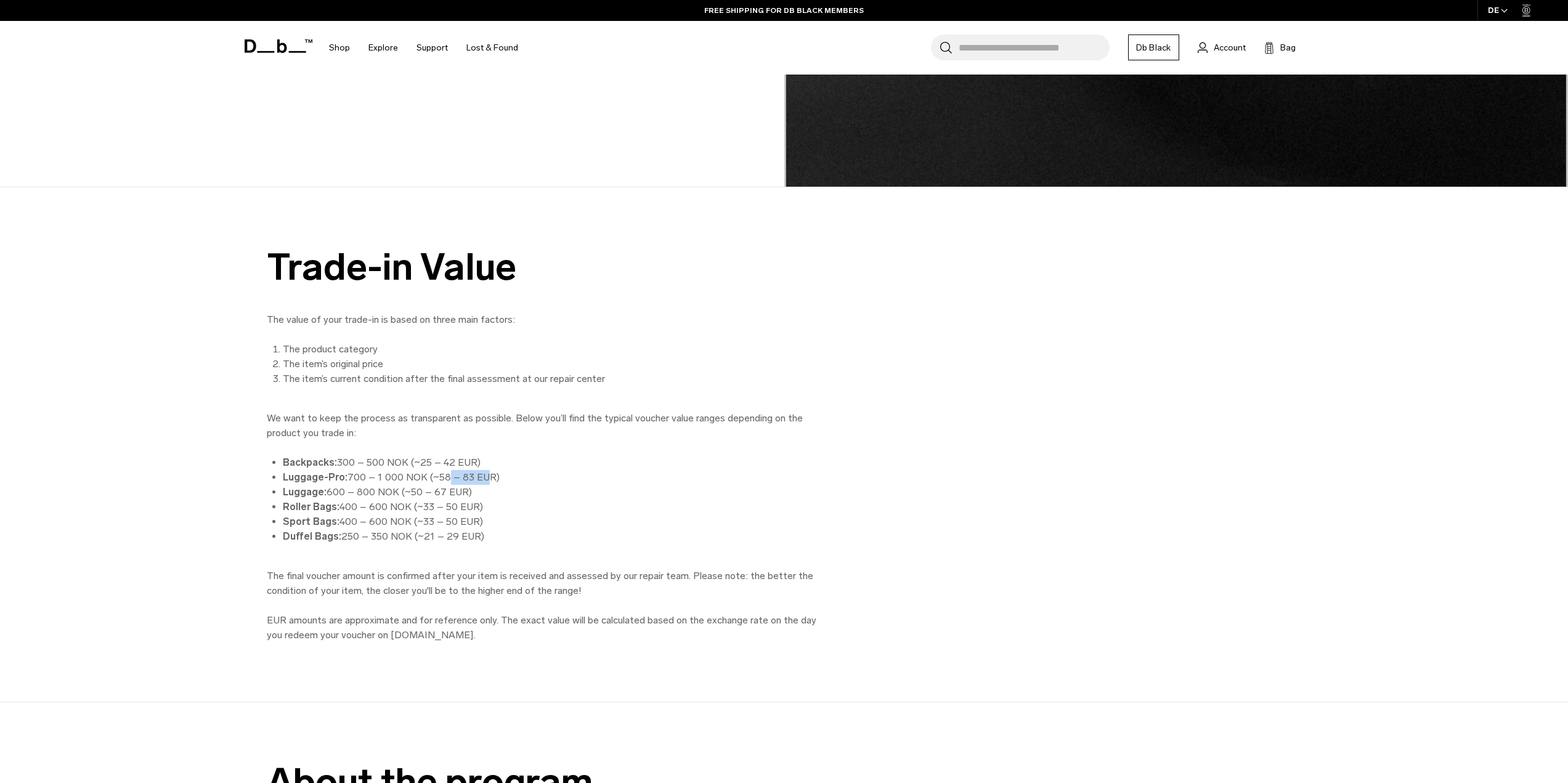
drag, startPoint x: 444, startPoint y: 479, endPoint x: 481, endPoint y: 479, distance: 37.0
click at [481, 479] on li "Luggage-Pro: 700 – 1 000 NOK (~58 – 83 EUR)" at bounding box center [552, 477] width 539 height 14
drag, startPoint x: 464, startPoint y: 479, endPoint x: 479, endPoint y: 478, distance: 15.0
click at [479, 478] on li "Luggage-Pro: 700 – 1 000 NOK (~58 – 83 EUR)" at bounding box center [552, 477] width 539 height 14
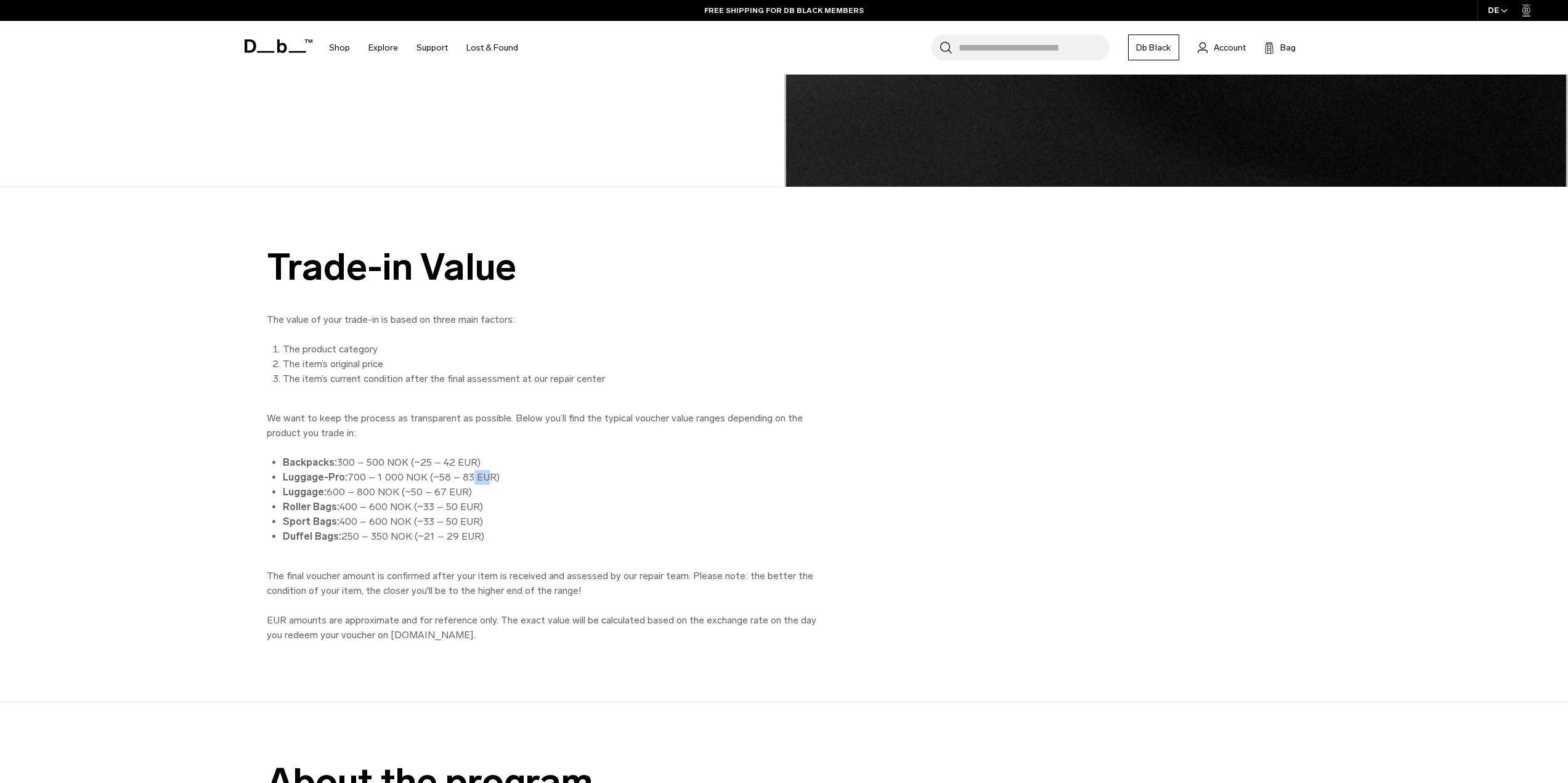
click at [479, 478] on li "Luggage-Pro: 700 – 1 000 NOK (~58 – 83 EUR)" at bounding box center [552, 477] width 539 height 14
click at [456, 477] on li "Luggage-Pro: 700 – 1 000 NOK (~58 – 83 EUR)" at bounding box center [552, 477] width 539 height 14
click at [466, 476] on li "Luggage-Pro: 700 – 1 000 NOK (~58 – 83 EUR)" at bounding box center [552, 477] width 539 height 14
drag, startPoint x: 448, startPoint y: 475, endPoint x: 484, endPoint y: 477, distance: 36.1
click at [462, 475] on li "Luggage-Pro: 700 – 1 000 NOK (~58 – 83 EUR)" at bounding box center [552, 477] width 539 height 14
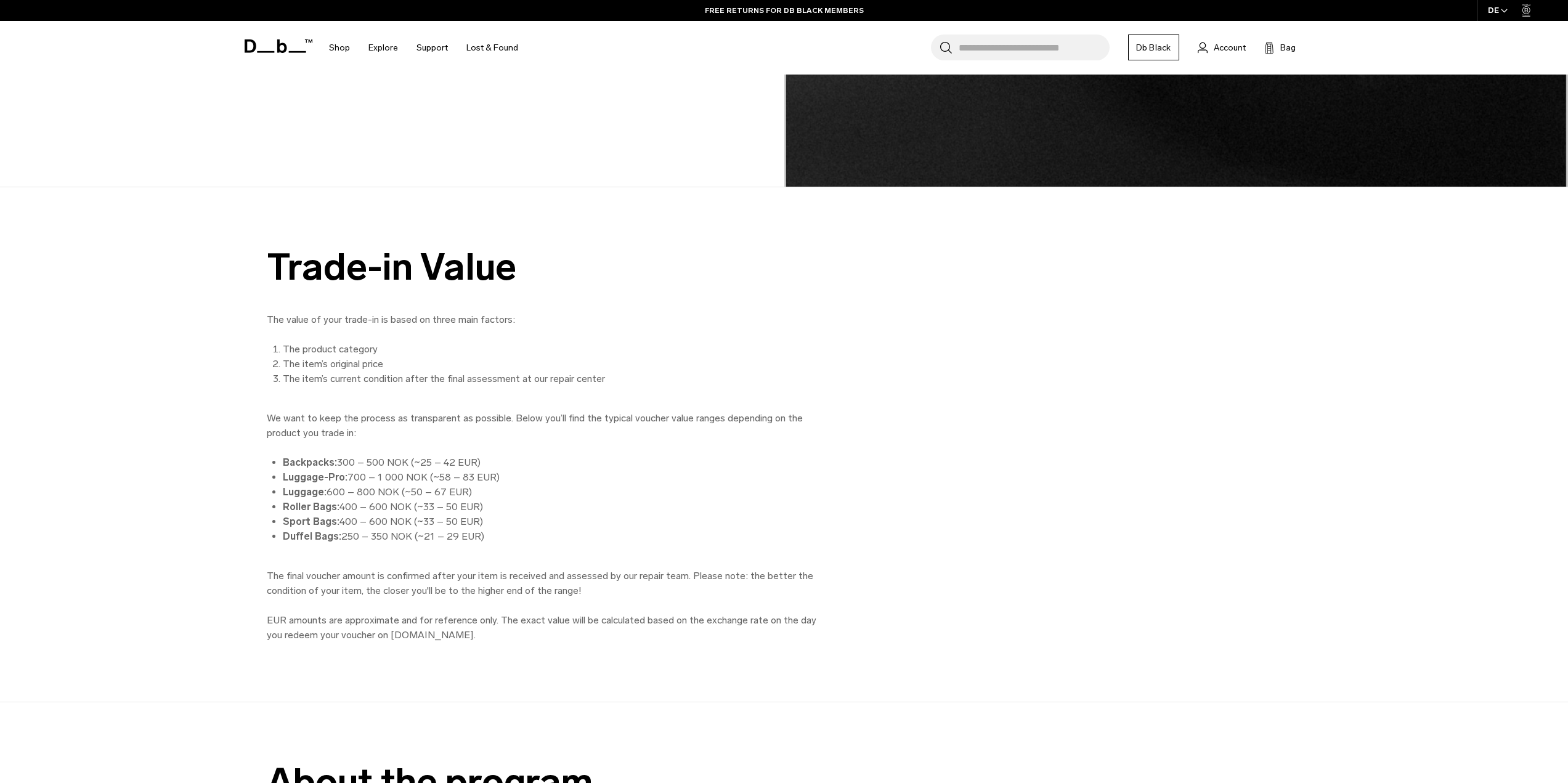
click at [484, 477] on li "Luggage-Pro: 700 – 1 000 NOK (~58 – 83 EUR)" at bounding box center [552, 477] width 539 height 14
drag, startPoint x: 415, startPoint y: 463, endPoint x: 456, endPoint y: 463, distance: 41.0
click at [456, 463] on li "Backpacks: 300 – 500 NOK (~25 – 42 EUR)" at bounding box center [552, 463] width 539 height 14
click at [456, 463] on li "Backpacks: 300 – 500 NOK (~25 – 42 EUR)" at bounding box center [552, 463] width 539 height 14
drag, startPoint x: 425, startPoint y: 519, endPoint x: 454, endPoint y: 520, distance: 29.0
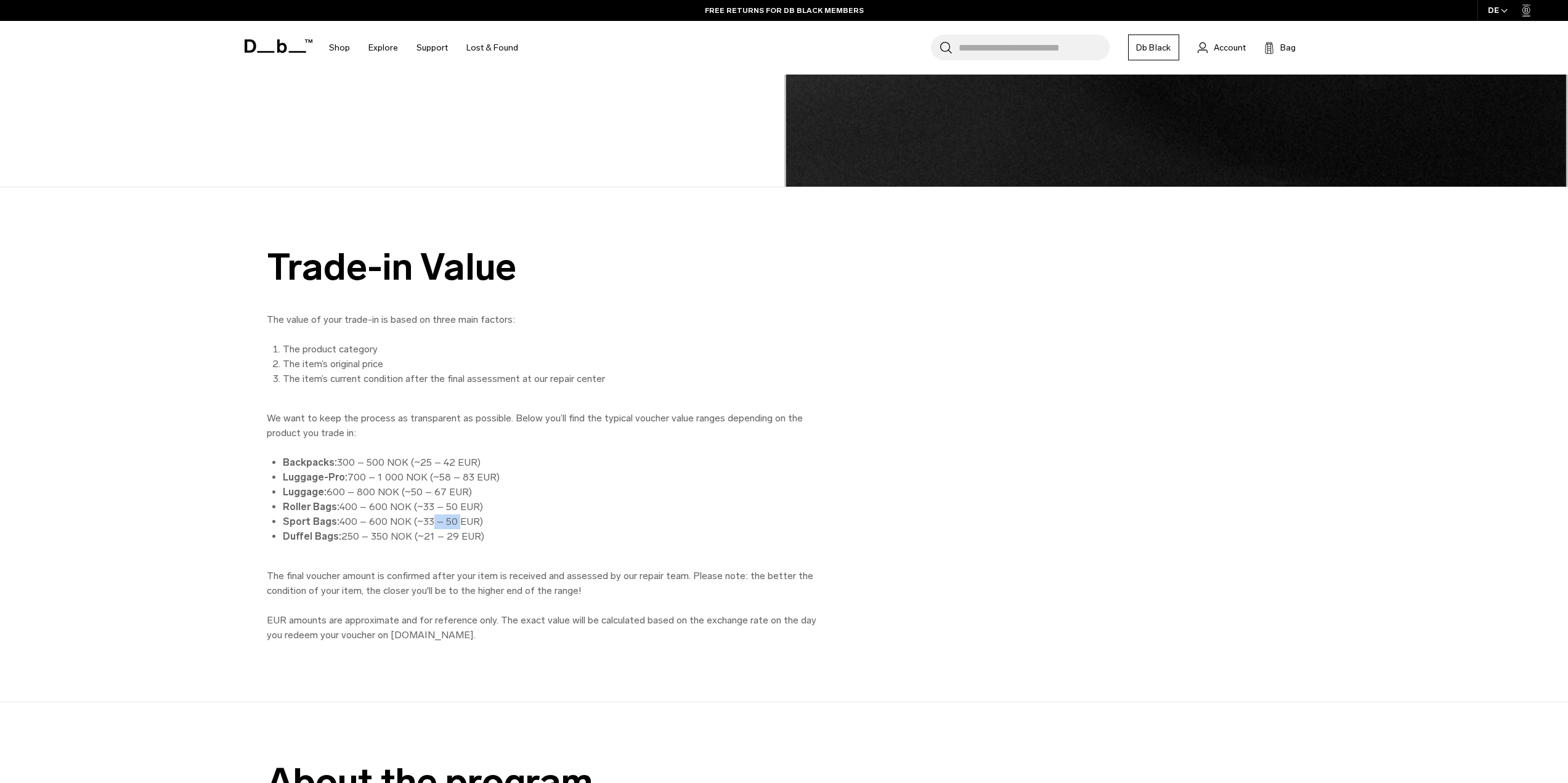
click at [454, 520] on li "Sport Bags: 400 – 600 NOK (~33 – 50 EUR)" at bounding box center [552, 521] width 539 height 14
drag, startPoint x: 422, startPoint y: 505, endPoint x: 452, endPoint y: 505, distance: 30.0
click at [452, 505] on li "Roller Bags: 400 – 600 NOK (~33 – 50 EUR)" at bounding box center [552, 507] width 539 height 14
click at [452, 505] on li "Roller Bags: 400 – 600 NOK (~33 – 50 EUR)" at bounding box center [552, 507] width 539 height 14
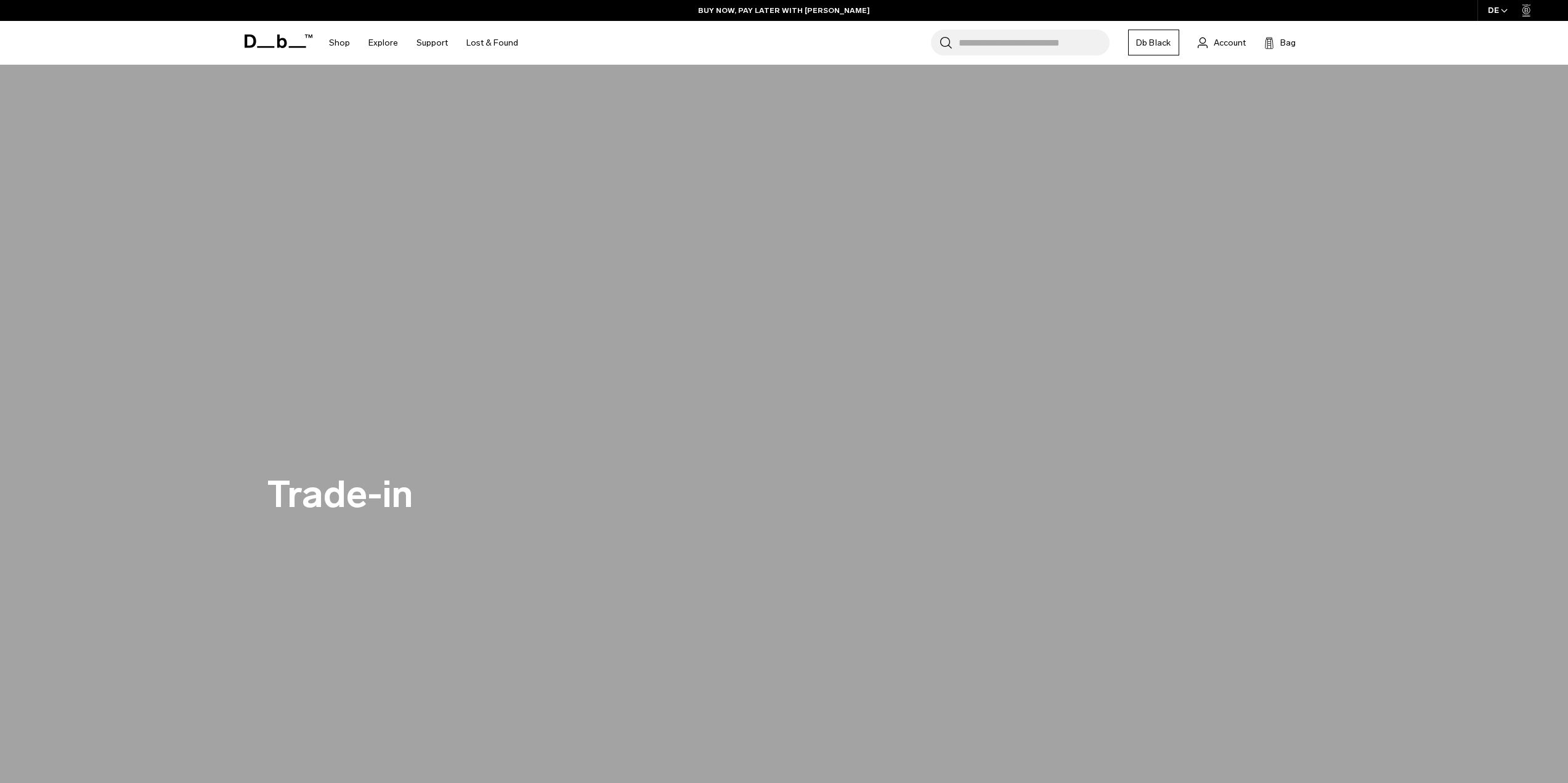
scroll to position [0, 0]
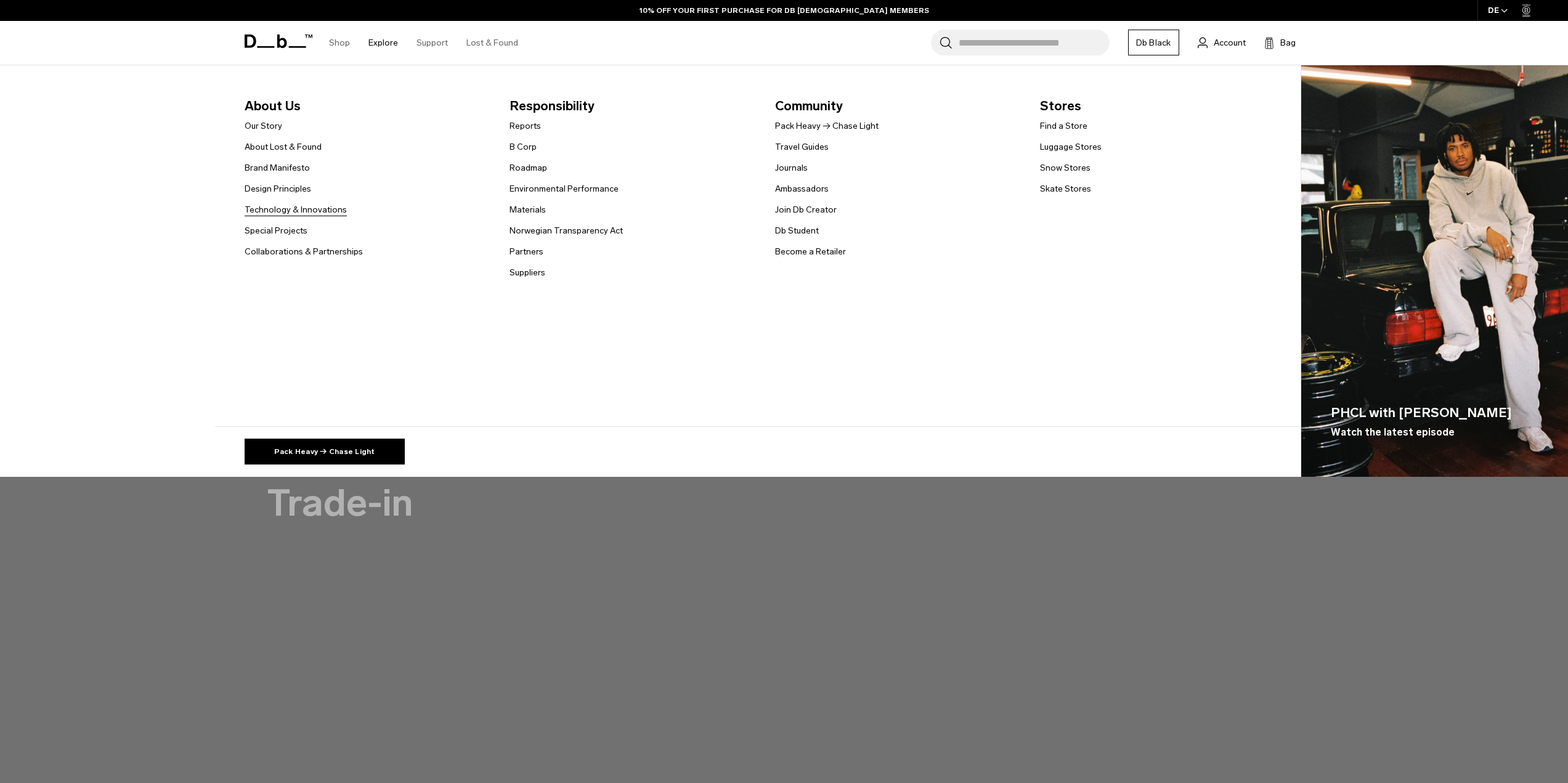
click at [282, 212] on link "Technology & Innovations" at bounding box center [295, 210] width 102 height 13
